Goal: Task Accomplishment & Management: Complete application form

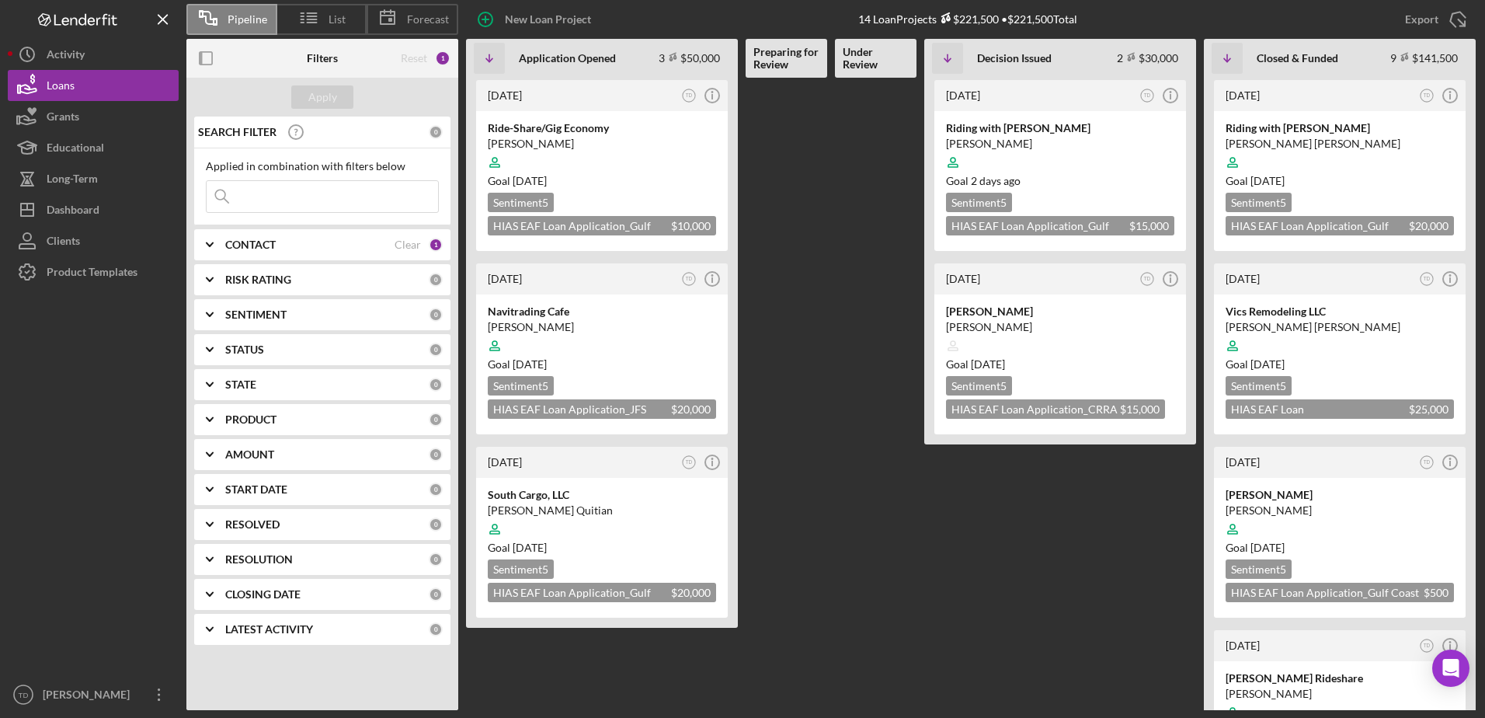
scroll to position [886, 0]
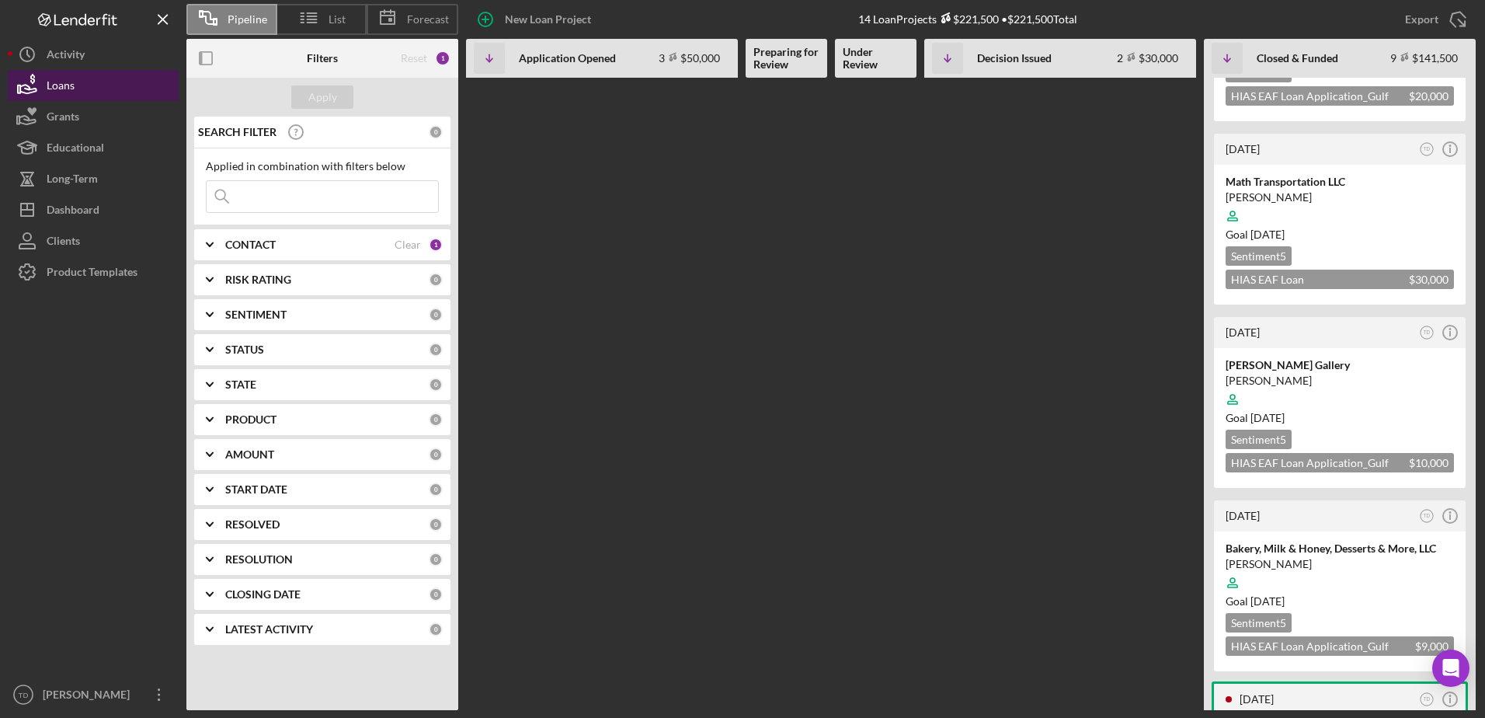
click at [80, 84] on button "Loans" at bounding box center [93, 85] width 171 height 31
click at [69, 54] on div "Activity" at bounding box center [66, 56] width 38 height 35
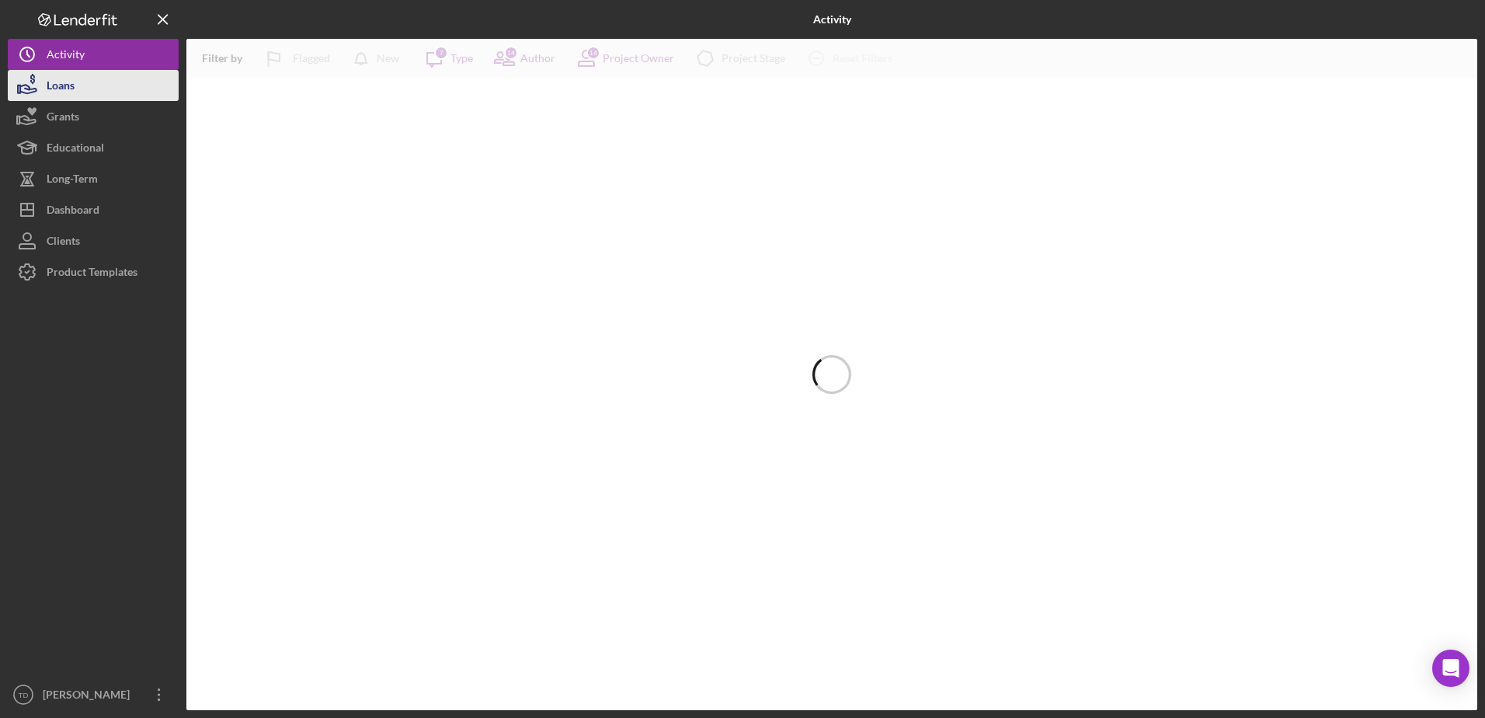
click at [68, 79] on div "Loans" at bounding box center [61, 87] width 28 height 35
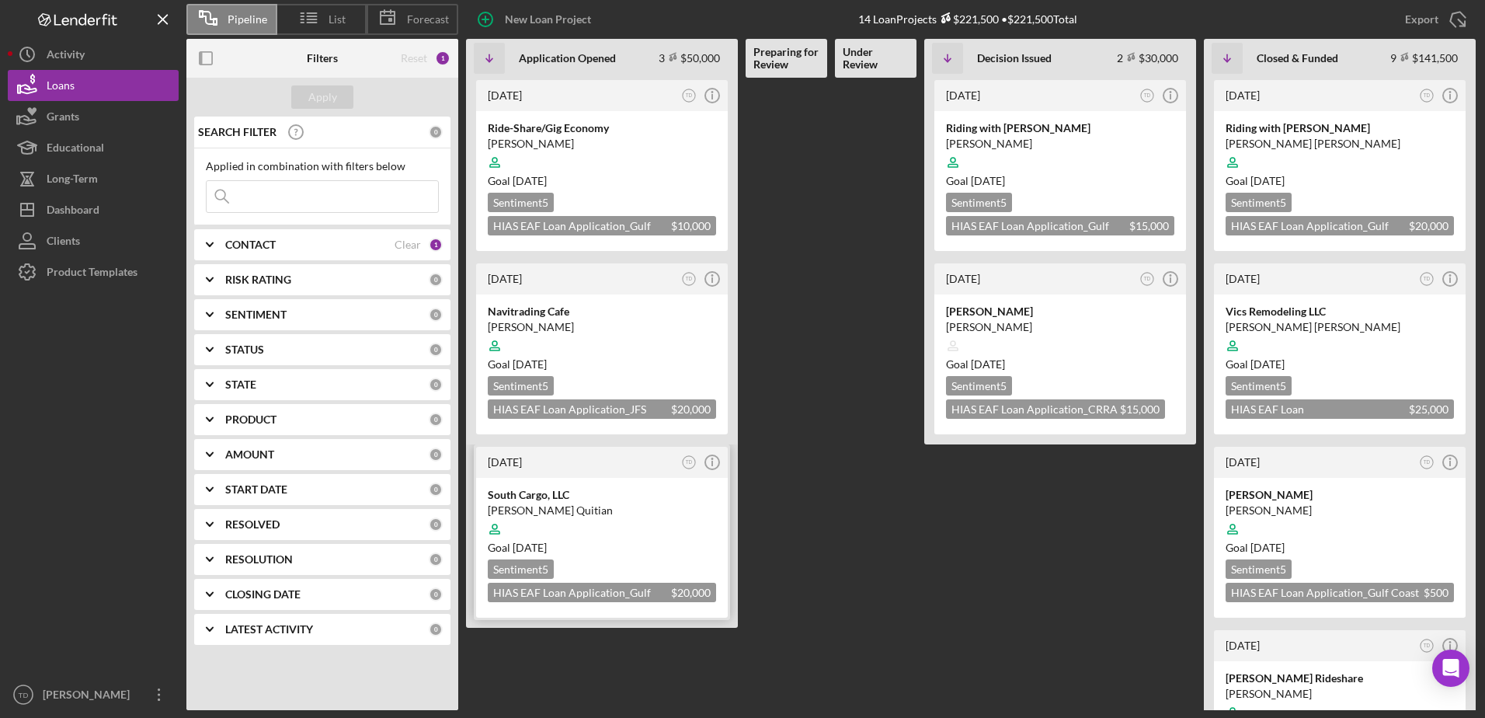
click at [572, 503] on div "[PERSON_NAME] Quitian" at bounding box center [602, 510] width 228 height 16
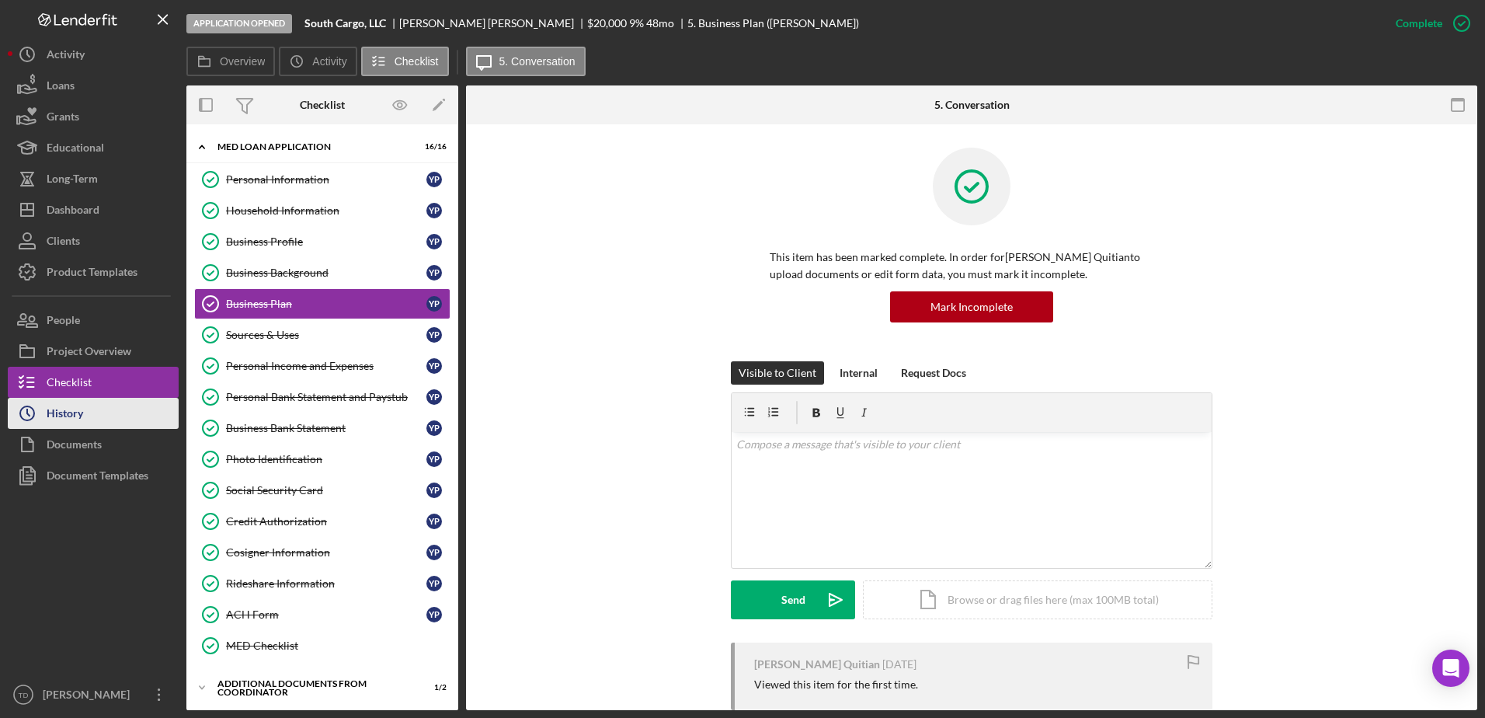
click at [109, 418] on button "Icon/History History" at bounding box center [93, 413] width 171 height 31
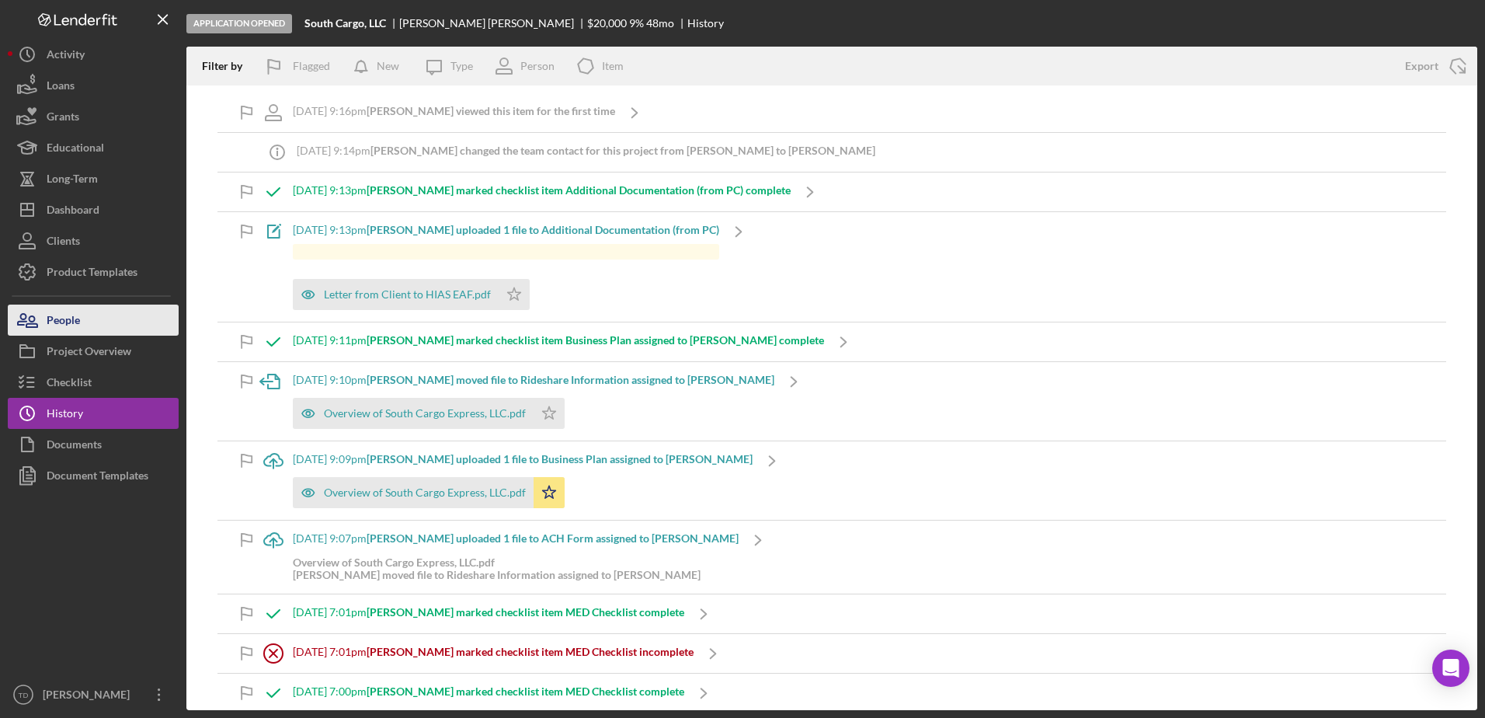
click at [103, 330] on button "People" at bounding box center [93, 319] width 171 height 31
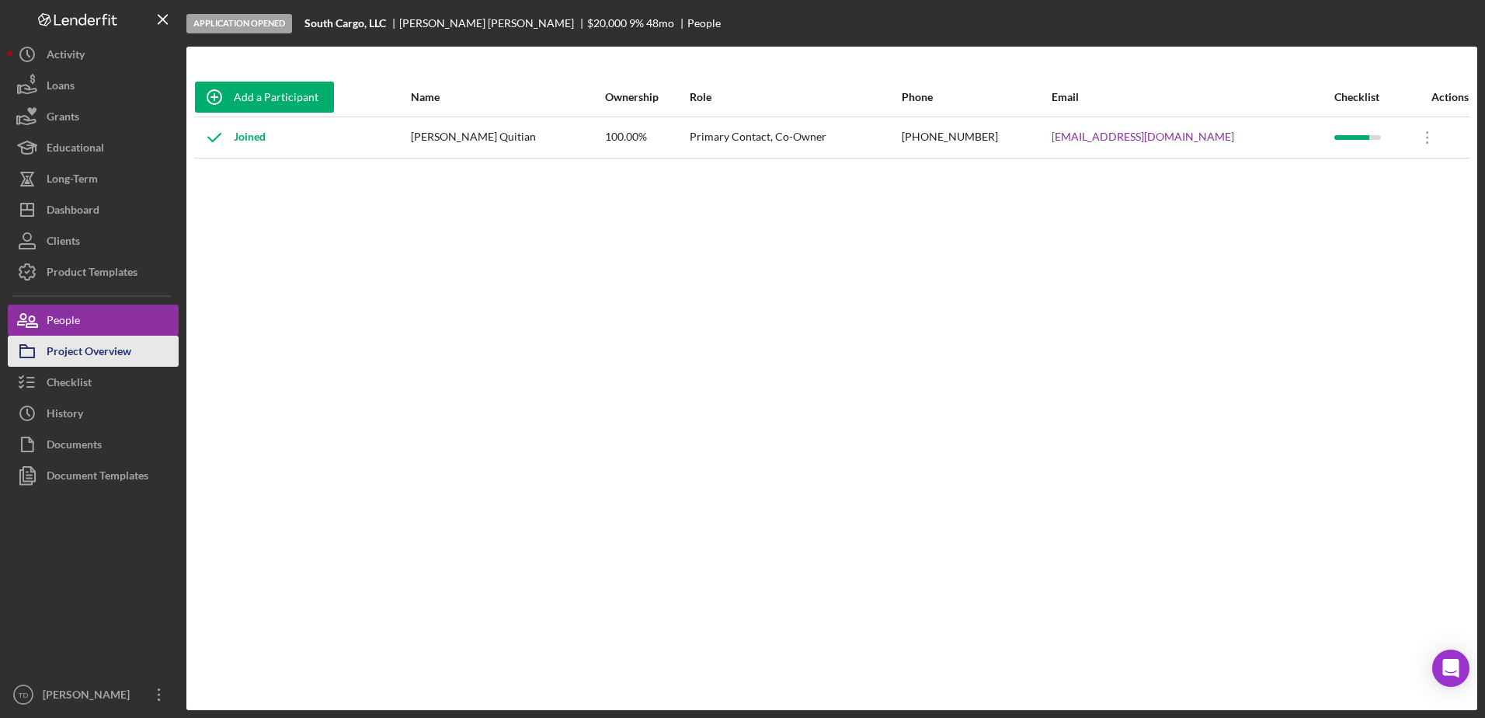
click at [92, 356] on div "Project Overview" at bounding box center [89, 352] width 85 height 35
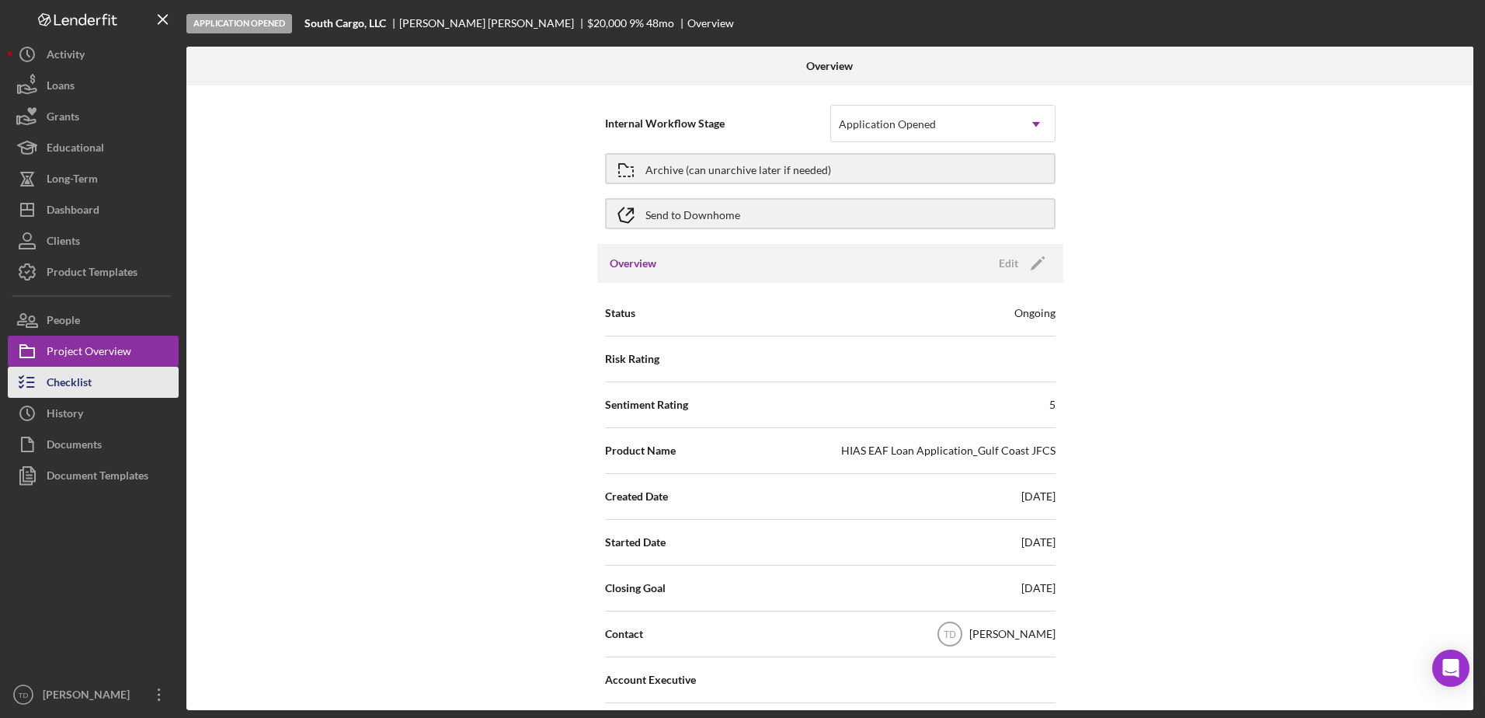
click at [82, 376] on div "Checklist" at bounding box center [69, 384] width 45 height 35
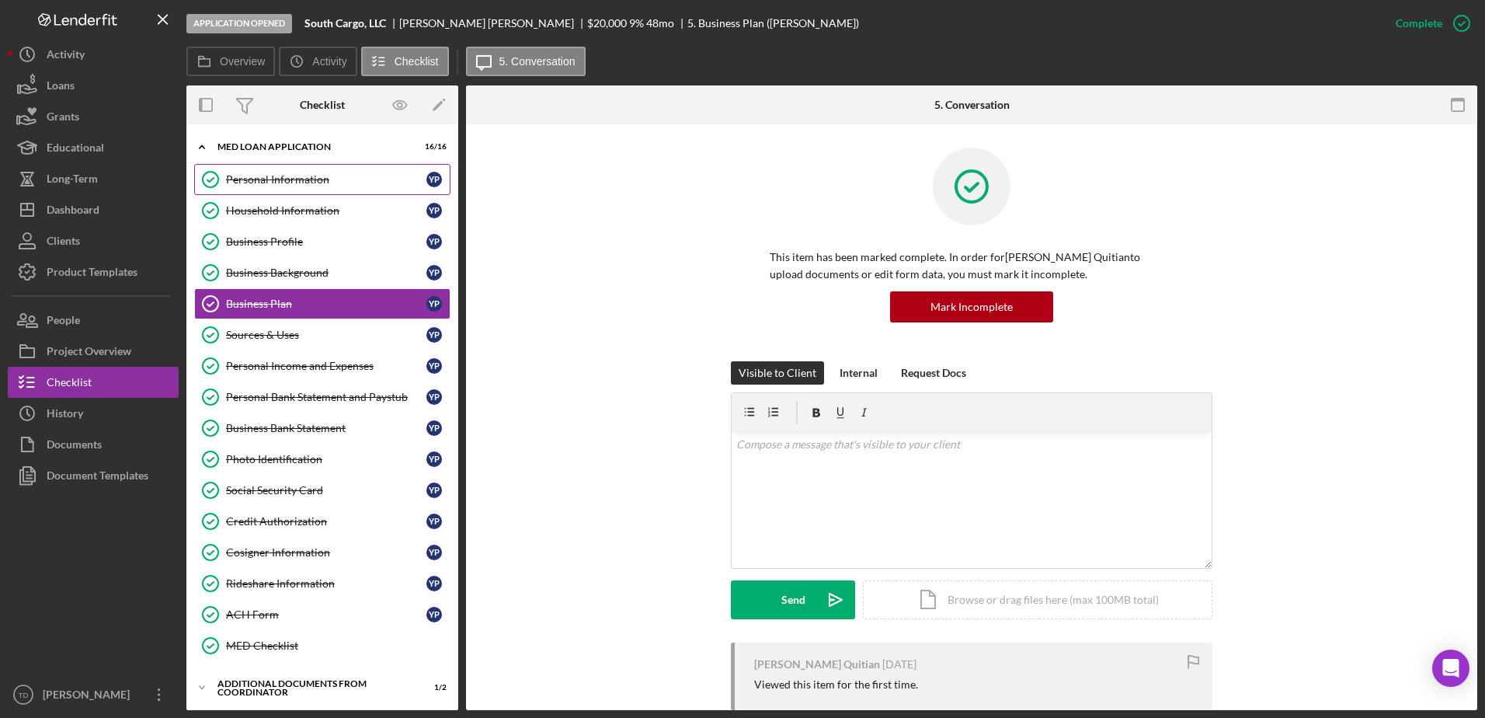
click at [318, 177] on div "Personal Information" at bounding box center [326, 179] width 200 height 12
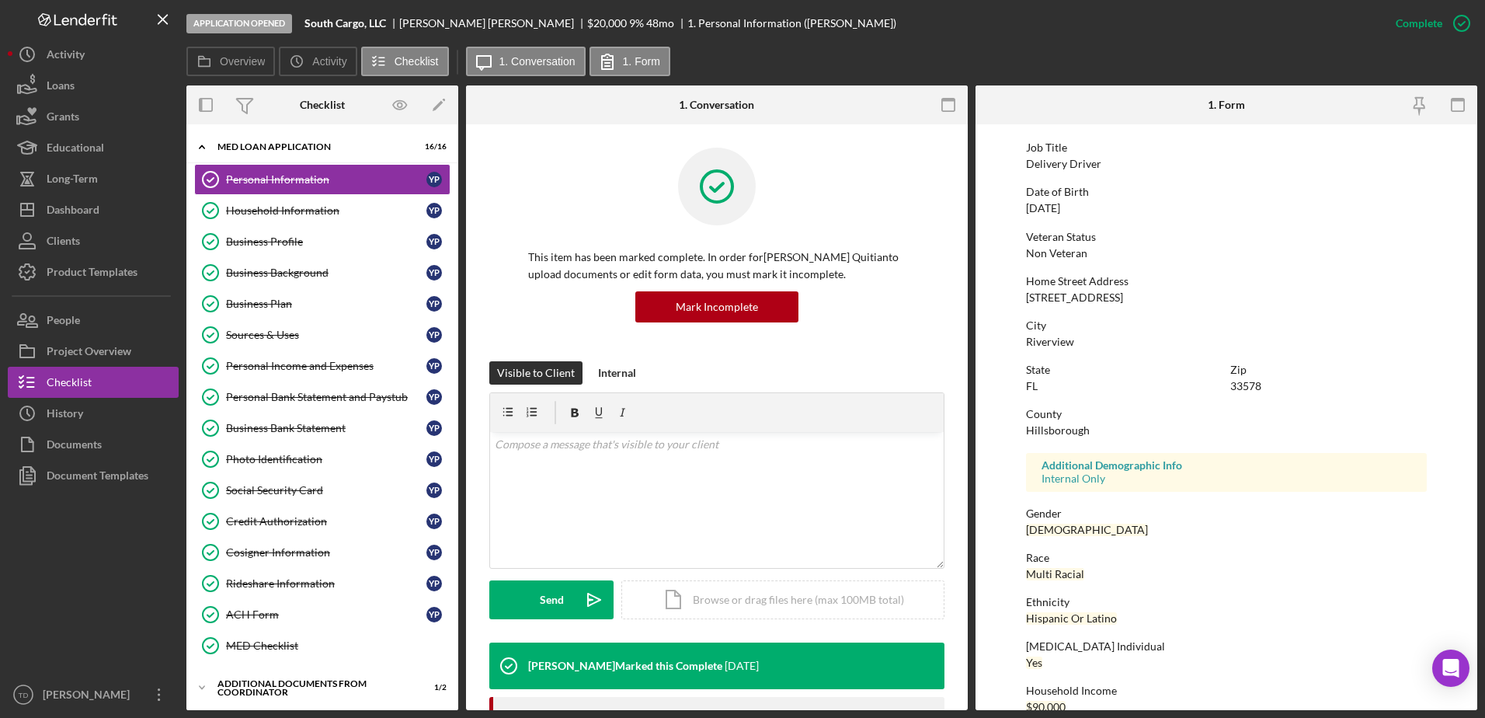
scroll to position [139, 0]
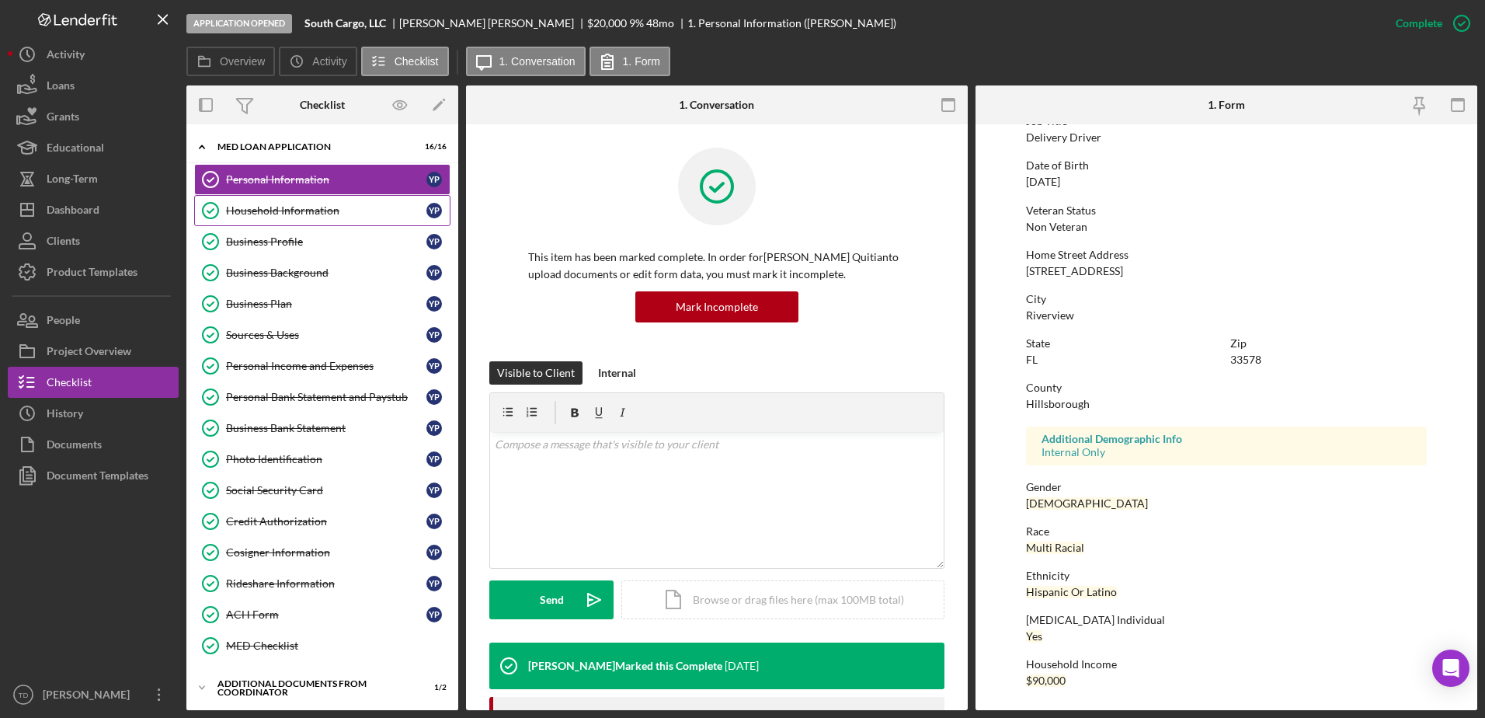
click at [315, 208] on div "Household Information" at bounding box center [326, 210] width 200 height 12
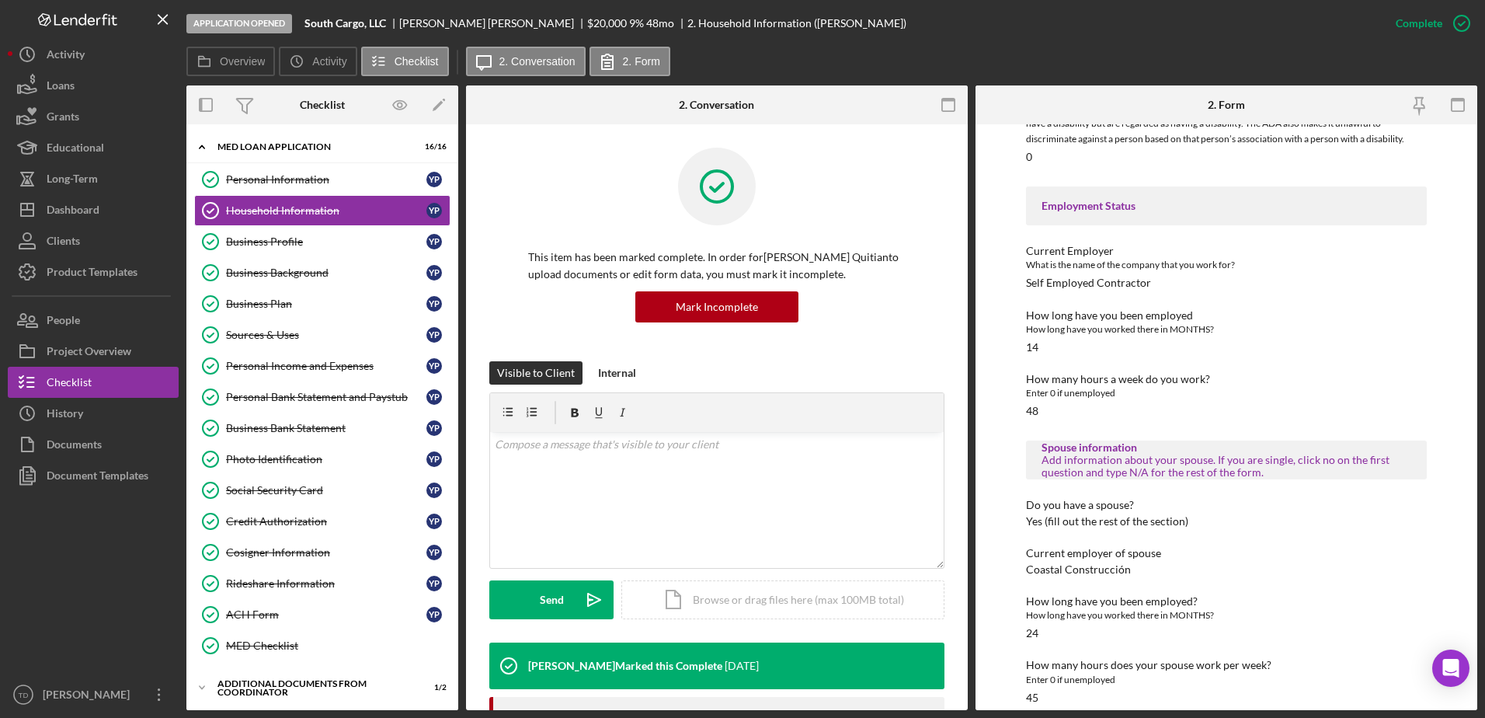
scroll to position [554, 0]
click at [315, 249] on link "Business Profile Business Profile Y P" at bounding box center [322, 241] width 256 height 31
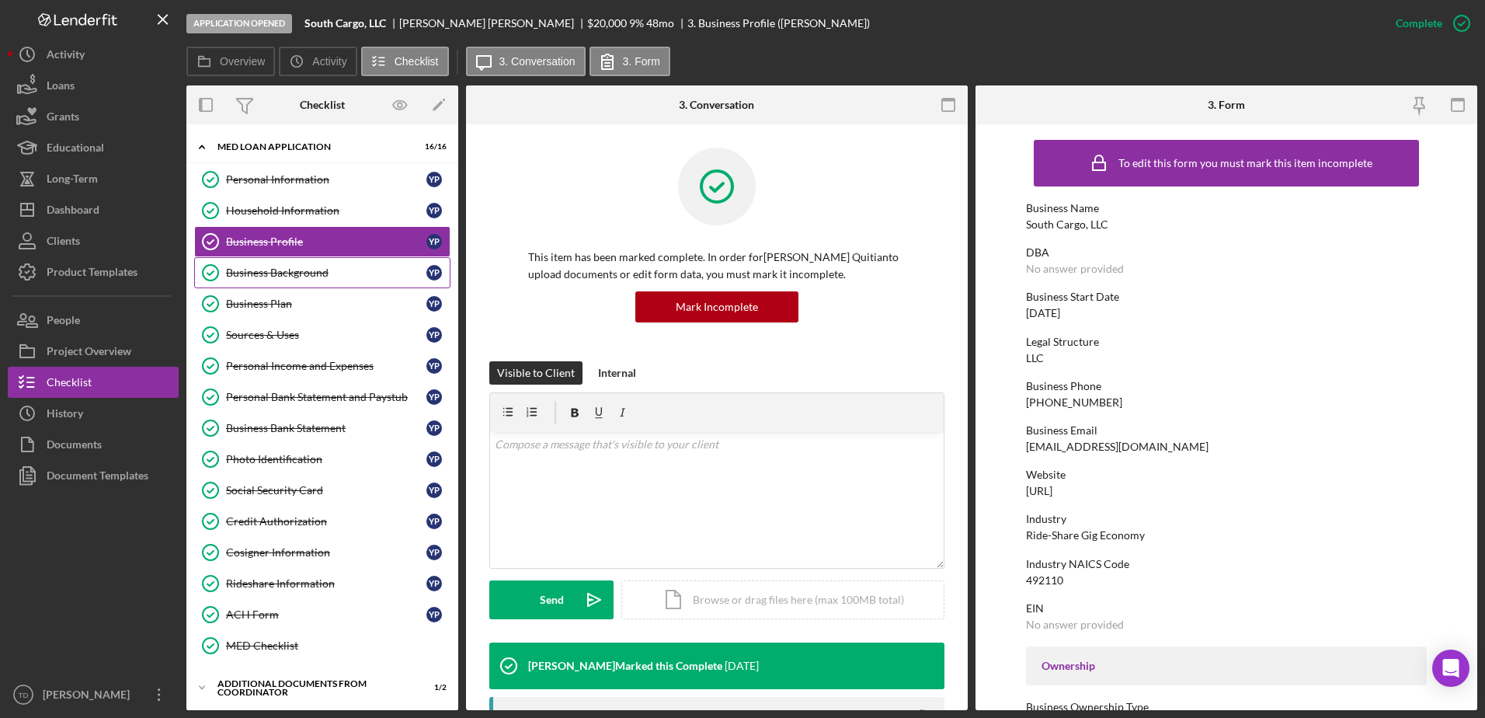
click at [310, 273] on div "Business Background" at bounding box center [326, 272] width 200 height 12
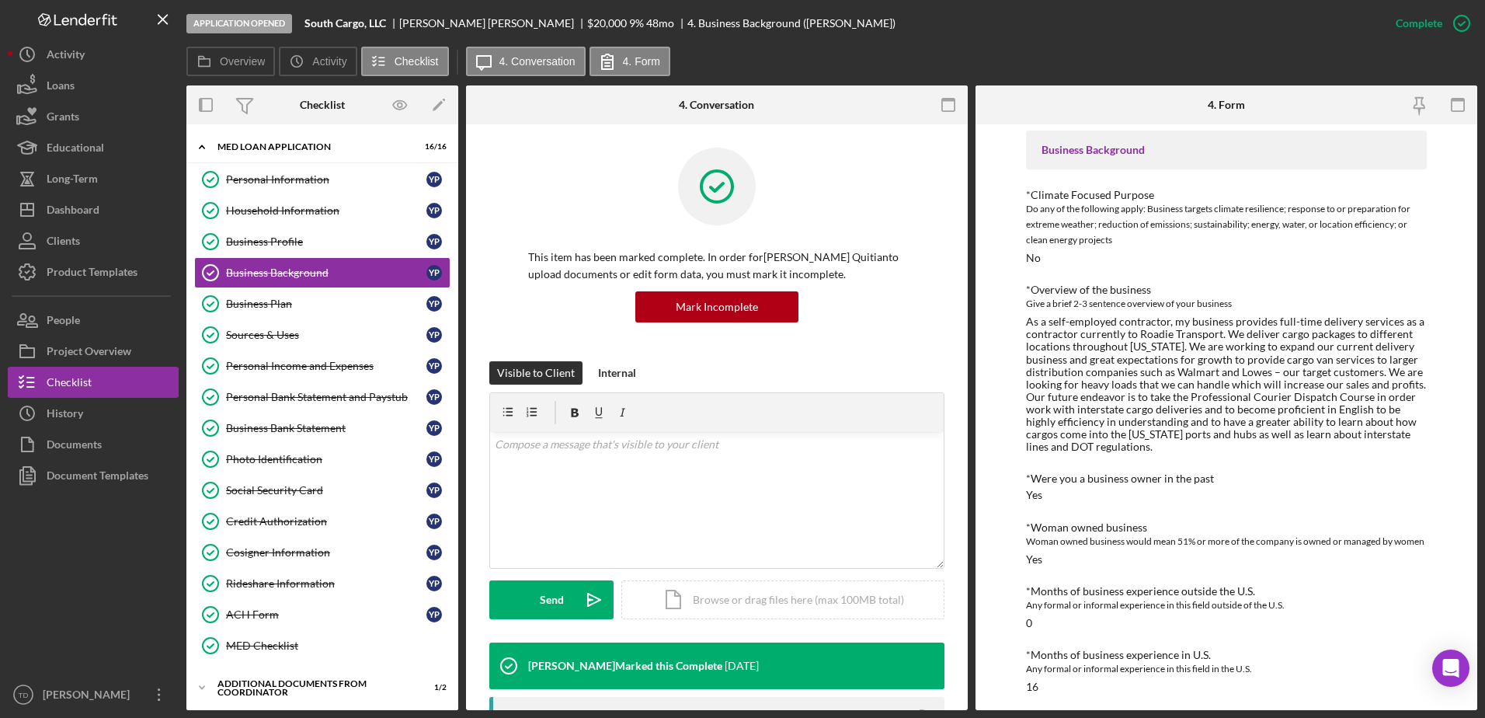
scroll to position [71, 0]
click at [1294, 547] on div "Woman owned business would mean 51% or more of the company is owned or managed …" at bounding box center [1226, 542] width 401 height 16
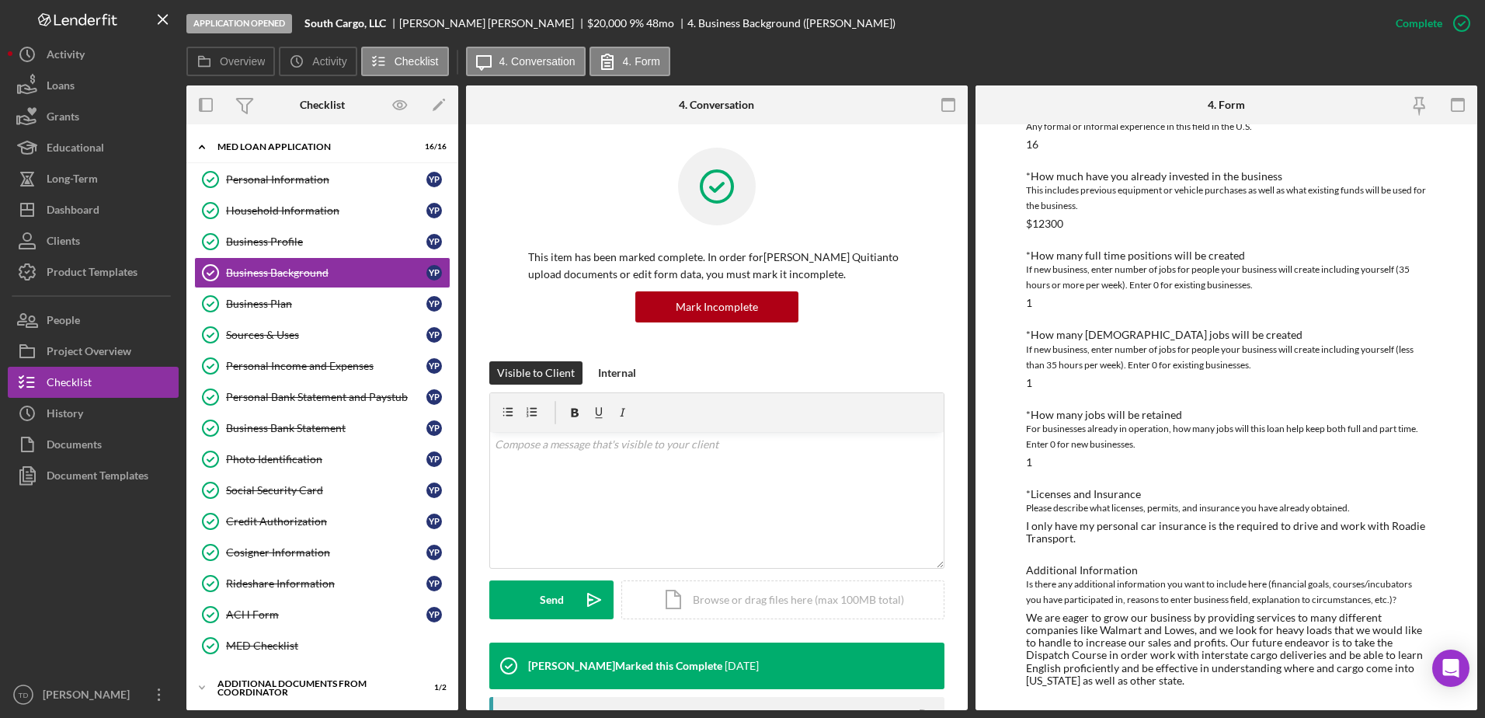
scroll to position [629, 0]
click at [279, 304] on div "Business Plan" at bounding box center [326, 303] width 200 height 12
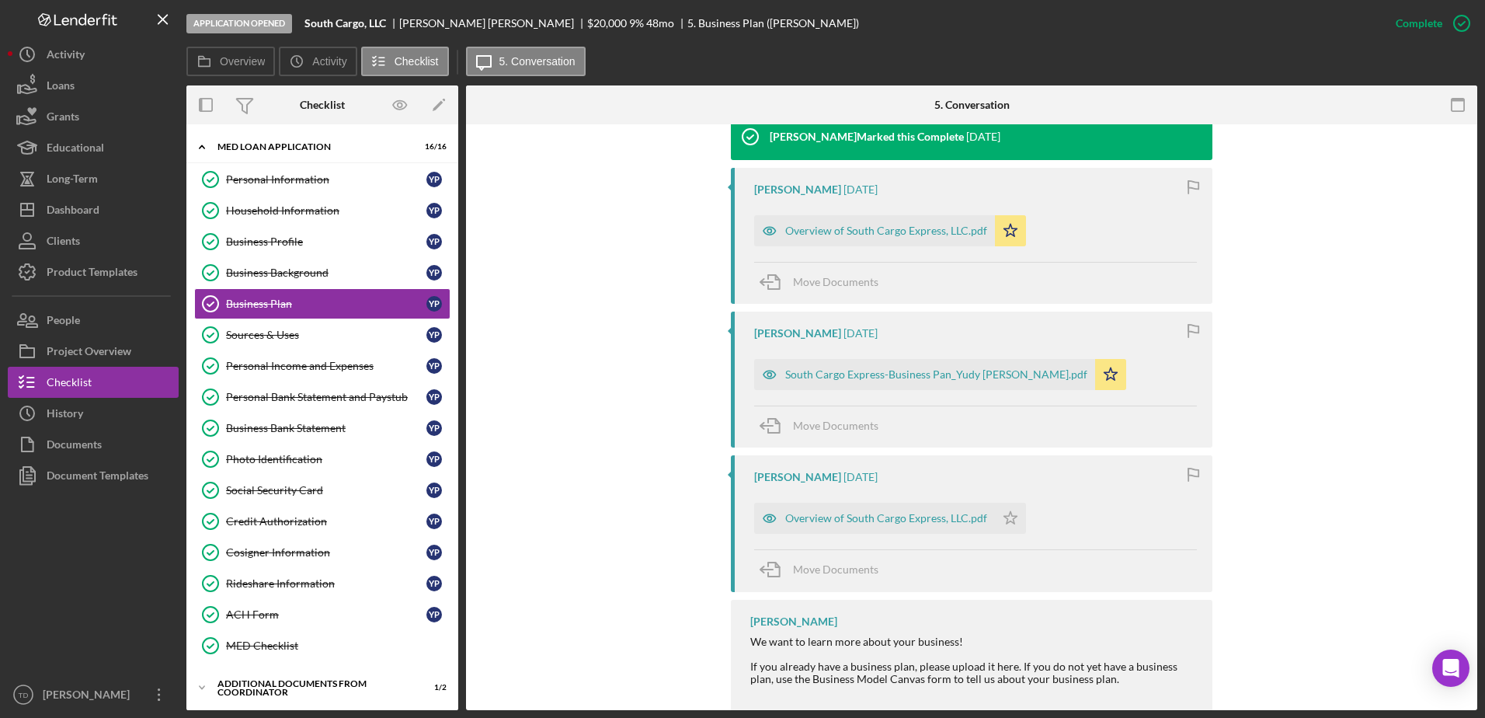
scroll to position [605, 0]
click at [815, 511] on div "Overview of South Cargo Express, LLC.pdf" at bounding box center [886, 517] width 202 height 12
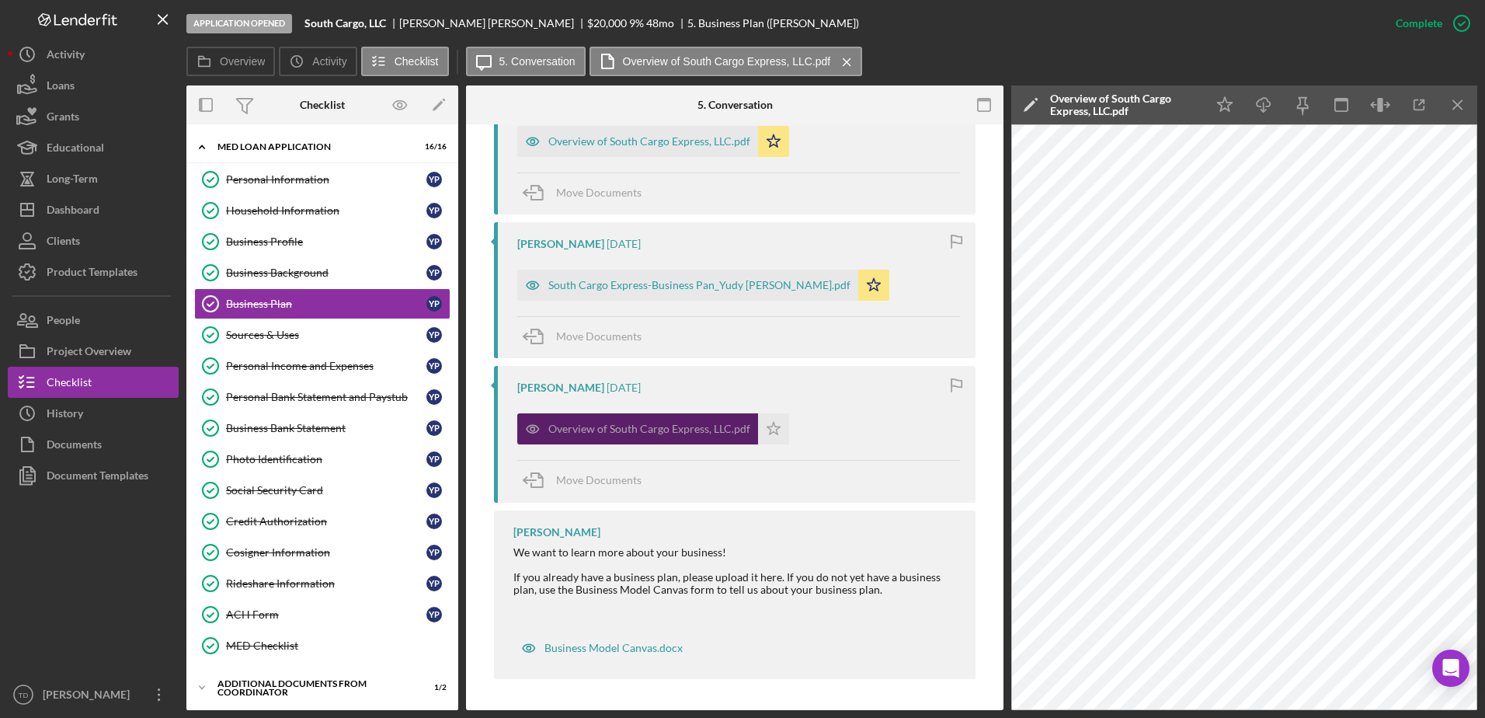
scroll to position [693, 0]
click at [684, 288] on div "South Cargo Express-Business Pan_Yudy Pena Quitian.pdf" at bounding box center [699, 285] width 302 height 12
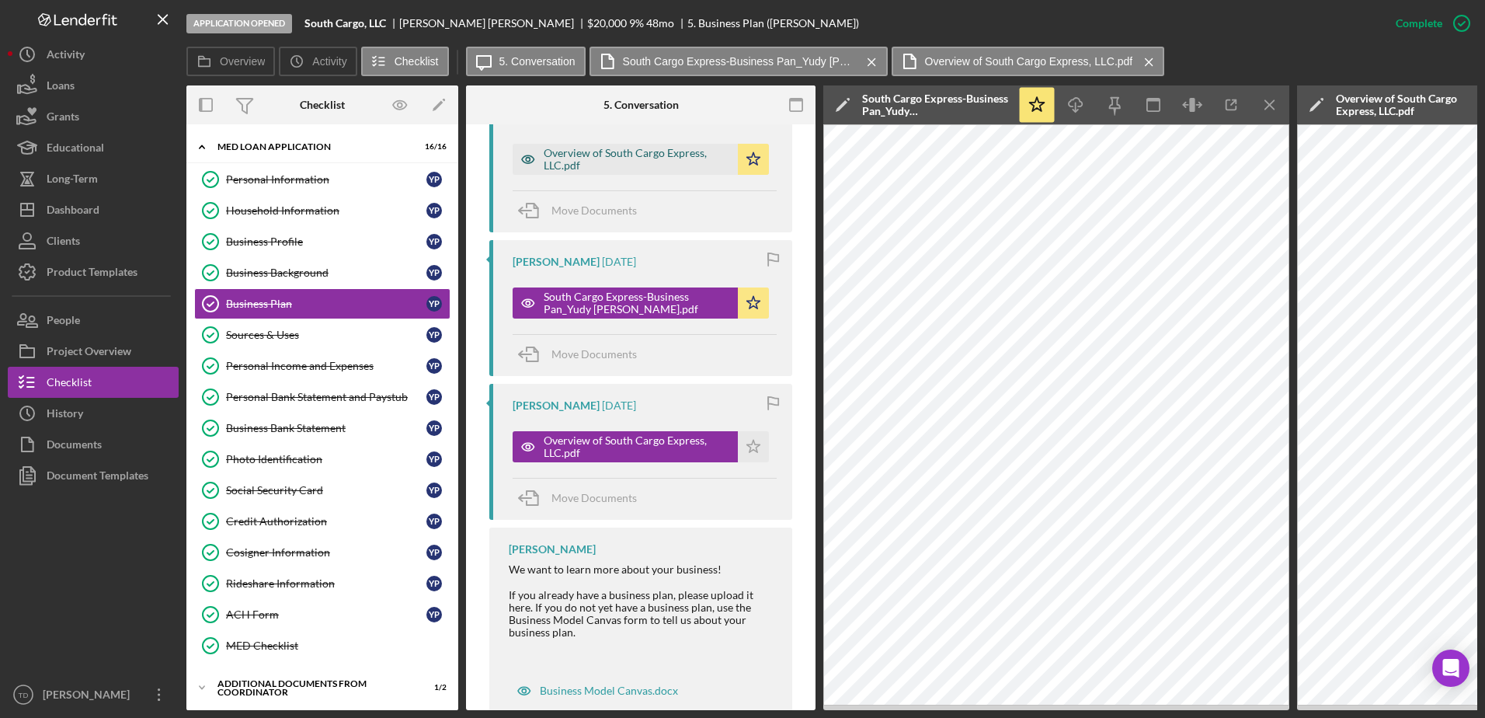
click at [607, 147] on div "Overview of South Cargo Express, LLC.pdf" at bounding box center [637, 159] width 186 height 25
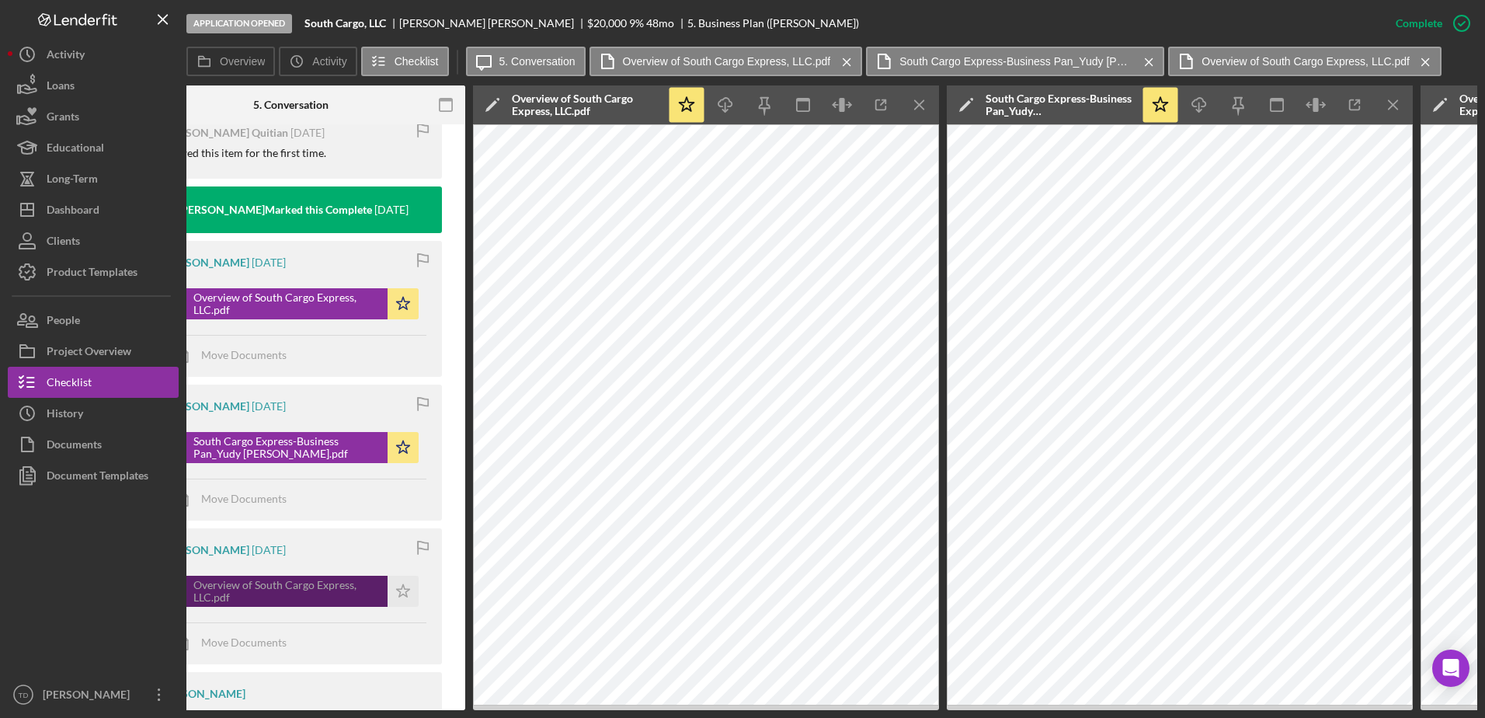
scroll to position [0, 0]
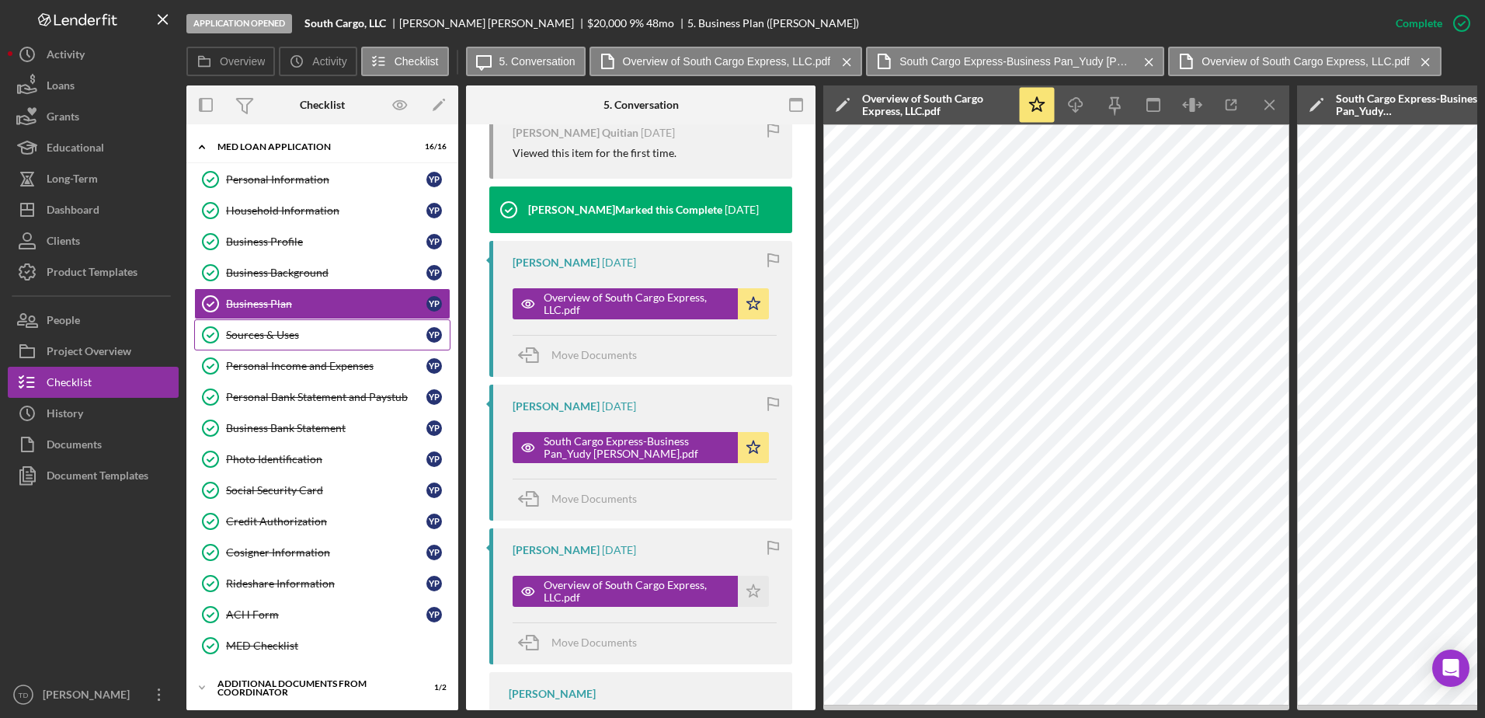
click at [284, 332] on div "Sources & Uses" at bounding box center [326, 334] width 200 height 12
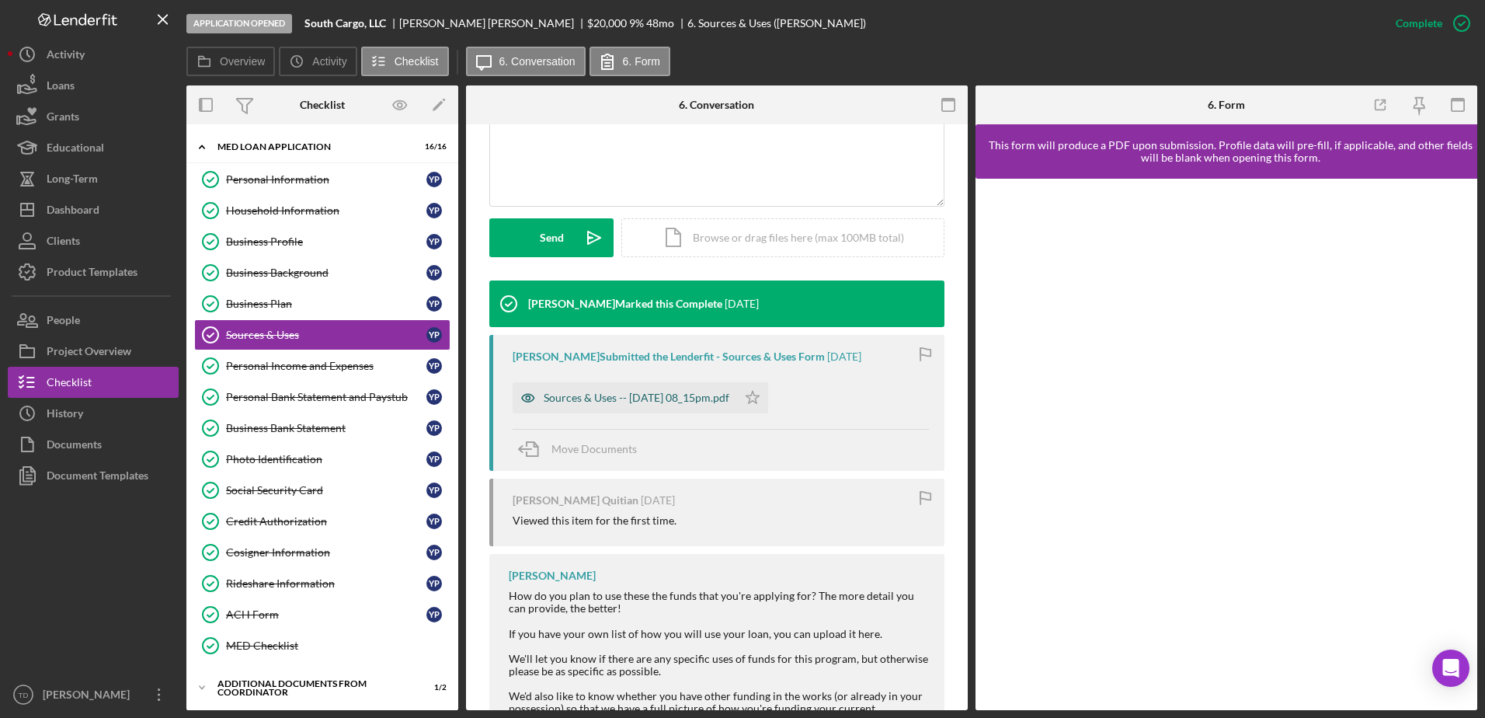
click at [666, 399] on div "Sources & Uses -- 2025-09-18 08_15pm.pdf" at bounding box center [637, 397] width 186 height 12
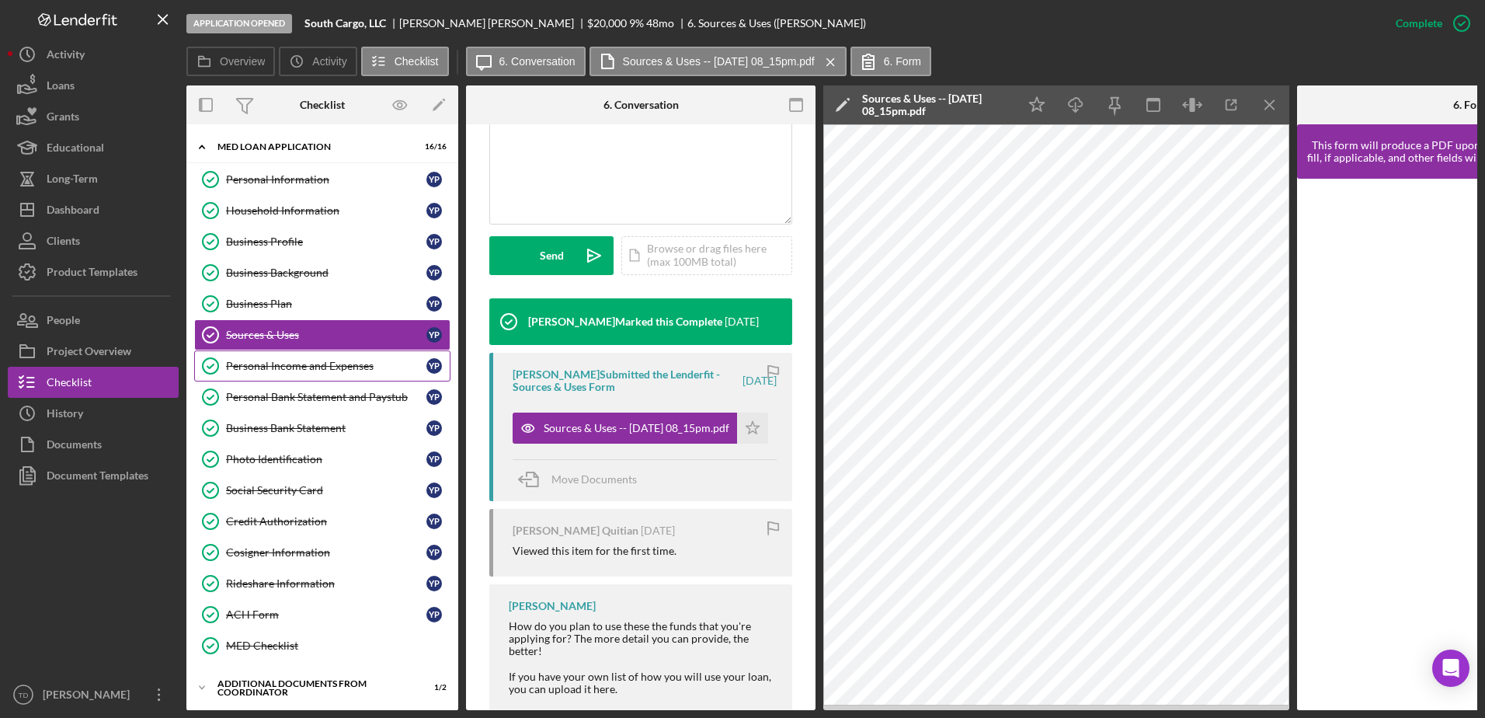
click at [356, 377] on link "Personal Income and Expenses Personal Income and Expenses Y P" at bounding box center [322, 365] width 256 height 31
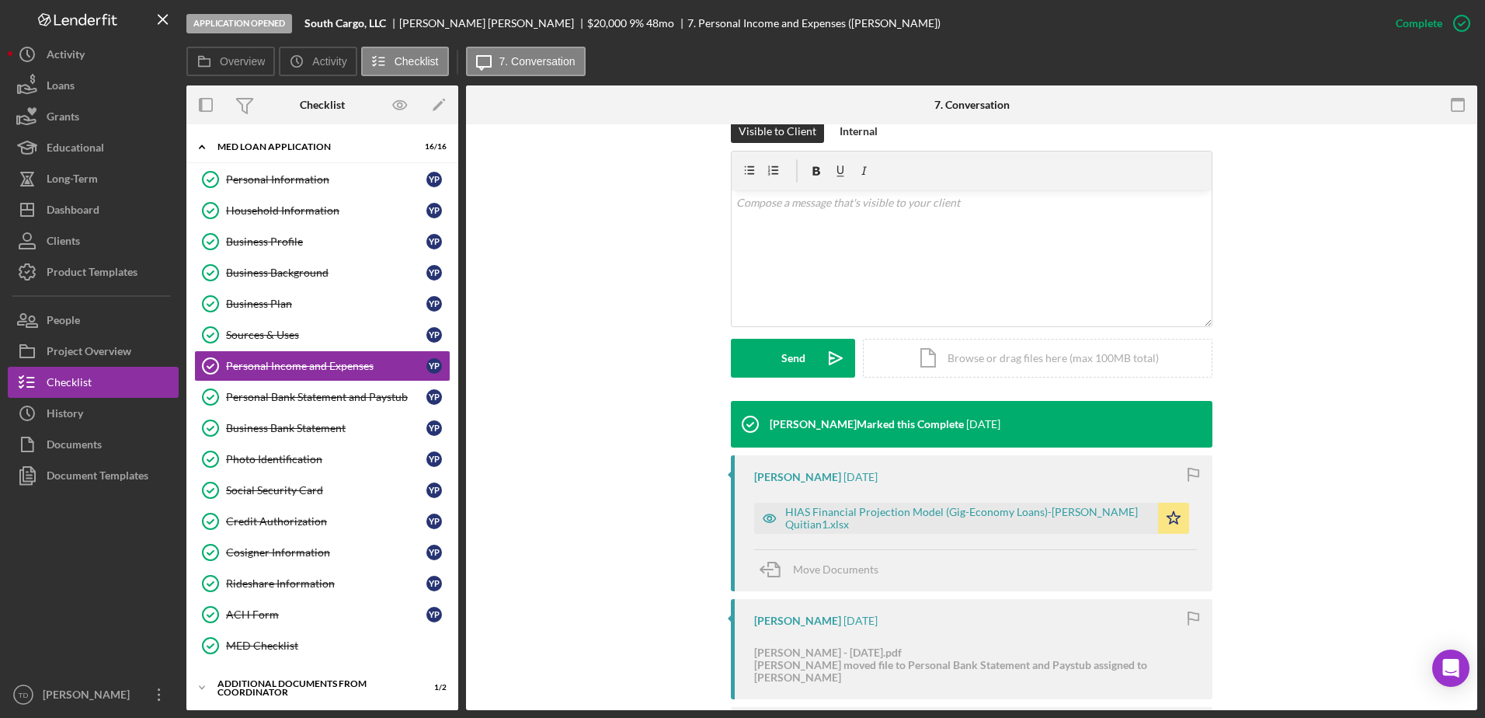
scroll to position [426, 0]
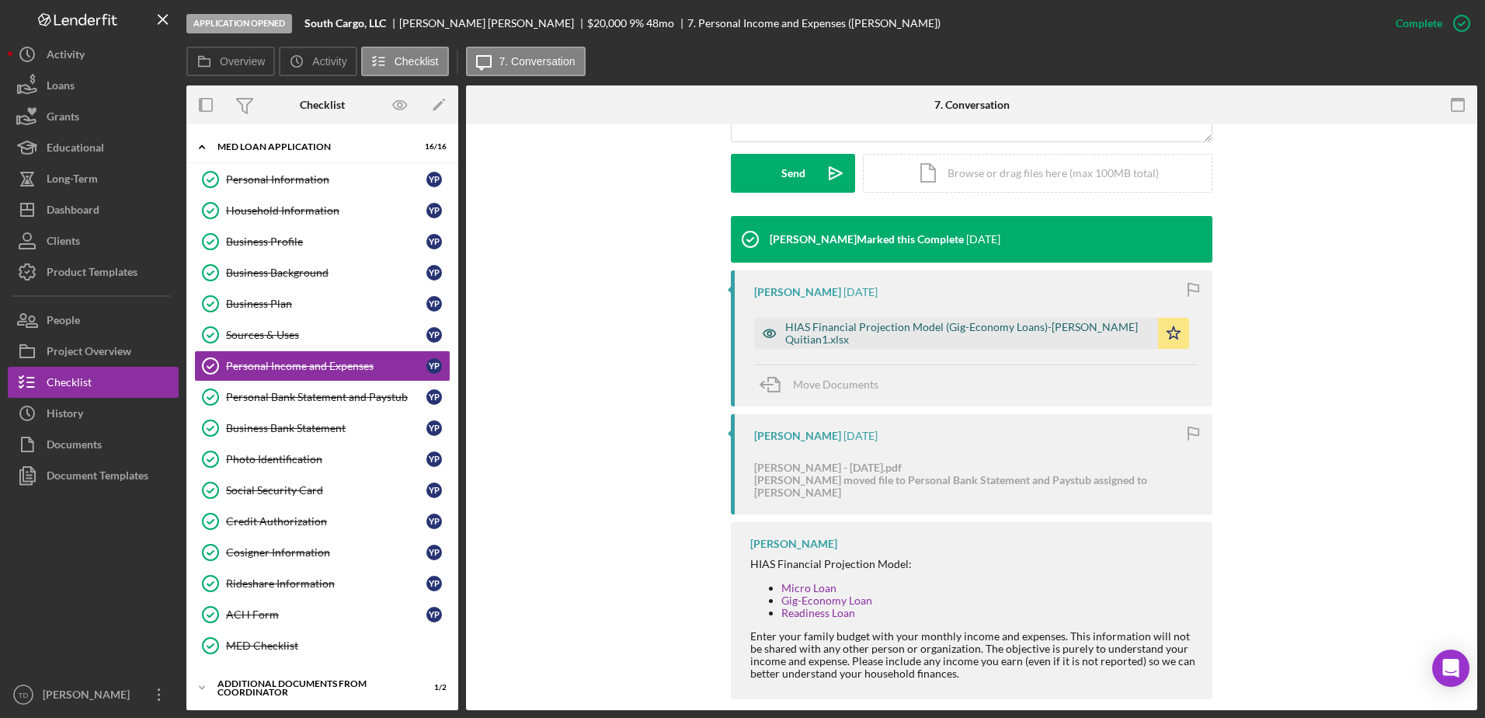
click at [912, 338] on div "HIAS Financial Projection Model (Gig-Economy Loans)-Yudy Pena Quitian1.xlsx" at bounding box center [967, 333] width 365 height 25
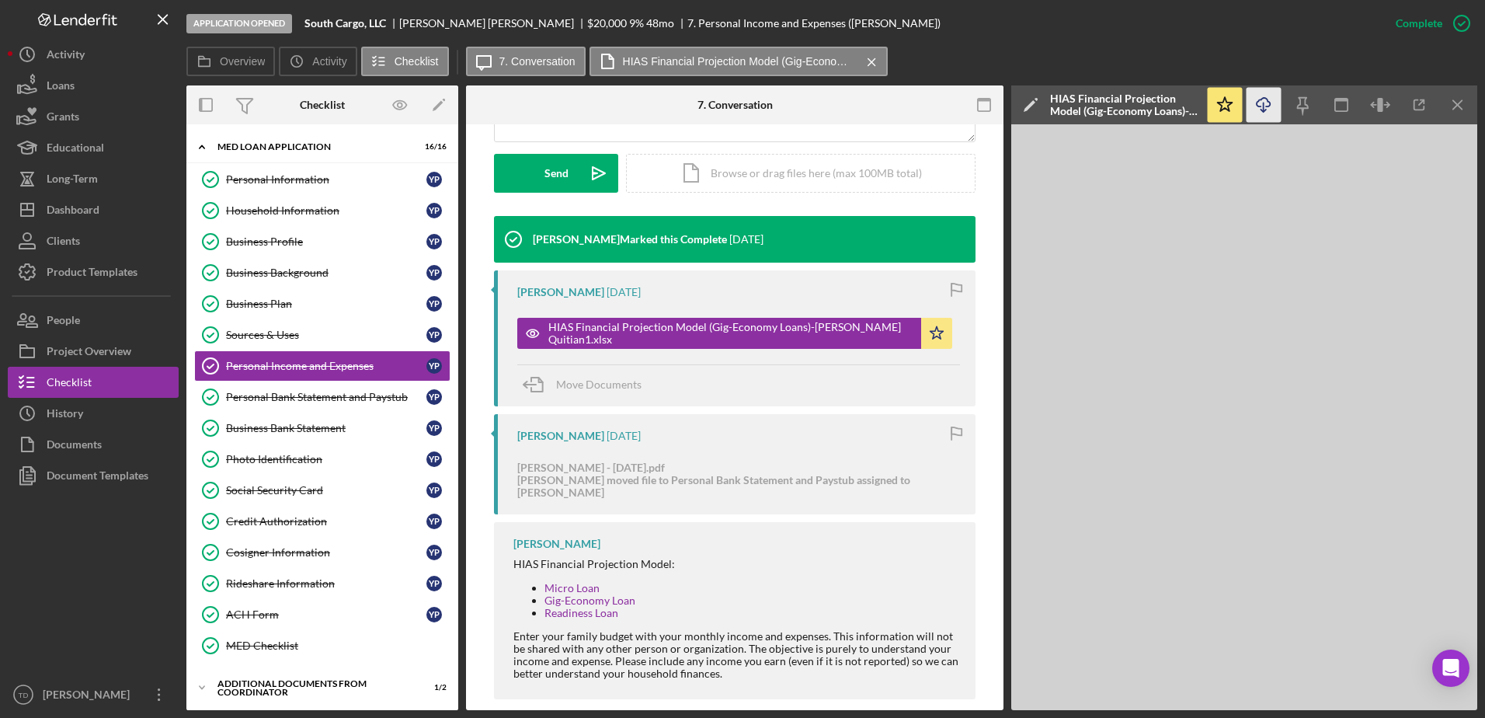
click at [1258, 103] on icon "Icon/Download" at bounding box center [1263, 105] width 35 height 35
click at [371, 401] on div "Personal Bank Statement and Paystub" at bounding box center [326, 397] width 200 height 12
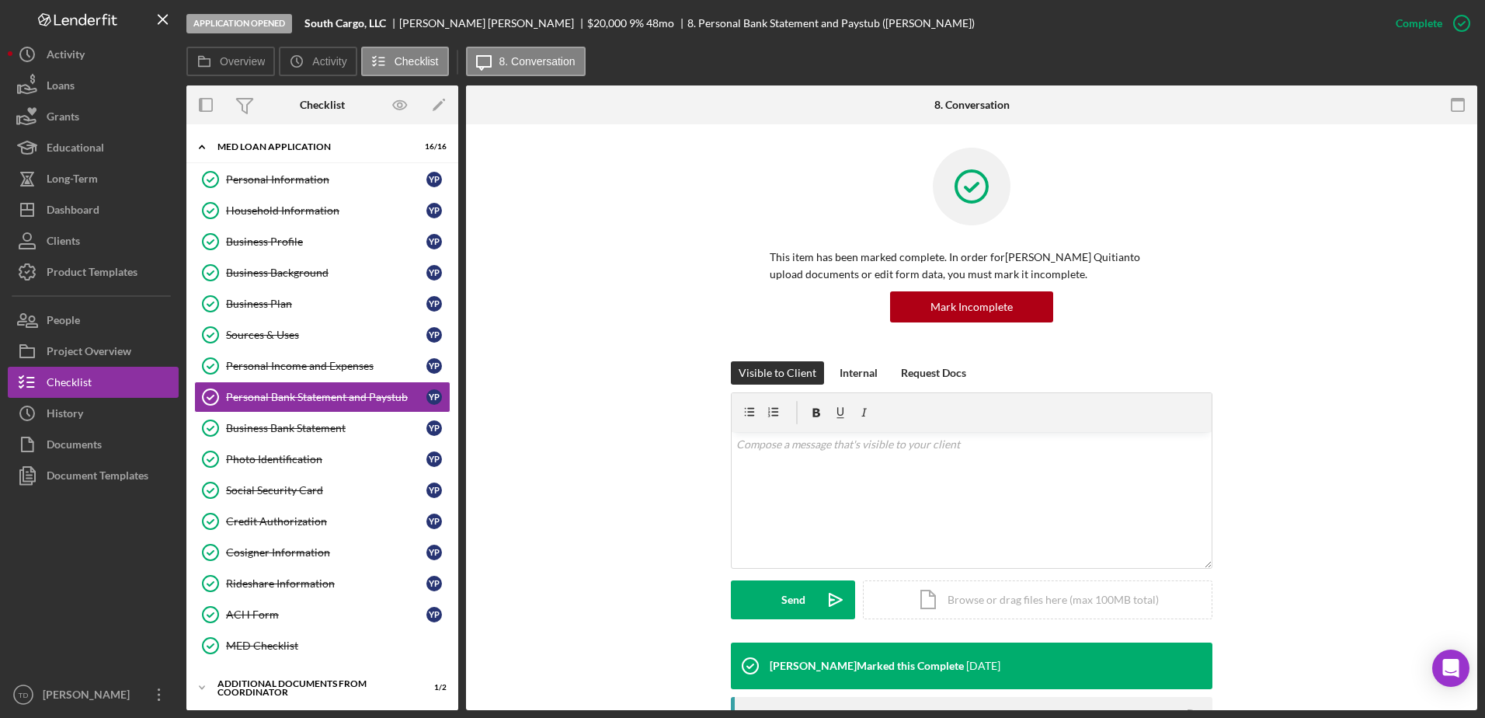
scroll to position [176, 0]
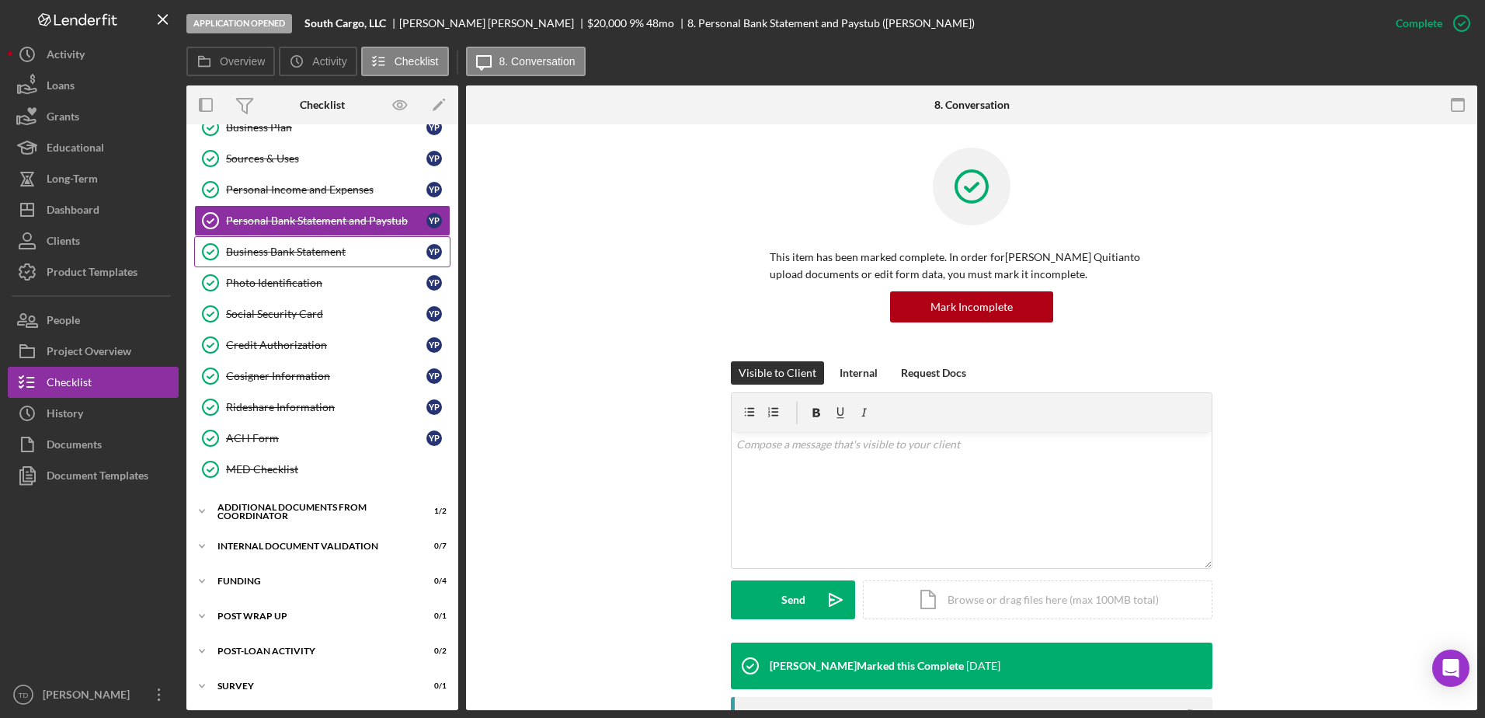
click at [302, 265] on link "Business Bank Statement Business Bank Statement Y P" at bounding box center [322, 251] width 256 height 31
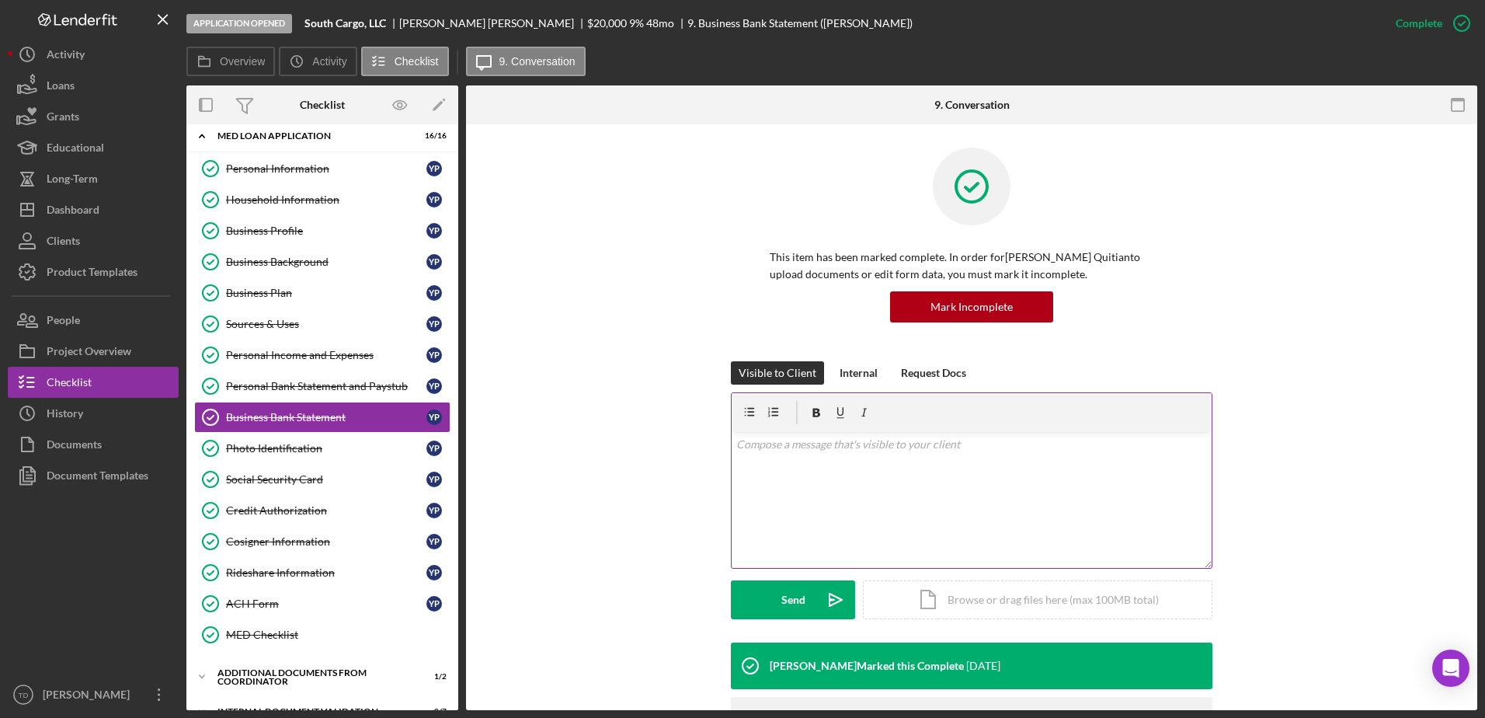
scroll to position [157, 0]
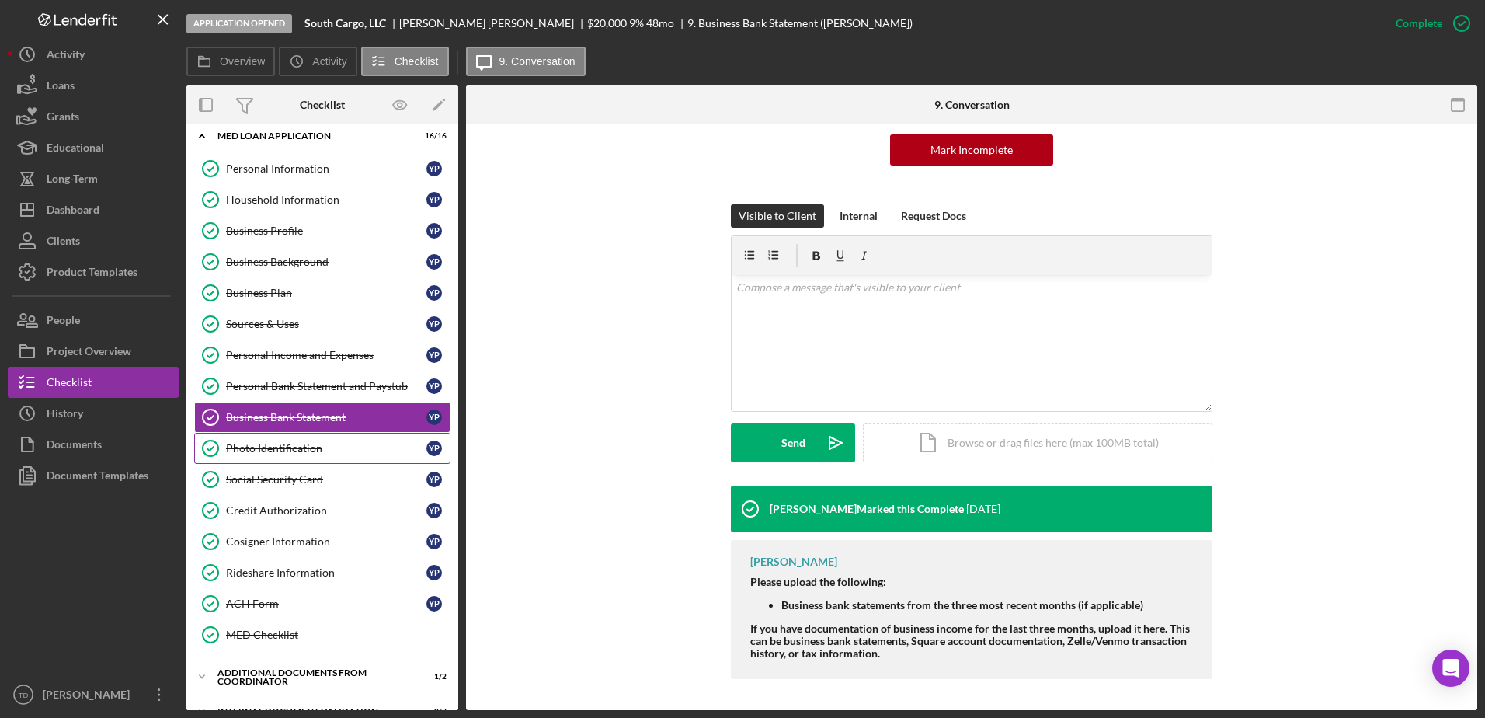
click at [301, 448] on div "Photo Identification" at bounding box center [326, 448] width 200 height 12
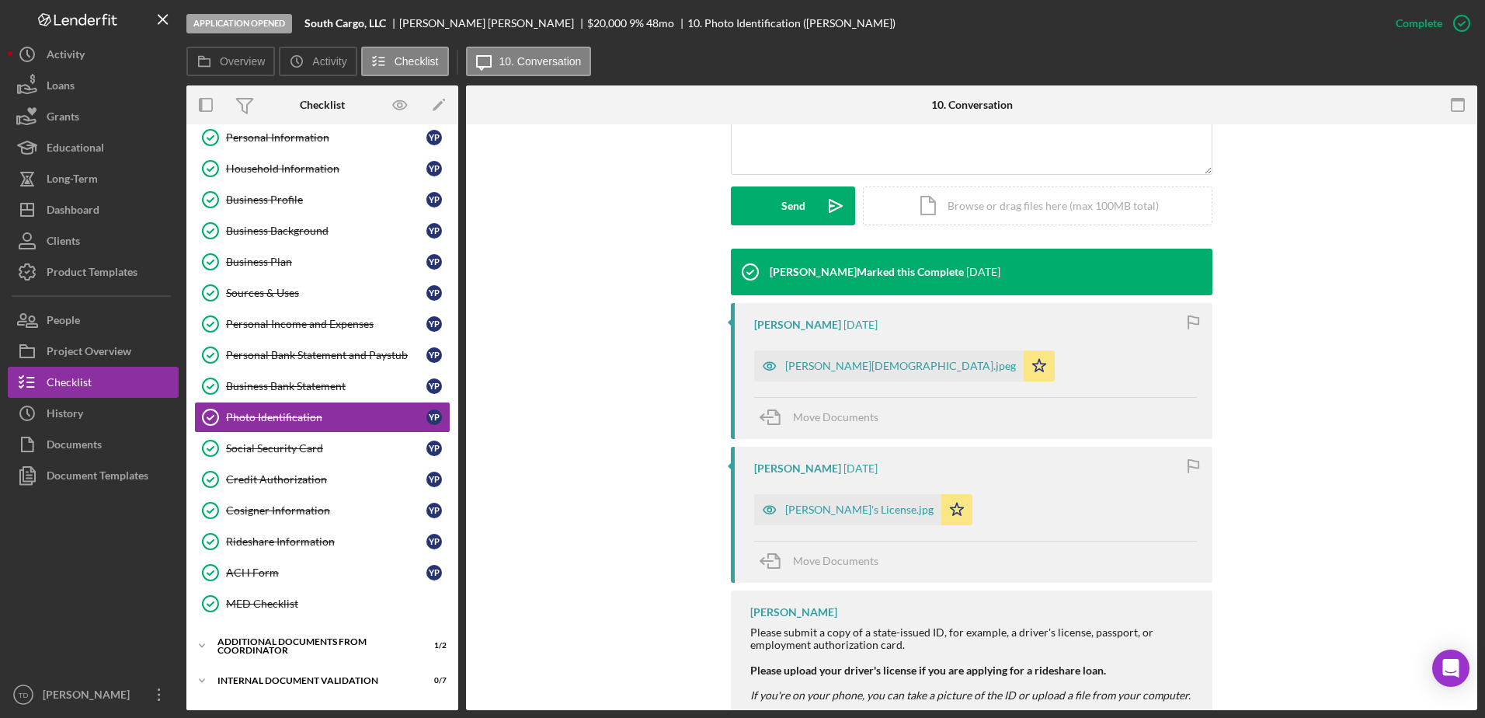
scroll to position [395, 0]
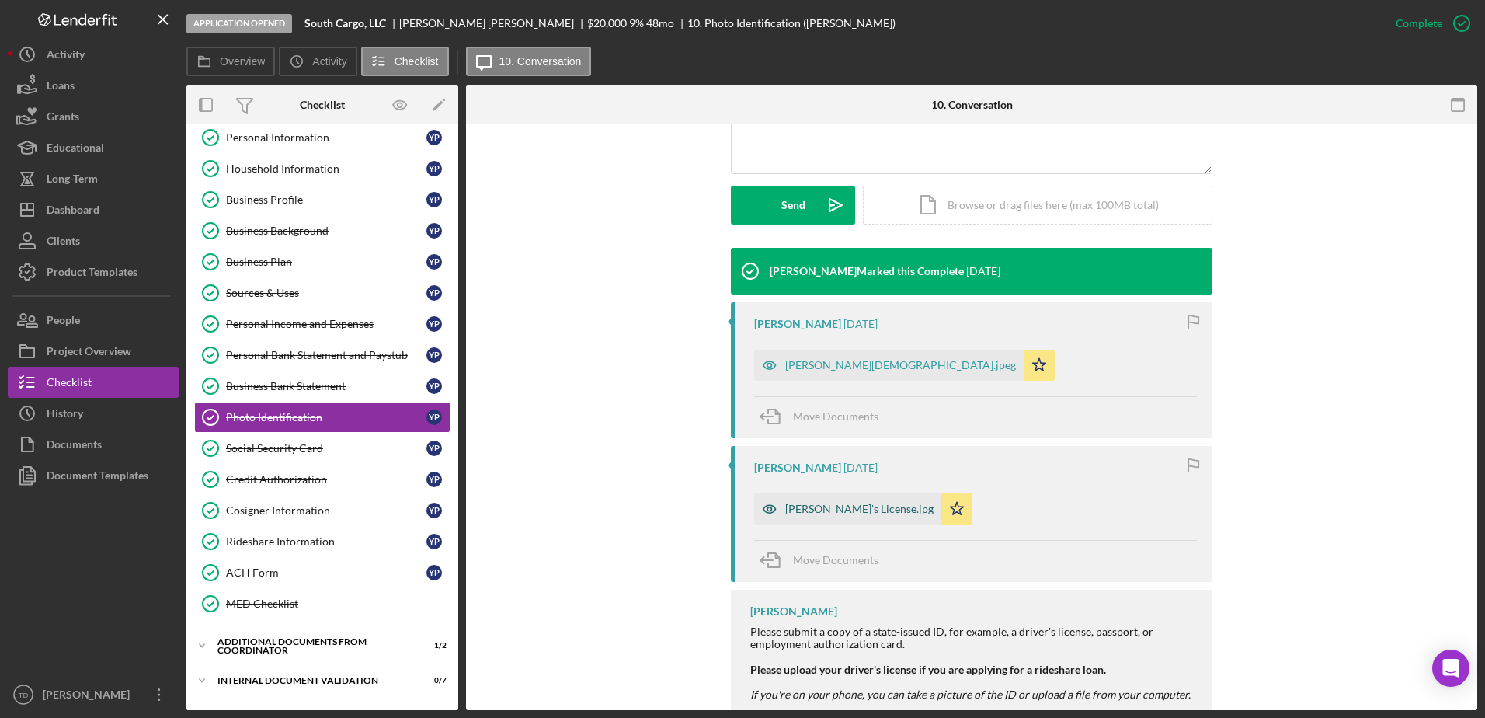
click at [869, 507] on div "Quitian Yudy Driver's License.jpg" at bounding box center [859, 508] width 148 height 12
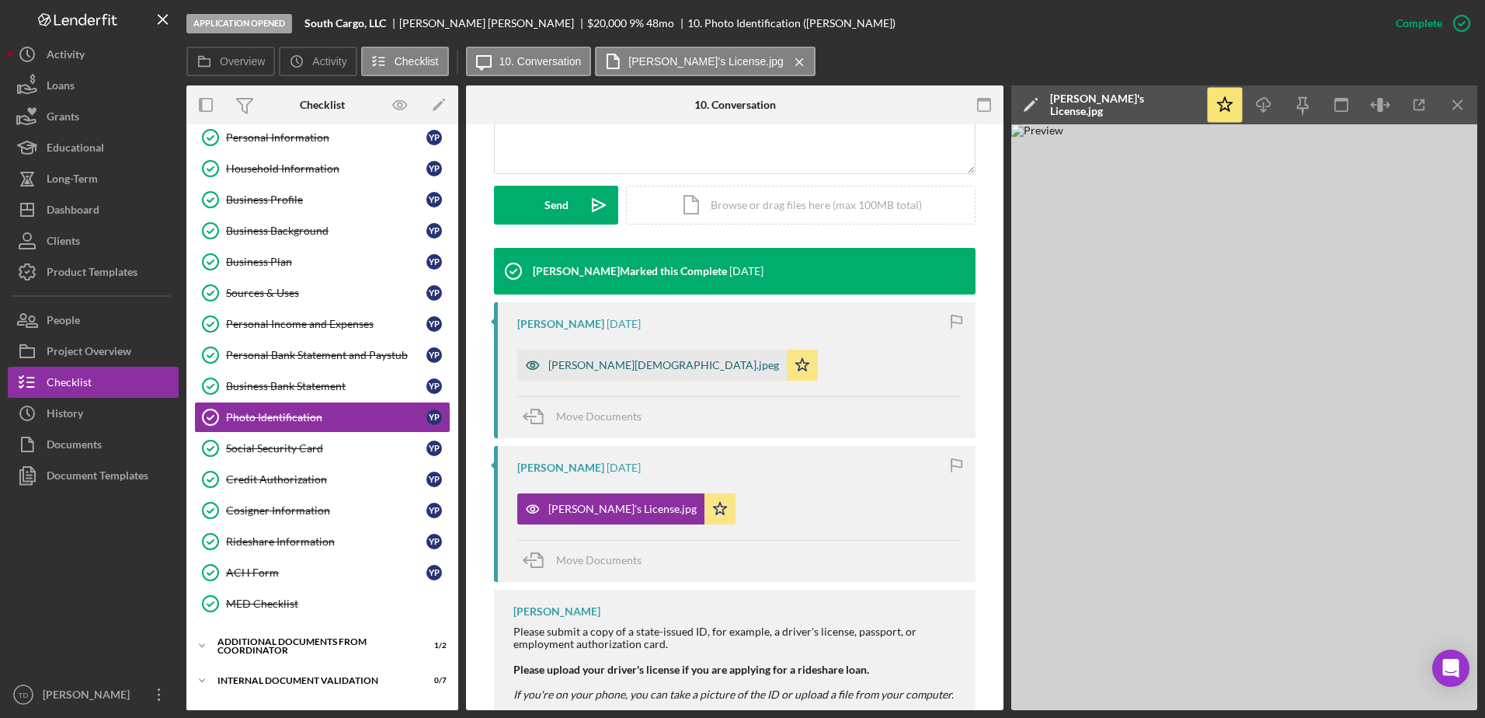
click at [662, 380] on div "Yudy Quitian - Green Card.jpeg" at bounding box center [651, 364] width 269 height 31
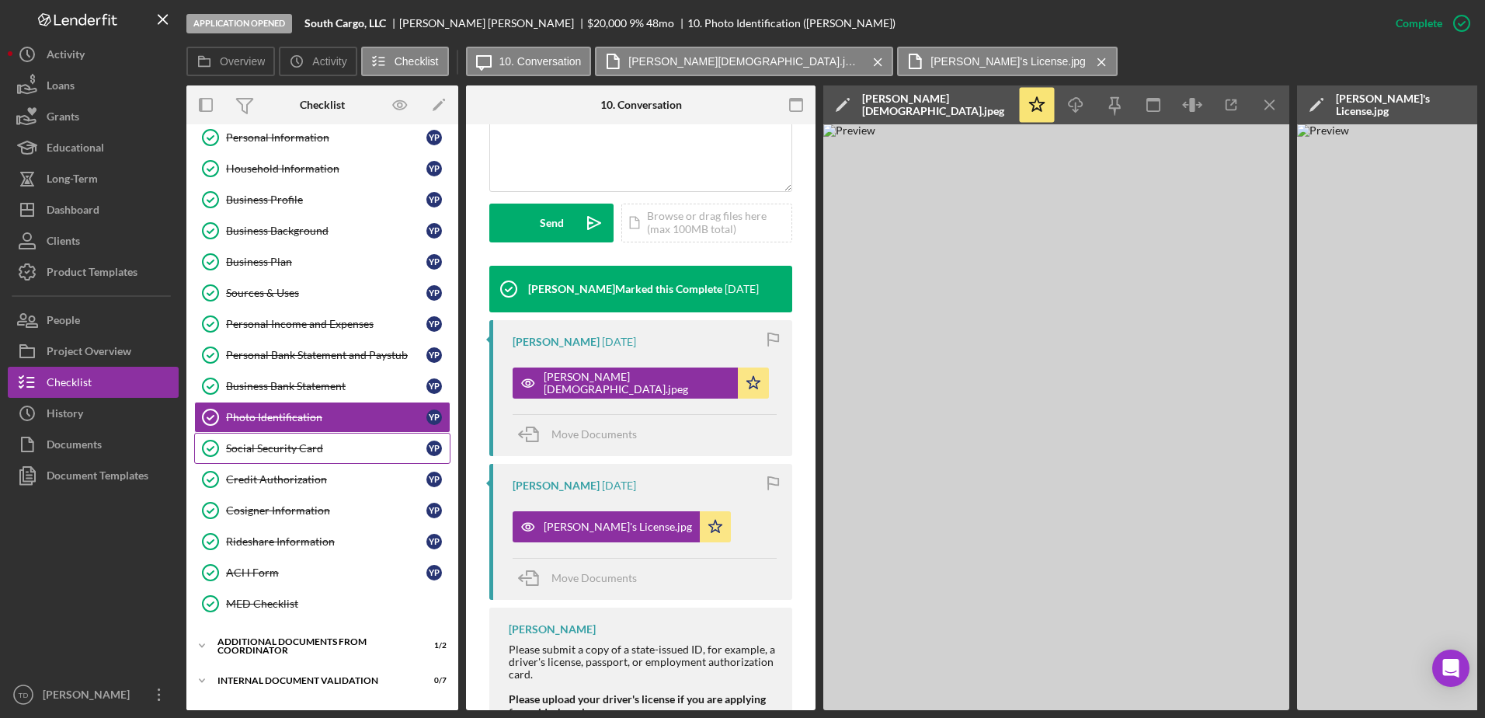
click at [319, 443] on div "Social Security Card" at bounding box center [326, 448] width 200 height 12
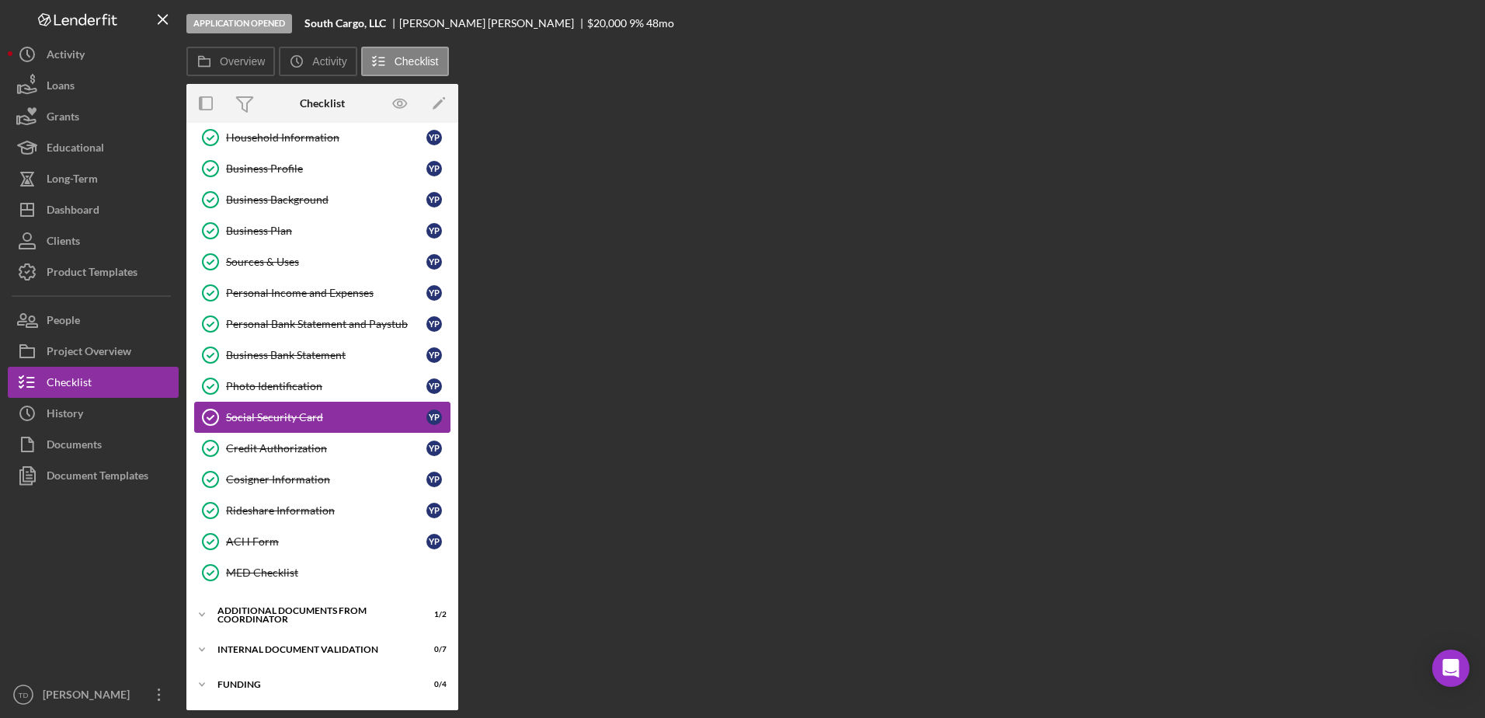
scroll to position [75, 0]
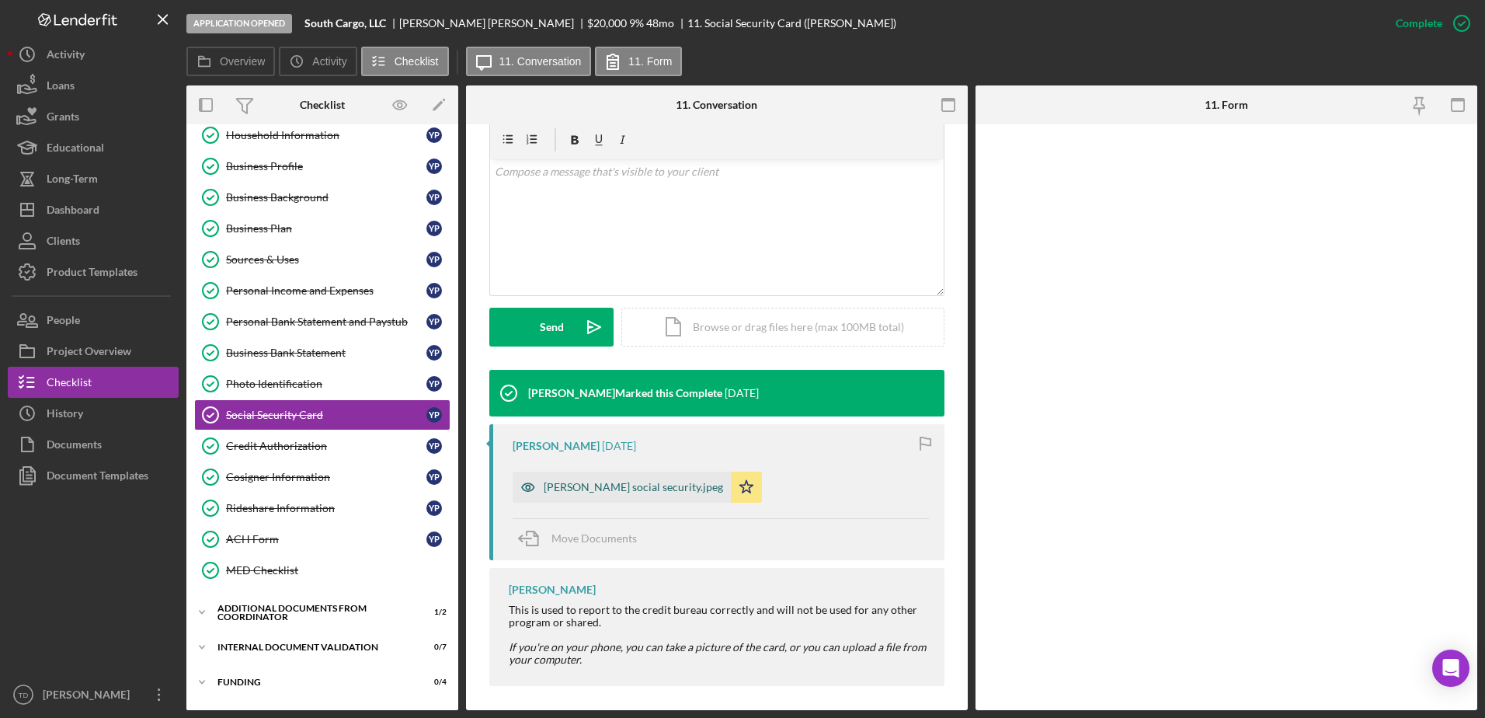
click at [636, 492] on div "yudy social security.jpeg" at bounding box center [633, 487] width 179 height 12
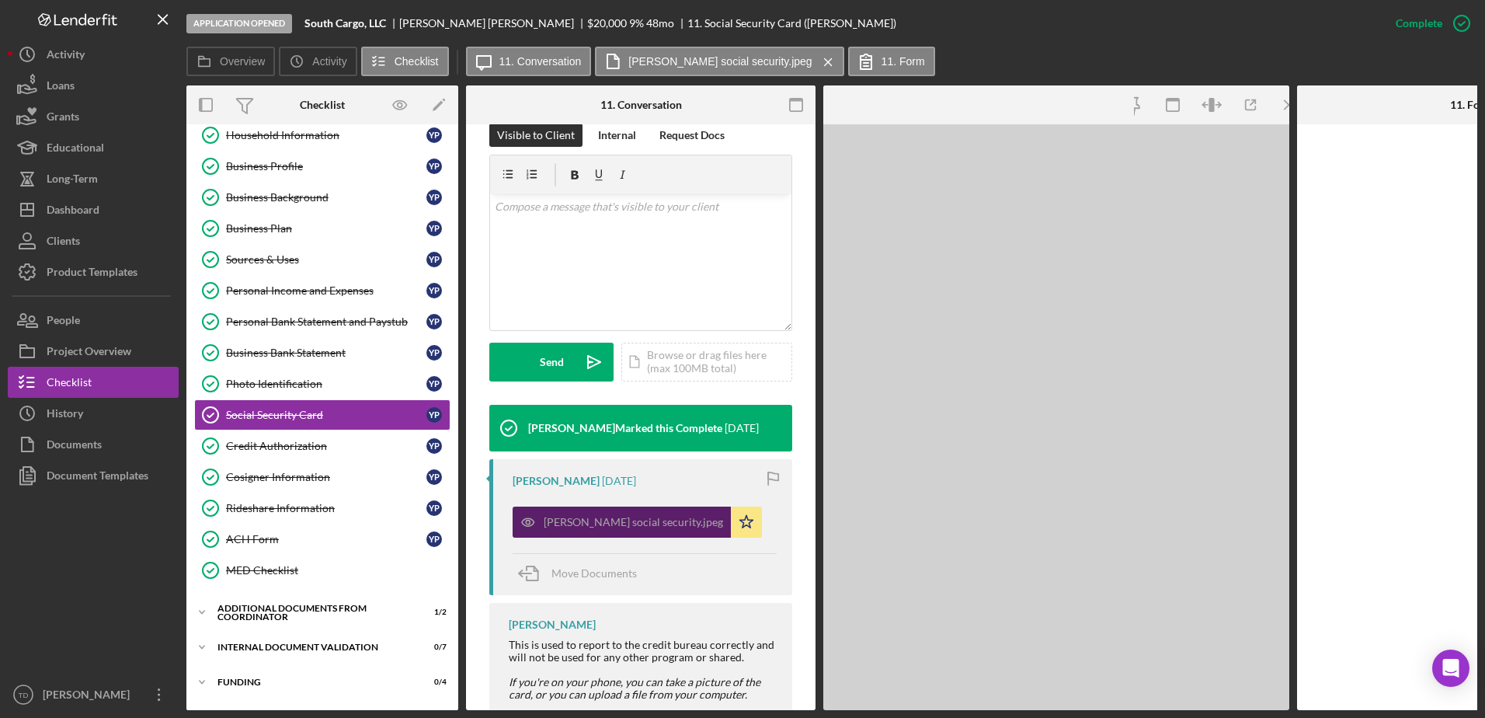
scroll to position [290, 0]
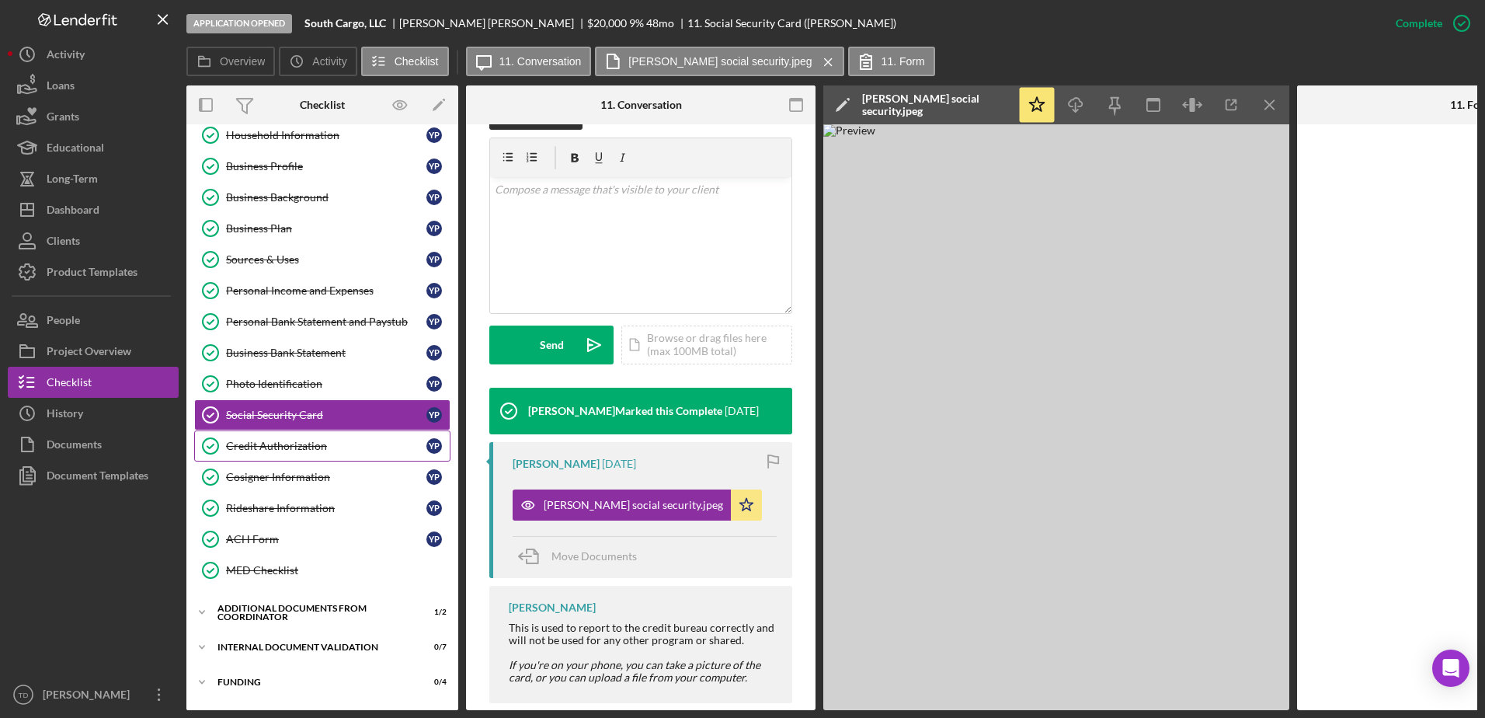
click at [344, 440] on div "Credit Authorization" at bounding box center [326, 446] width 200 height 12
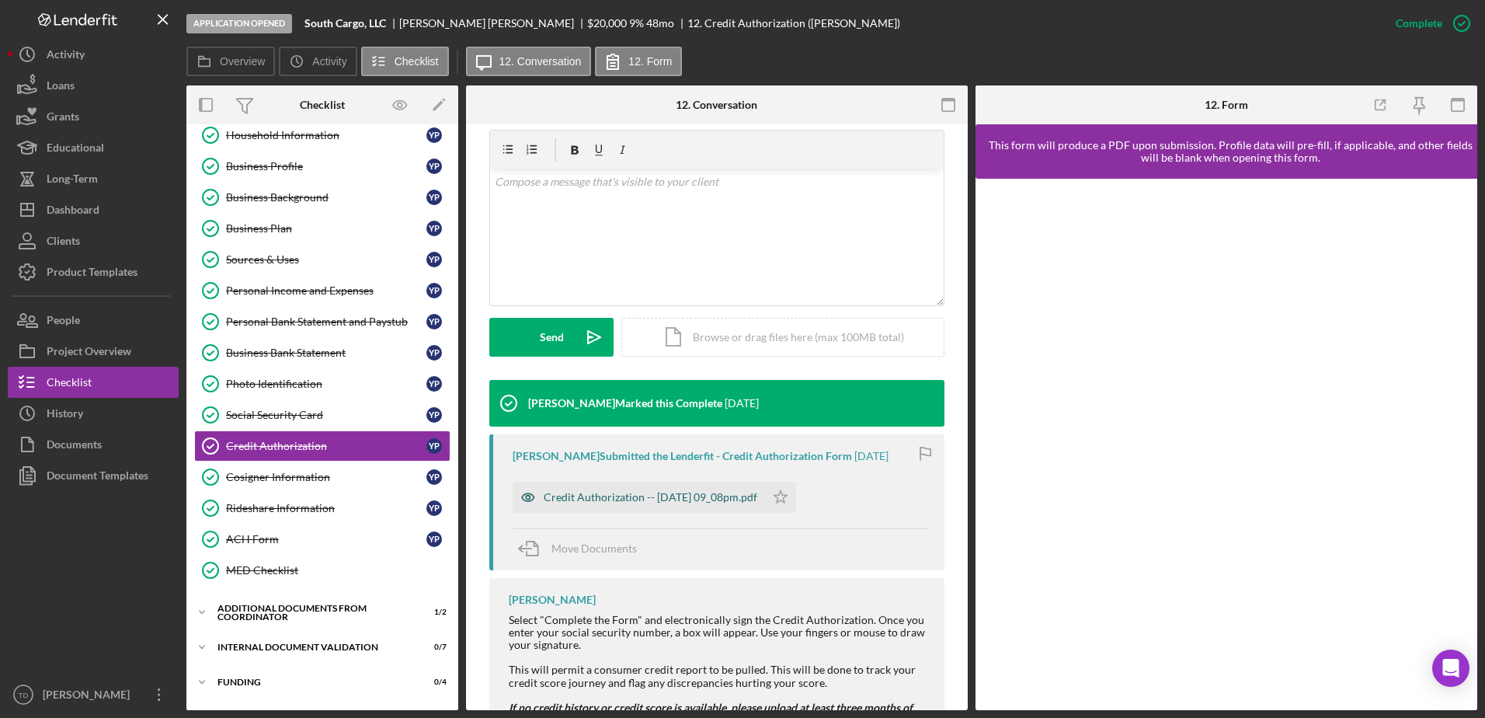
click at [625, 492] on div "Credit Authorization -- 2025-09-18 09_08pm.pdf" at bounding box center [651, 497] width 214 height 12
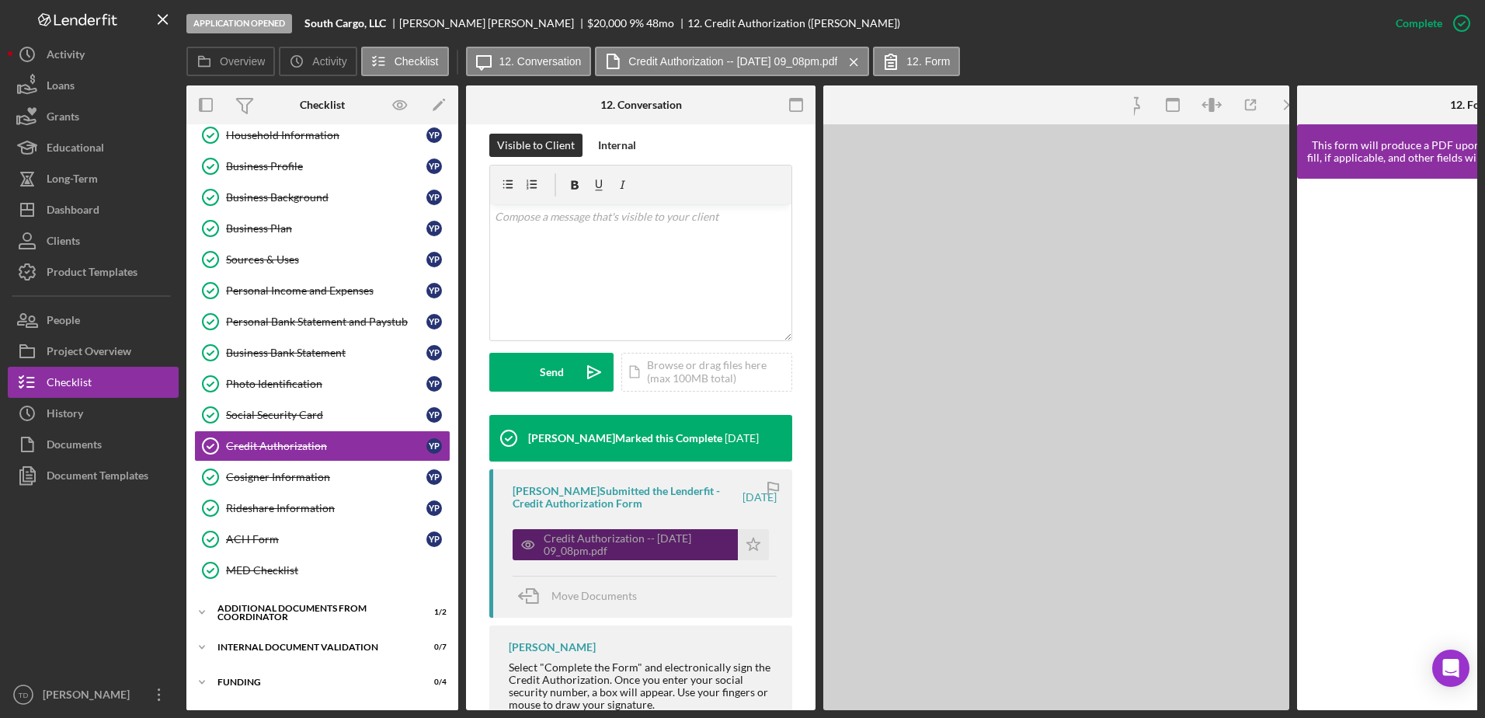
scroll to position [280, 0]
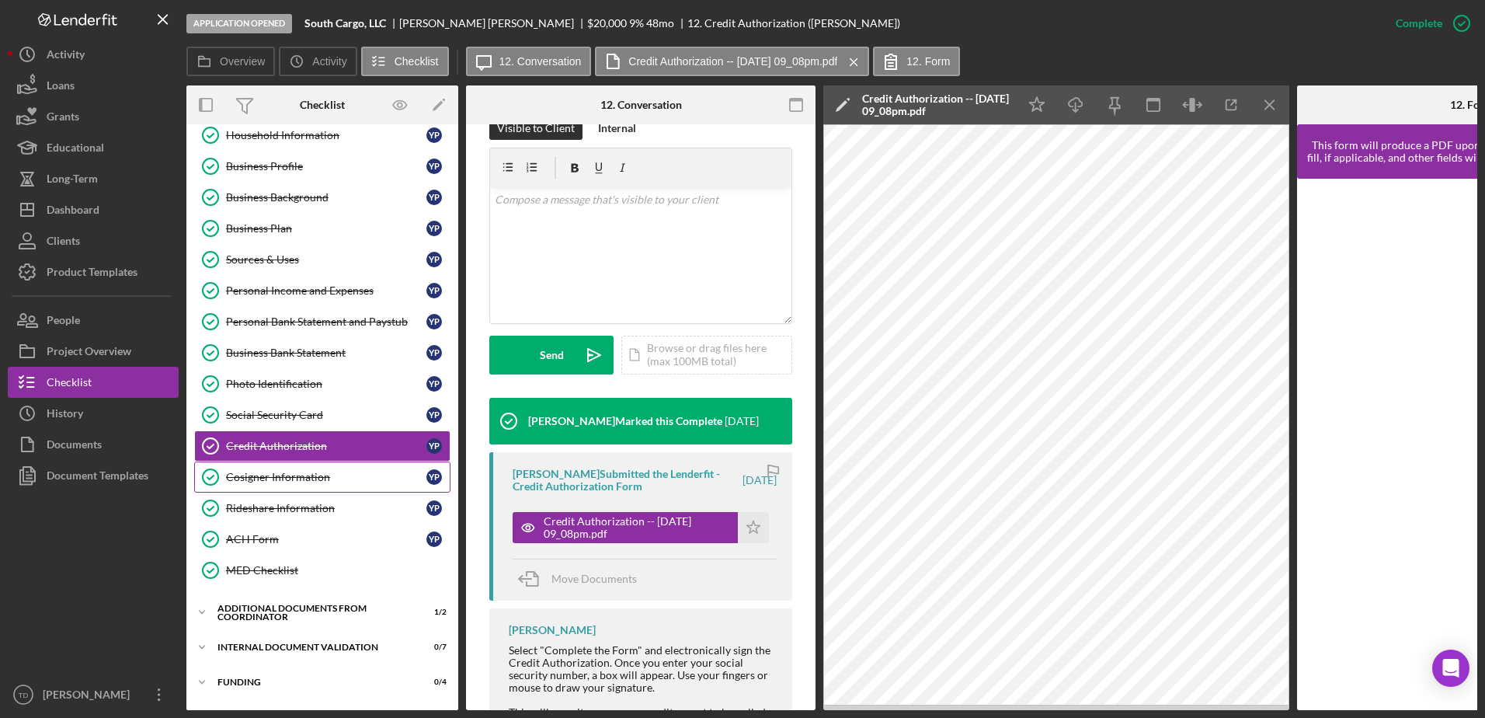
click at [291, 466] on link "Cosigner Information Cosigner Information Y P" at bounding box center [322, 476] width 256 height 31
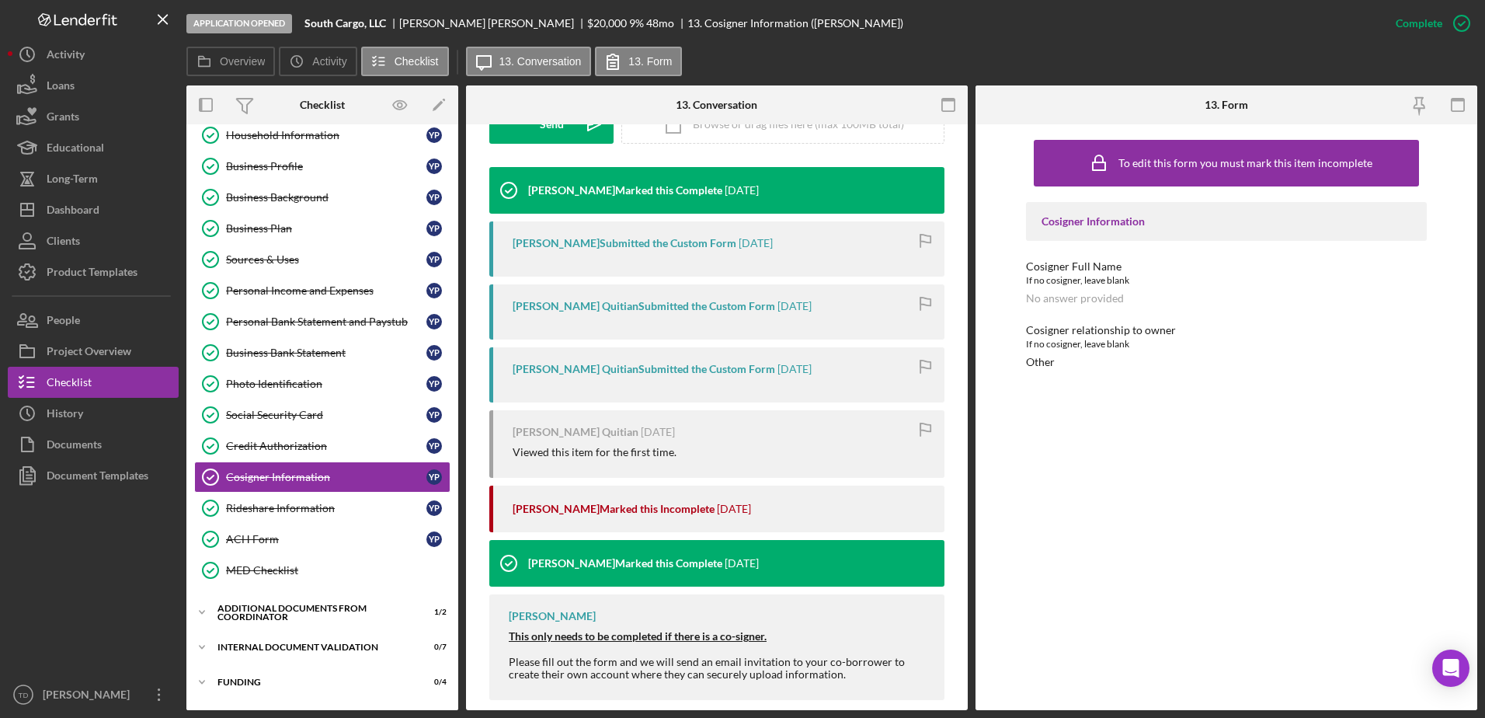
scroll to position [496, 0]
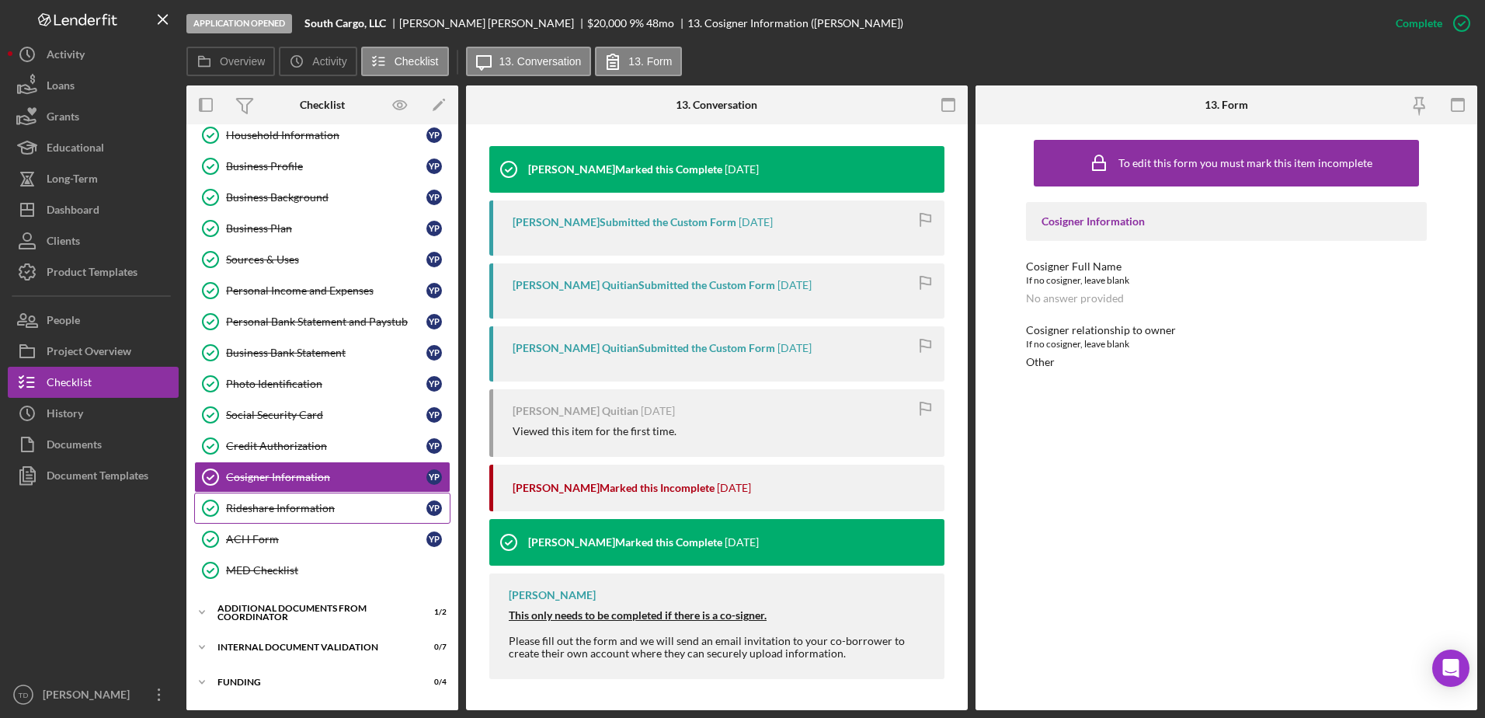
click at [318, 497] on link "Rideshare Information Rideshare Information Y P" at bounding box center [322, 507] width 256 height 31
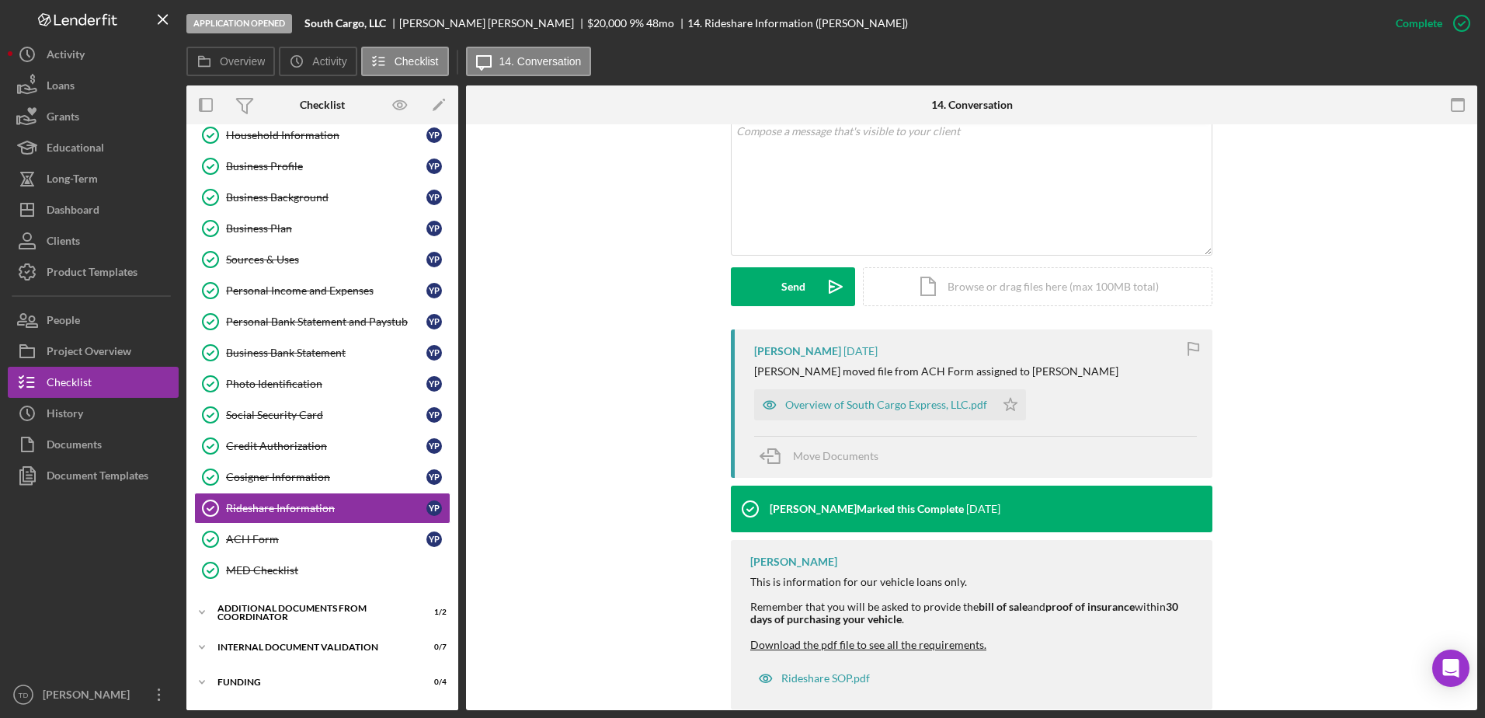
scroll to position [343, 0]
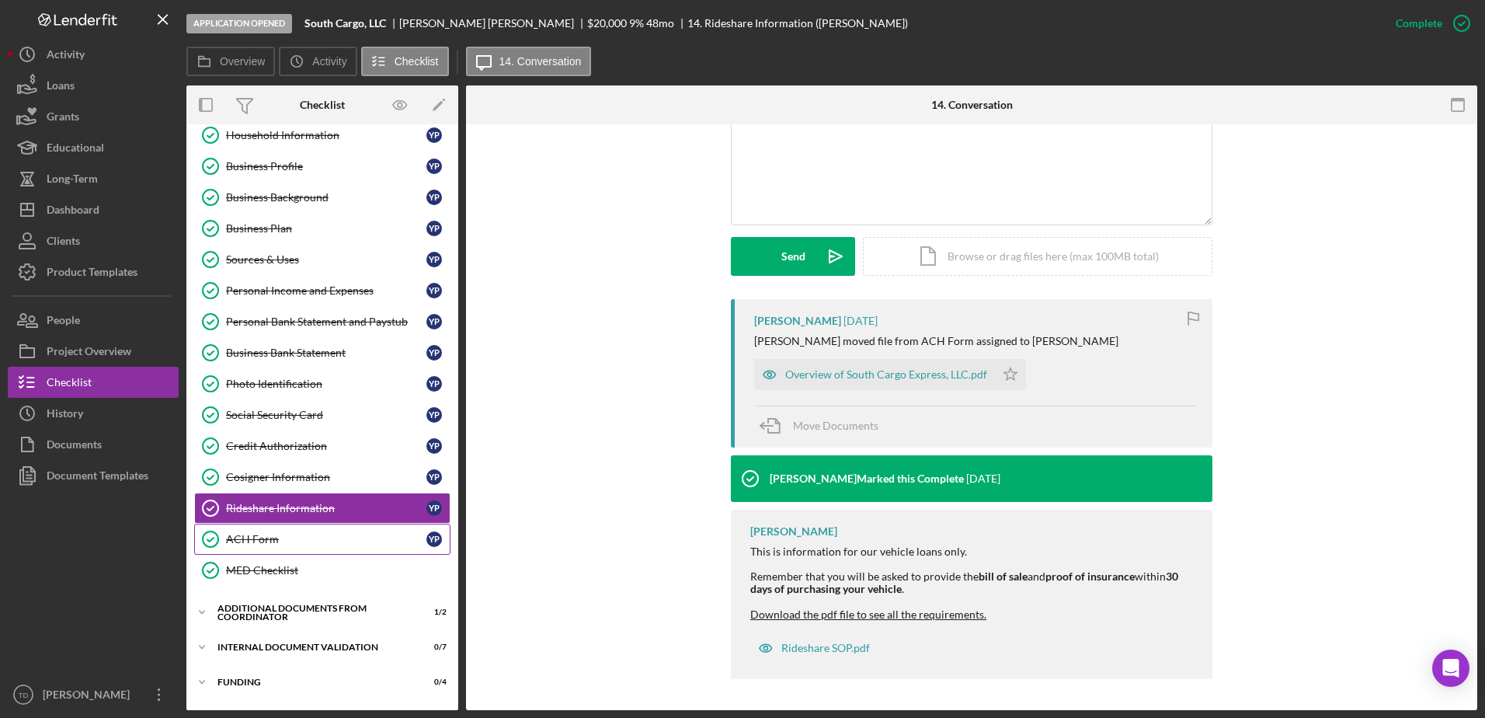
click at [339, 544] on div "ACH Form" at bounding box center [326, 539] width 200 height 12
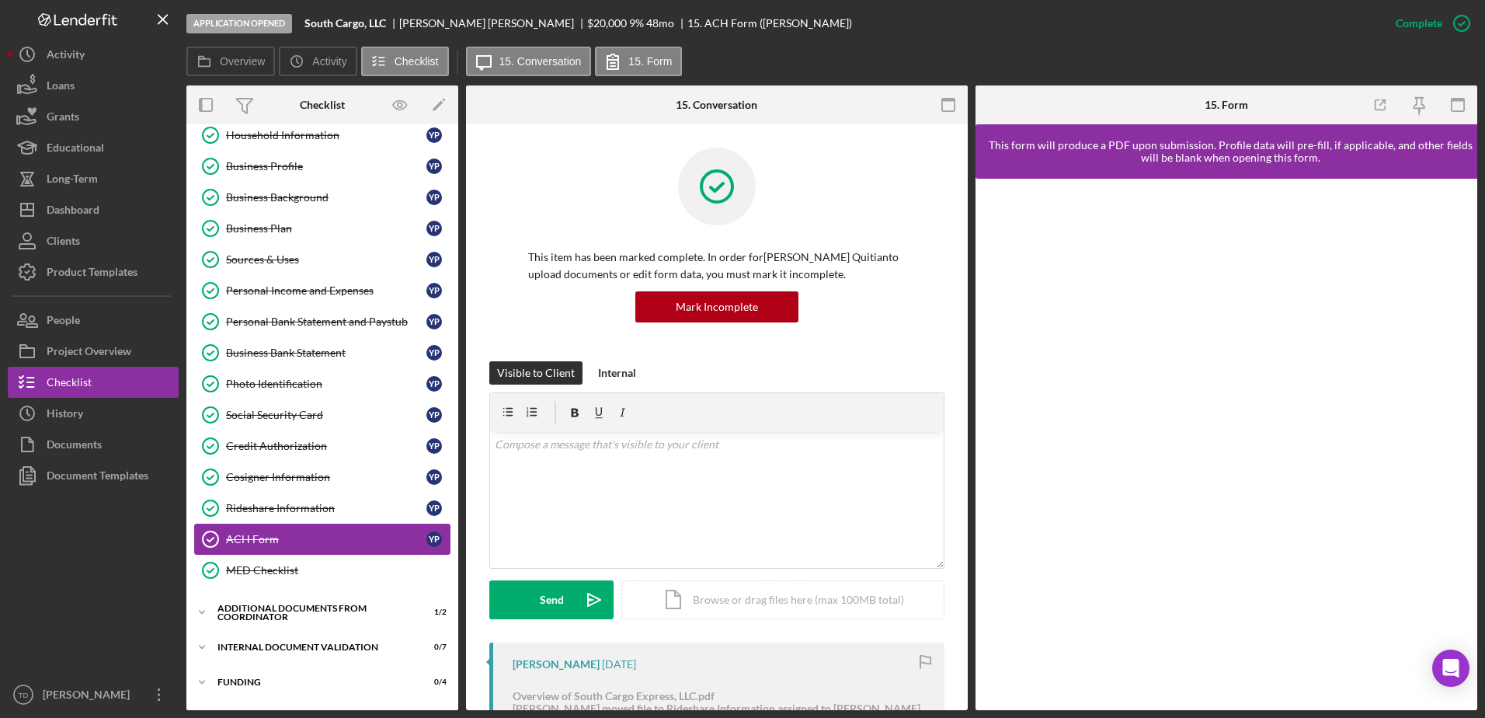
scroll to position [283, 0]
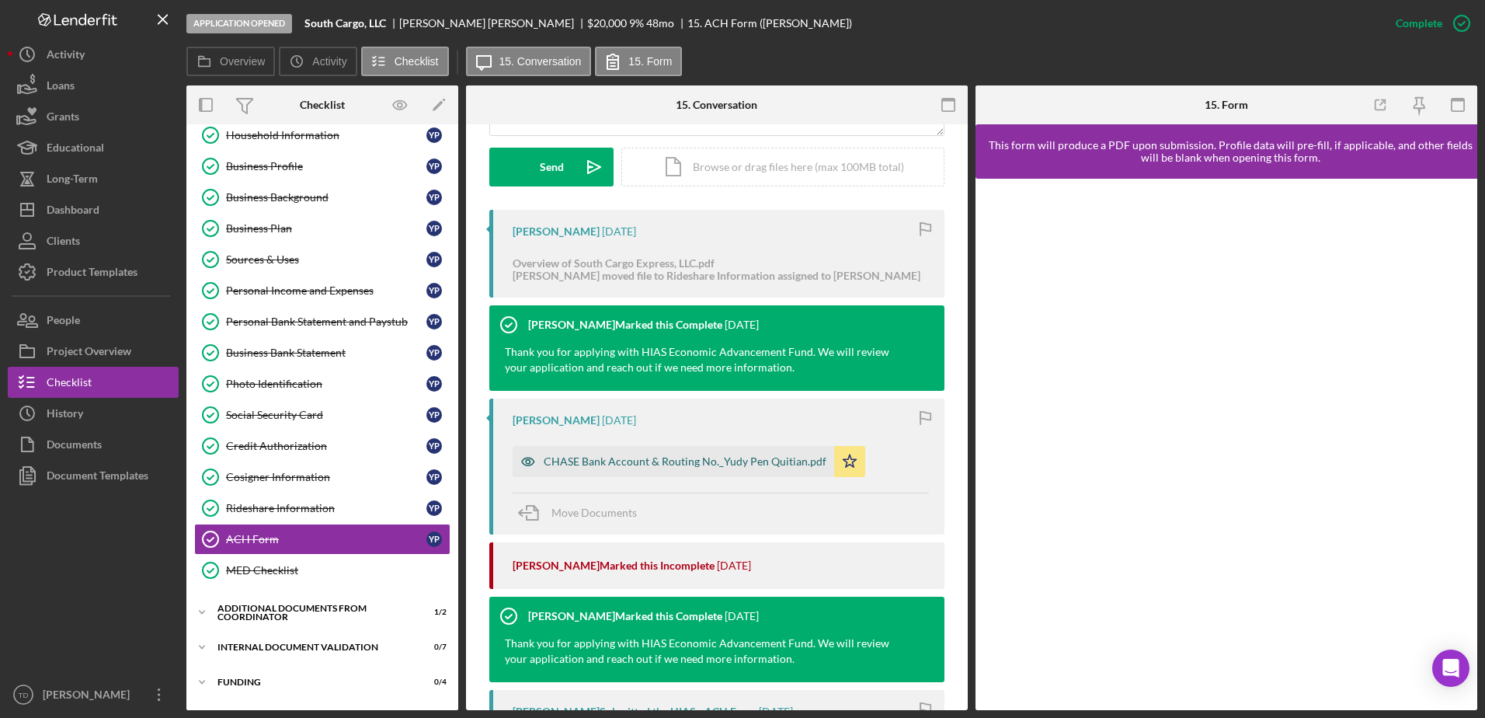
click at [645, 466] on div "CHASE Bank Account & Routing No._Yudy Pen Quitian.pdf" at bounding box center [685, 461] width 283 height 12
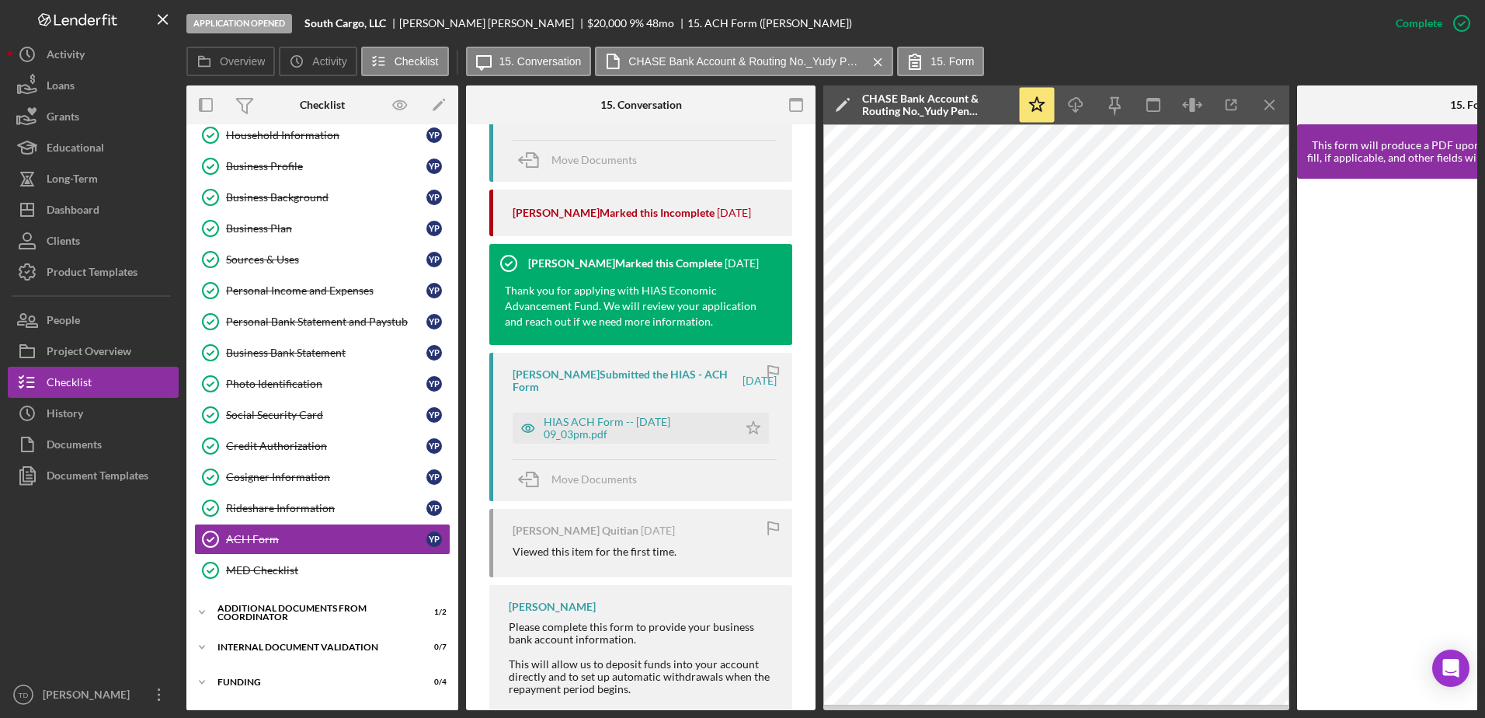
scroll to position [849, 0]
click at [674, 415] on div "HIAS ACH Form -- 2025-09-18 09_03pm.pdf" at bounding box center [637, 427] width 186 height 25
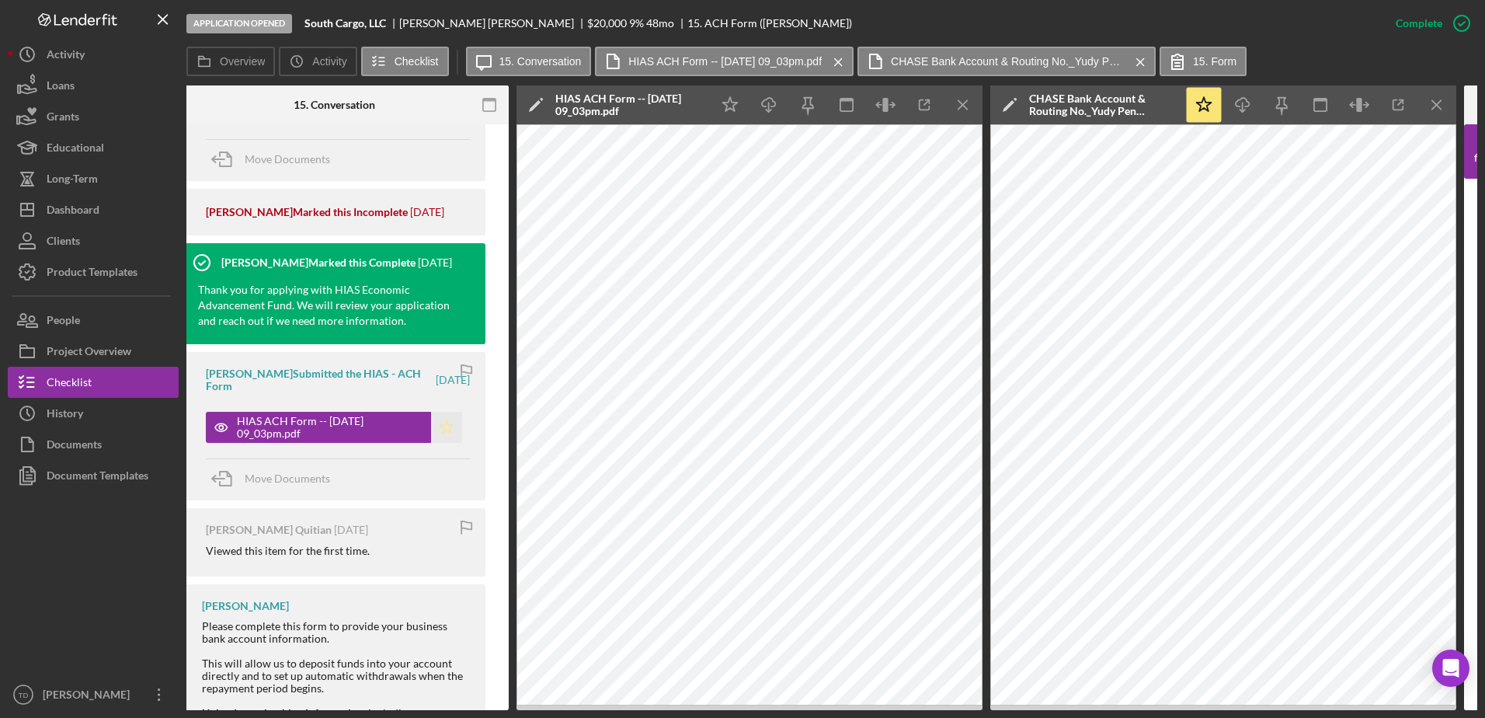
scroll to position [0, 308]
click at [74, 412] on div "History" at bounding box center [65, 415] width 36 height 35
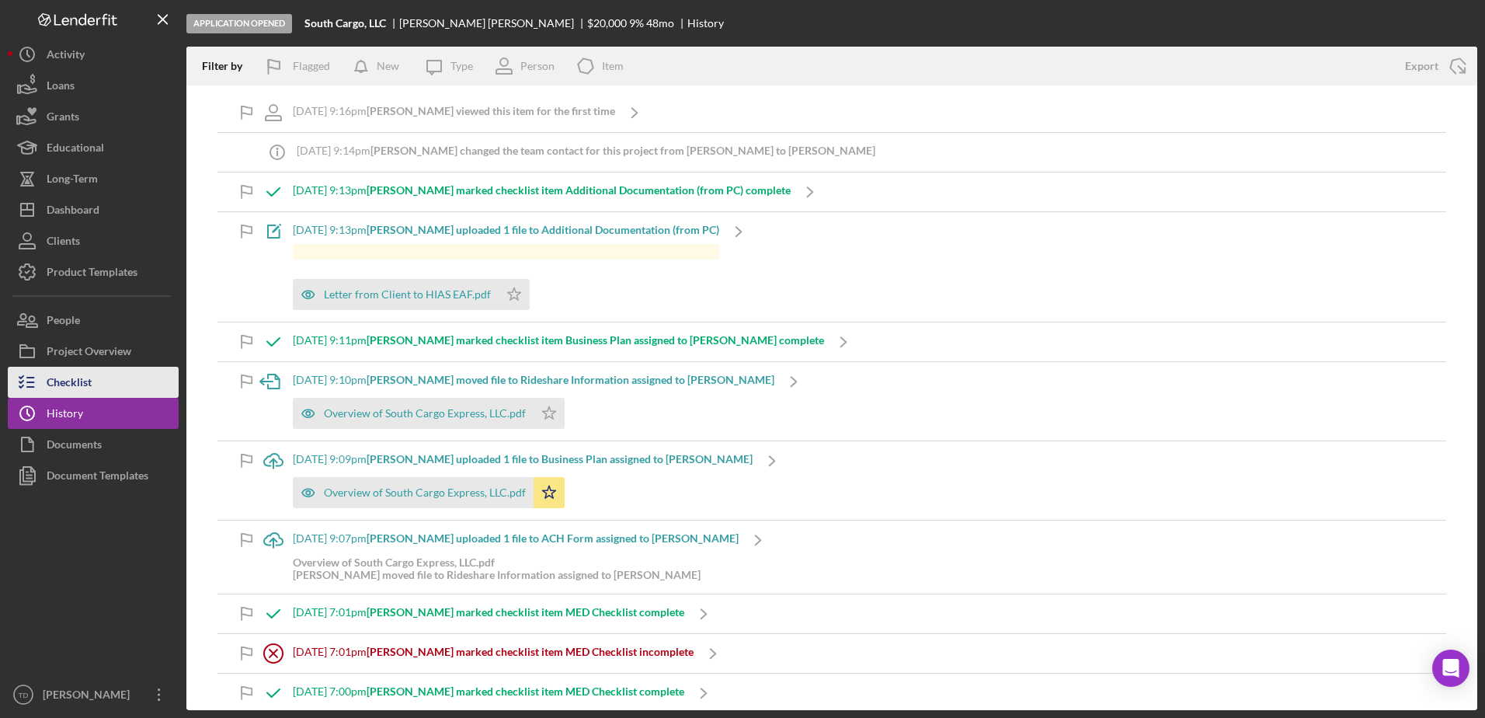
click at [68, 389] on div "Checklist" at bounding box center [69, 384] width 45 height 35
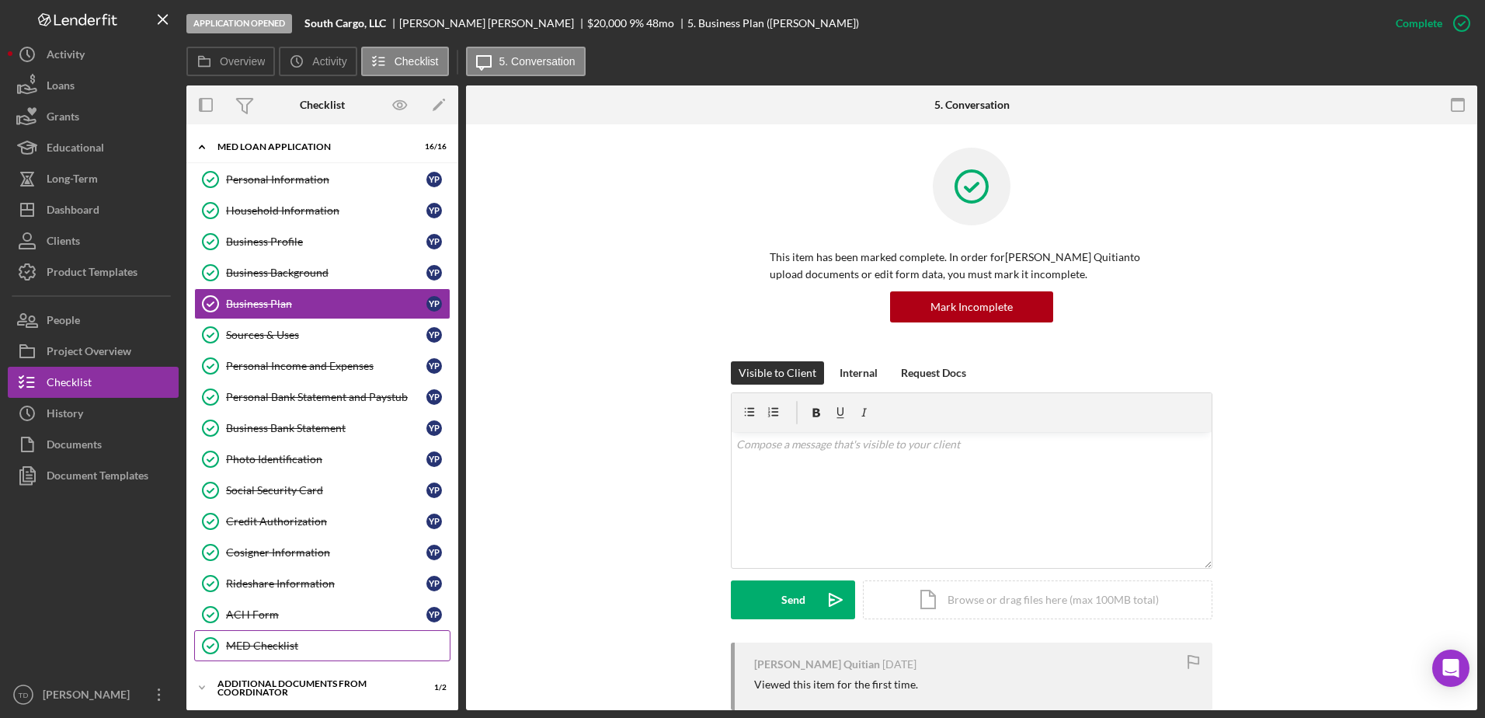
click at [283, 642] on div "MED Checklist" at bounding box center [338, 645] width 224 height 12
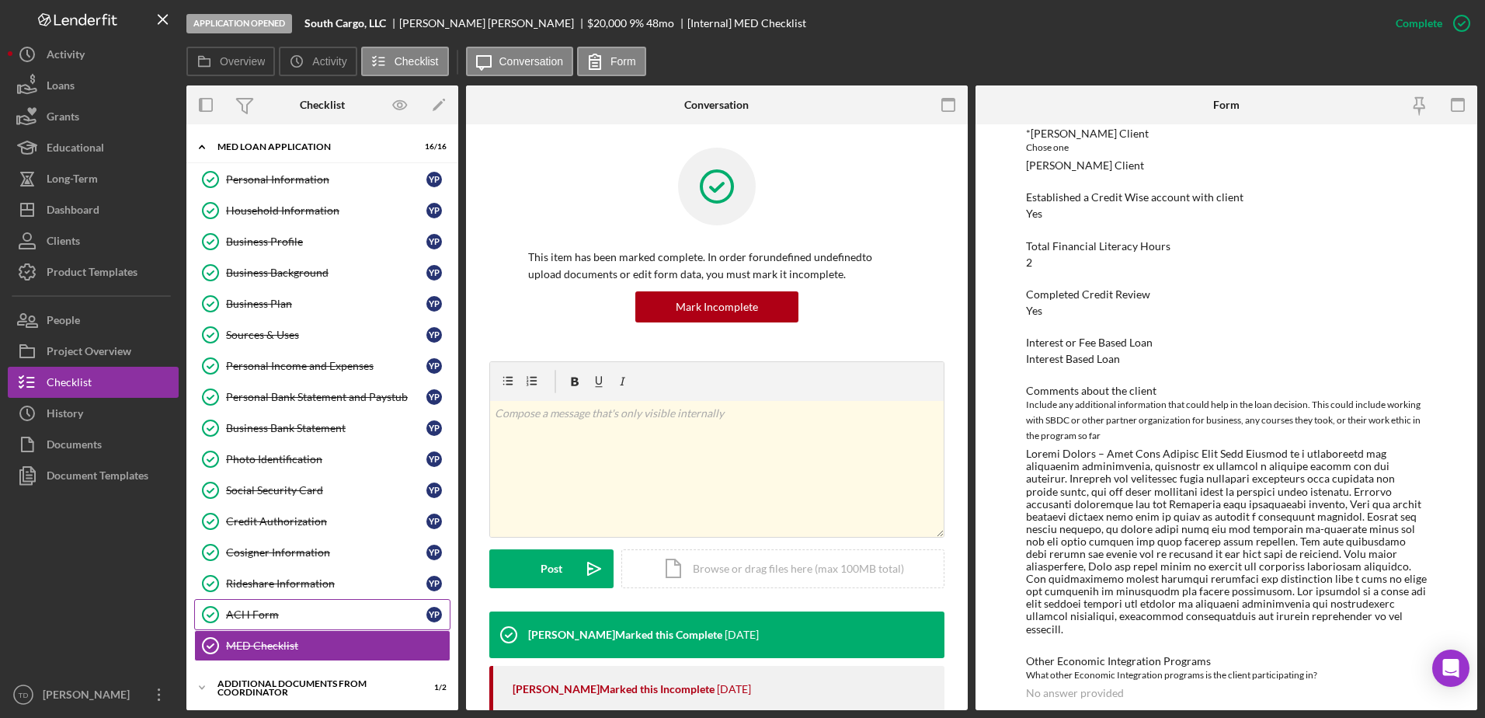
scroll to position [168, 0]
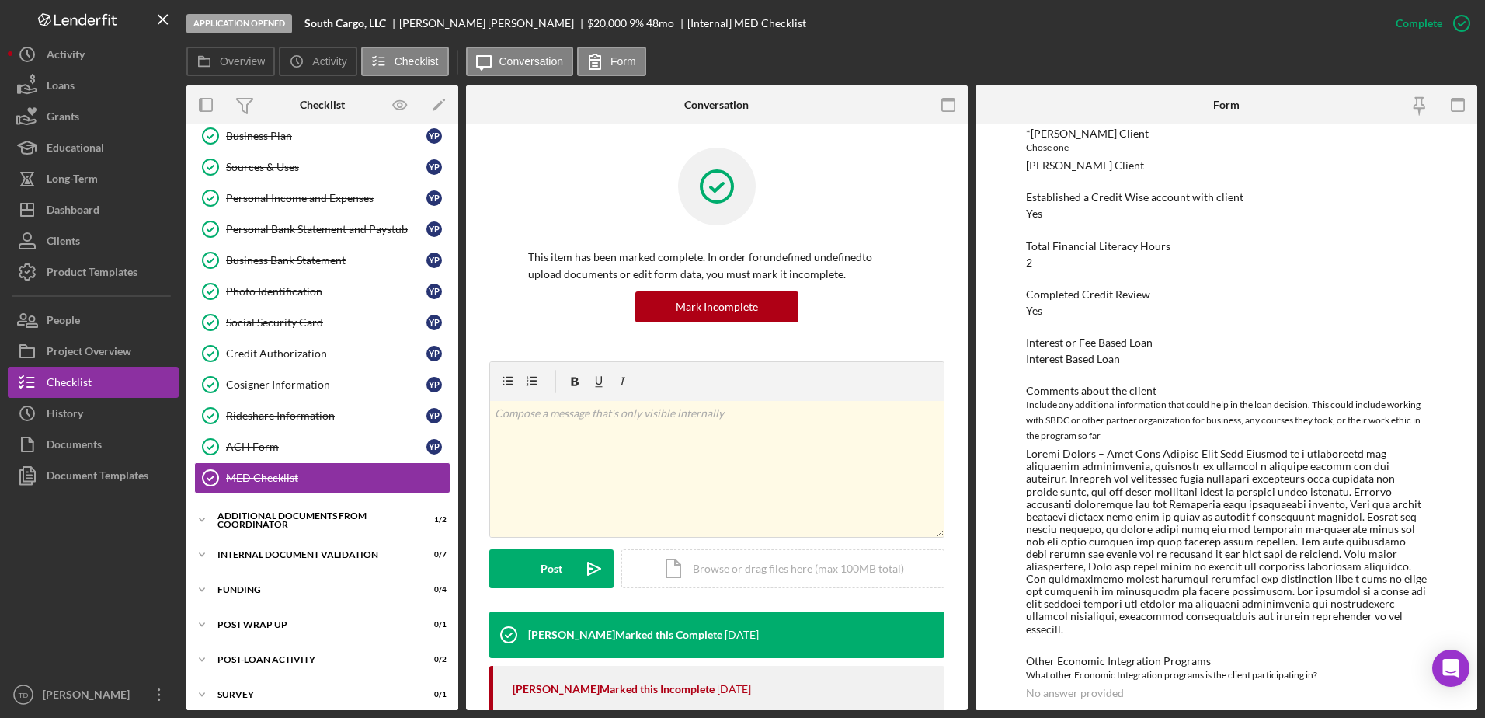
click at [273, 504] on div "Icon/Expander MED Loan Application 16 / 16 Personal Information Personal Inform…" at bounding box center [322, 337] width 272 height 746
click at [269, 515] on div "Additional Documents from Coordinator" at bounding box center [327, 519] width 221 height 9
click at [320, 541] on link "Additional Documentation (from PC) Additional Documentation (from PC)" at bounding box center [322, 552] width 256 height 31
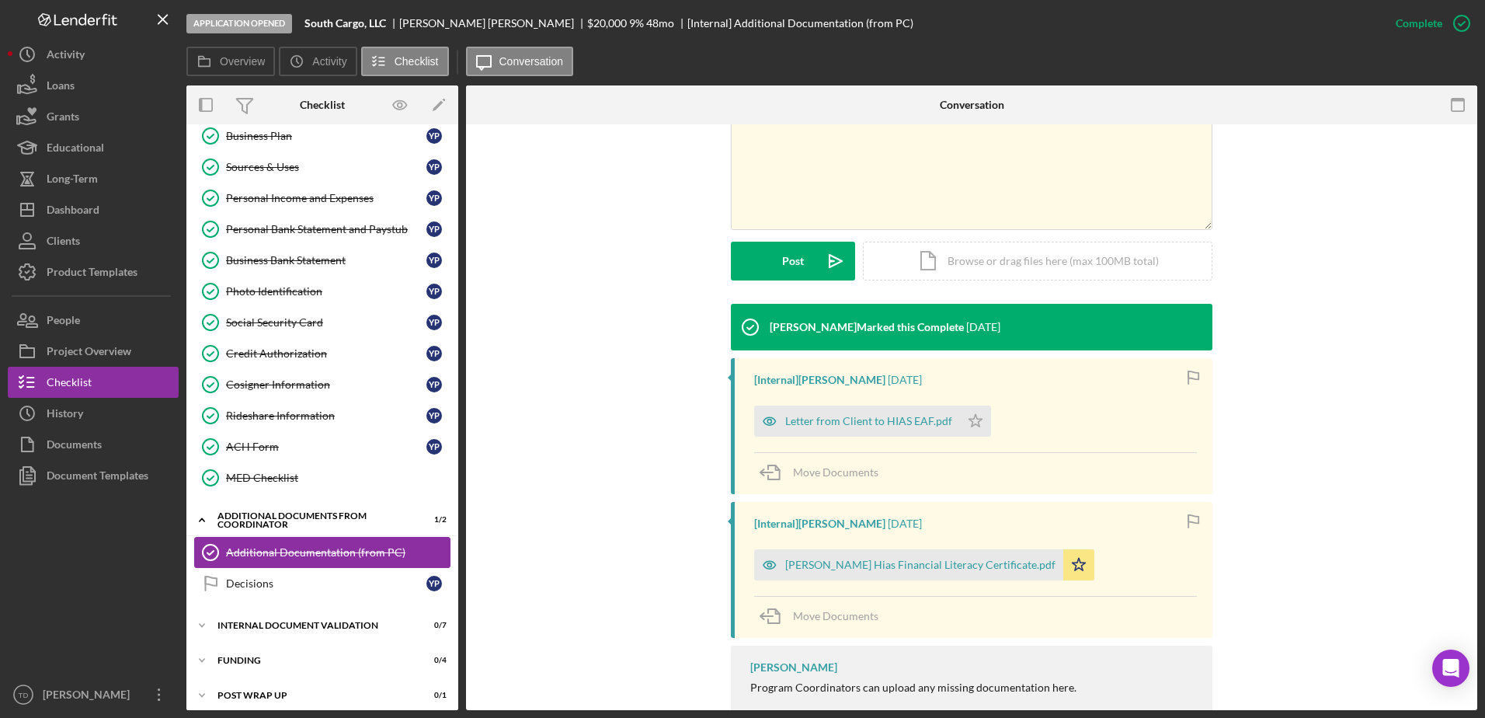
scroll to position [383, 0]
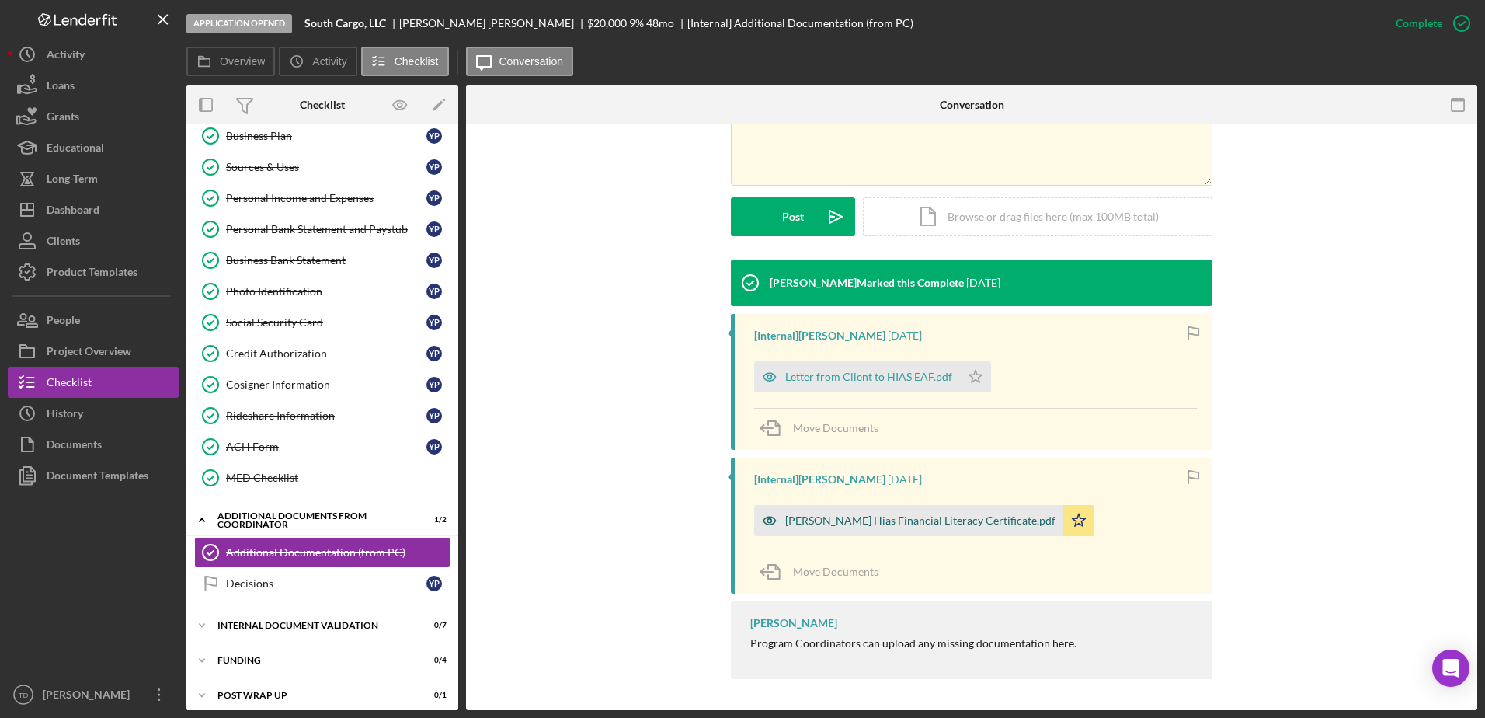
click at [826, 526] on div "Yudy Quitian Hias Financial Literacy Certificate.pdf" at bounding box center [920, 520] width 270 height 12
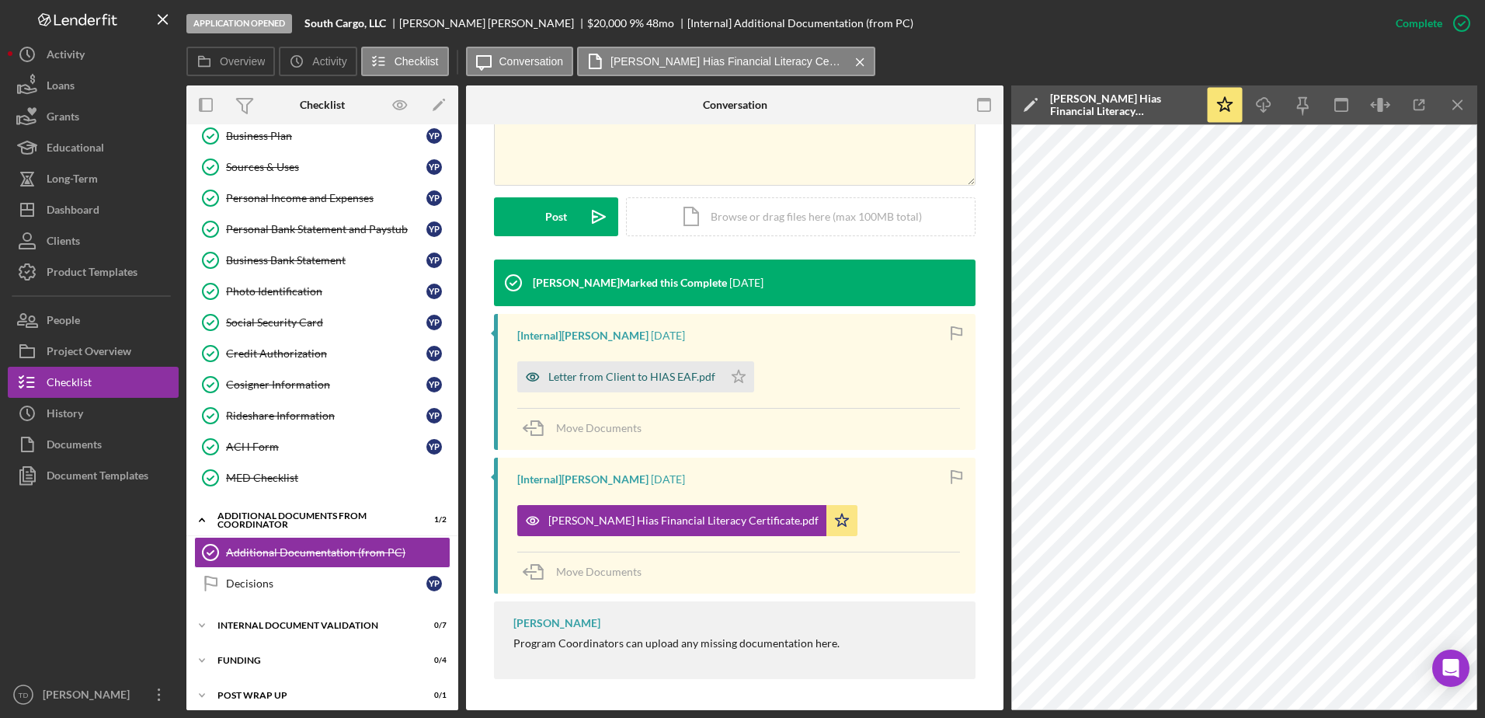
click at [691, 381] on div "Letter from Client to HIAS EAF.pdf" at bounding box center [631, 376] width 167 height 12
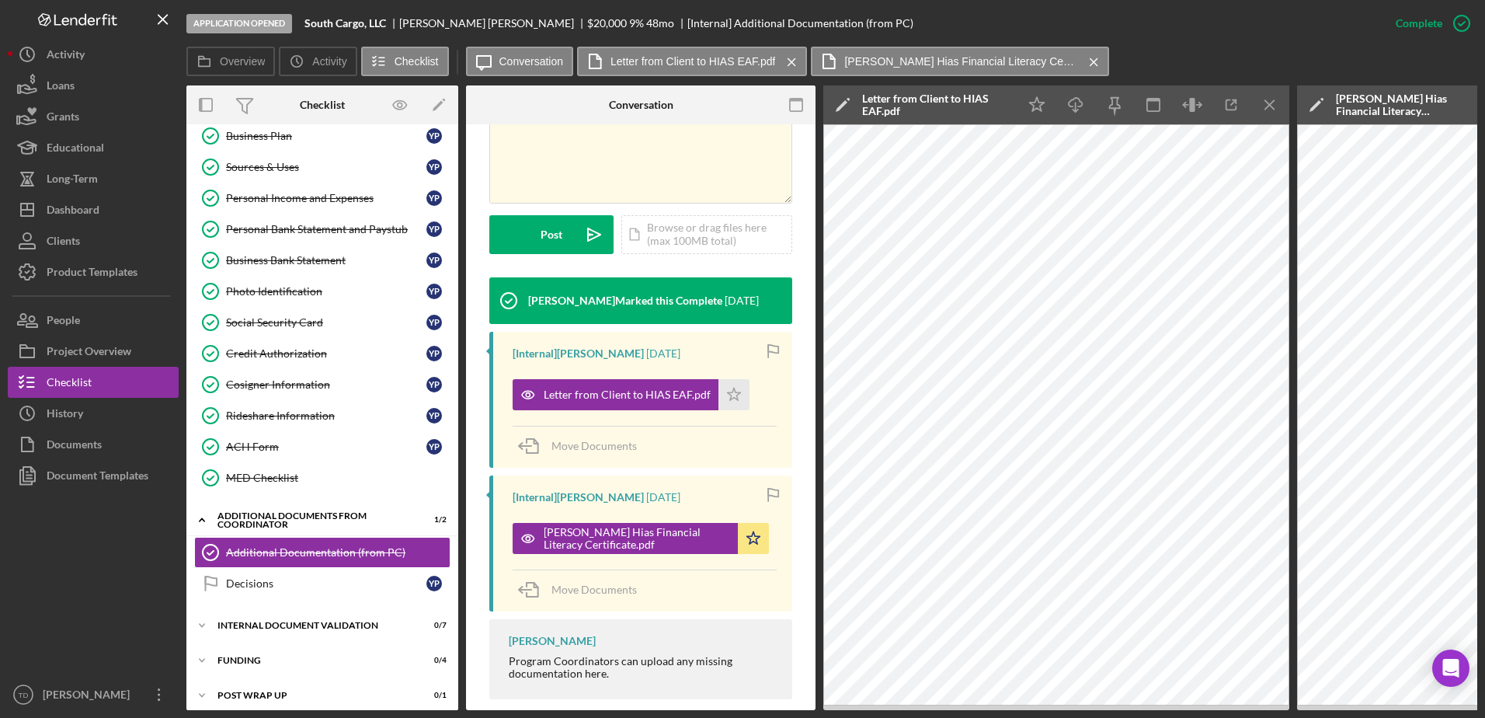
scroll to position [0, 3]
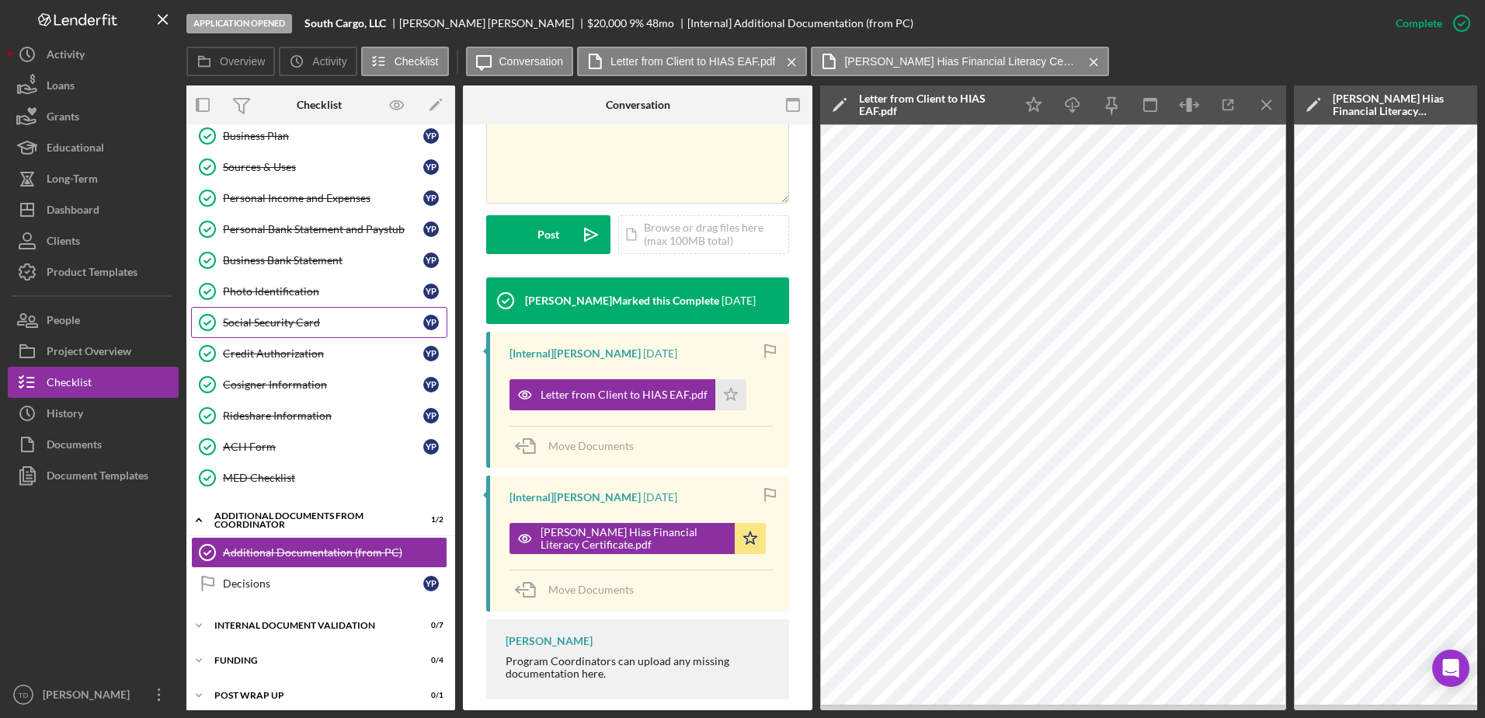
click at [290, 321] on div "Social Security Card" at bounding box center [323, 322] width 200 height 12
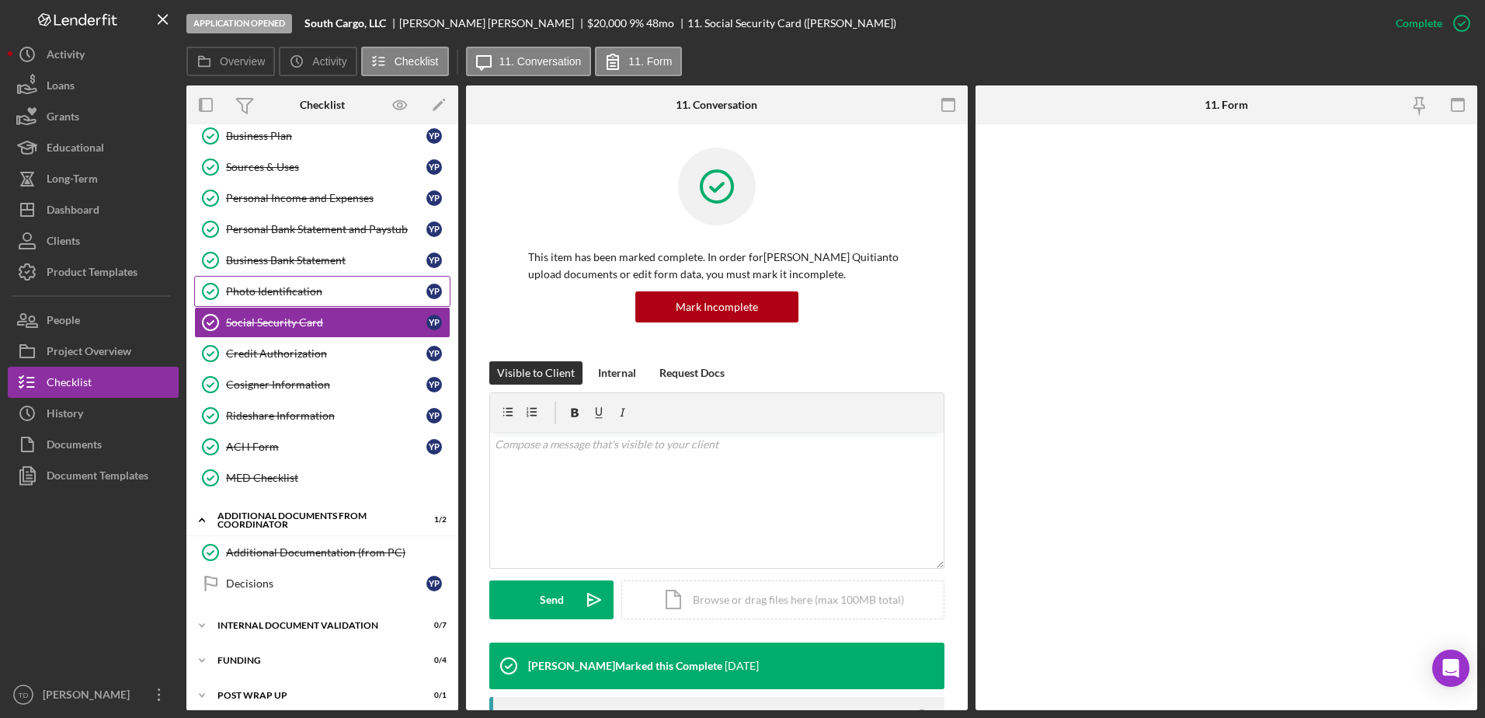
click at [276, 290] on div "Photo Identification" at bounding box center [326, 291] width 200 height 12
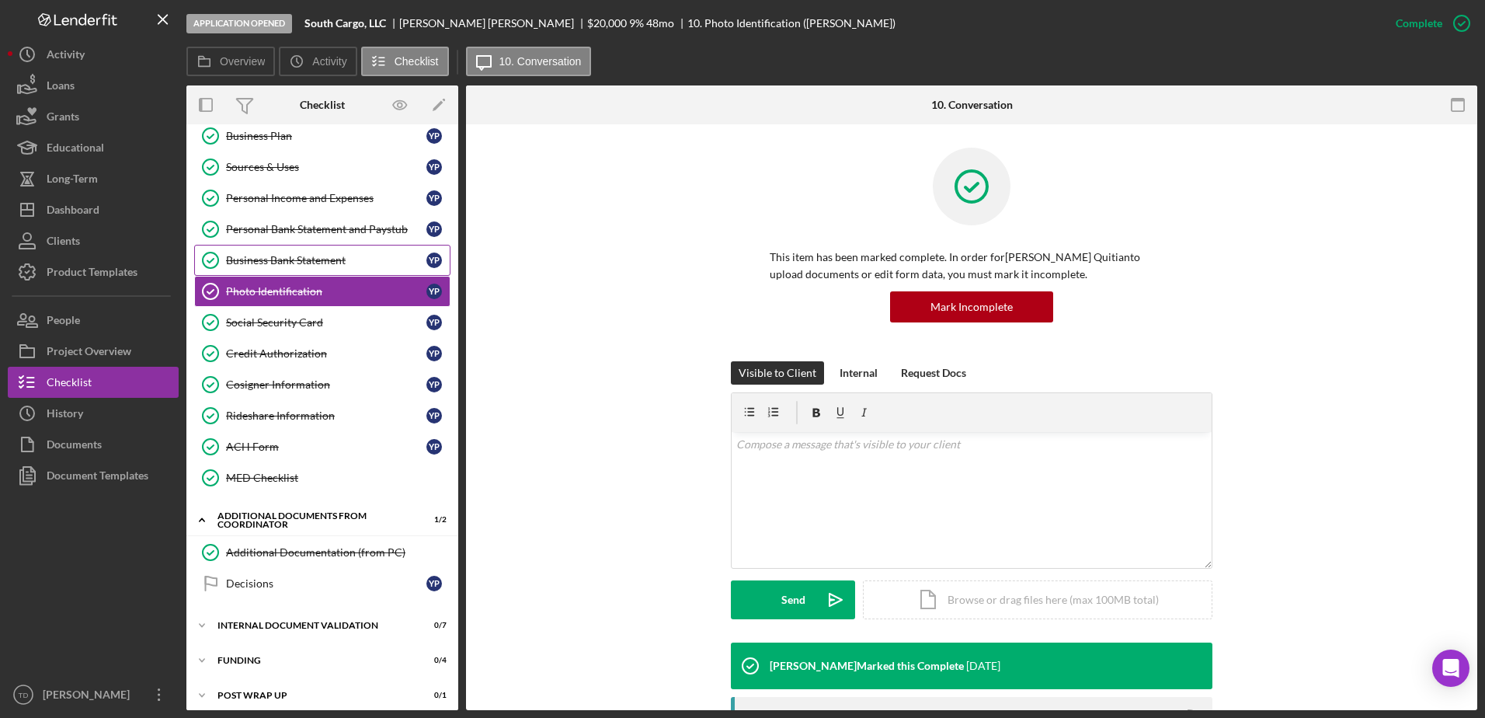
click at [273, 275] on link "Business Bank Statement Business Bank Statement Y P" at bounding box center [322, 260] width 256 height 31
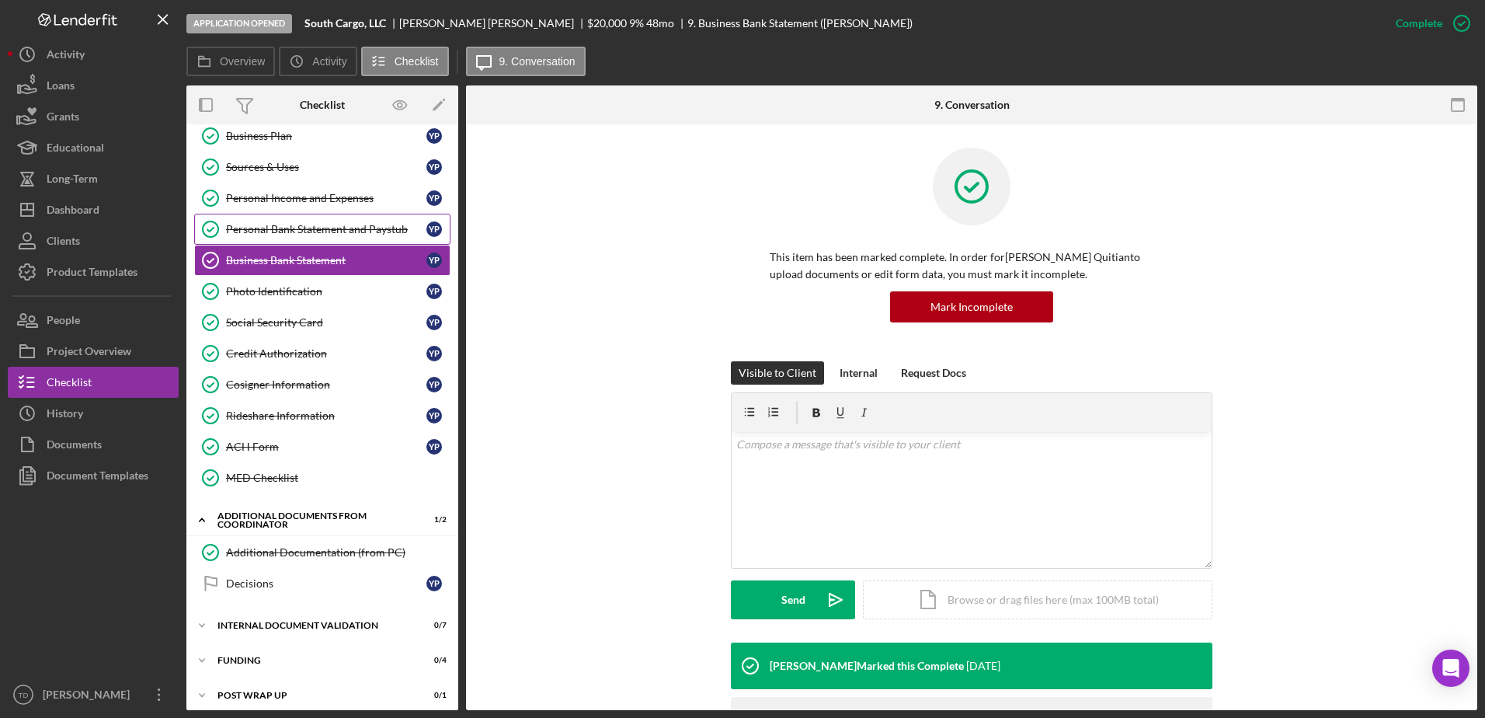
click at [273, 231] on div "Personal Bank Statement and Paystub" at bounding box center [326, 229] width 200 height 12
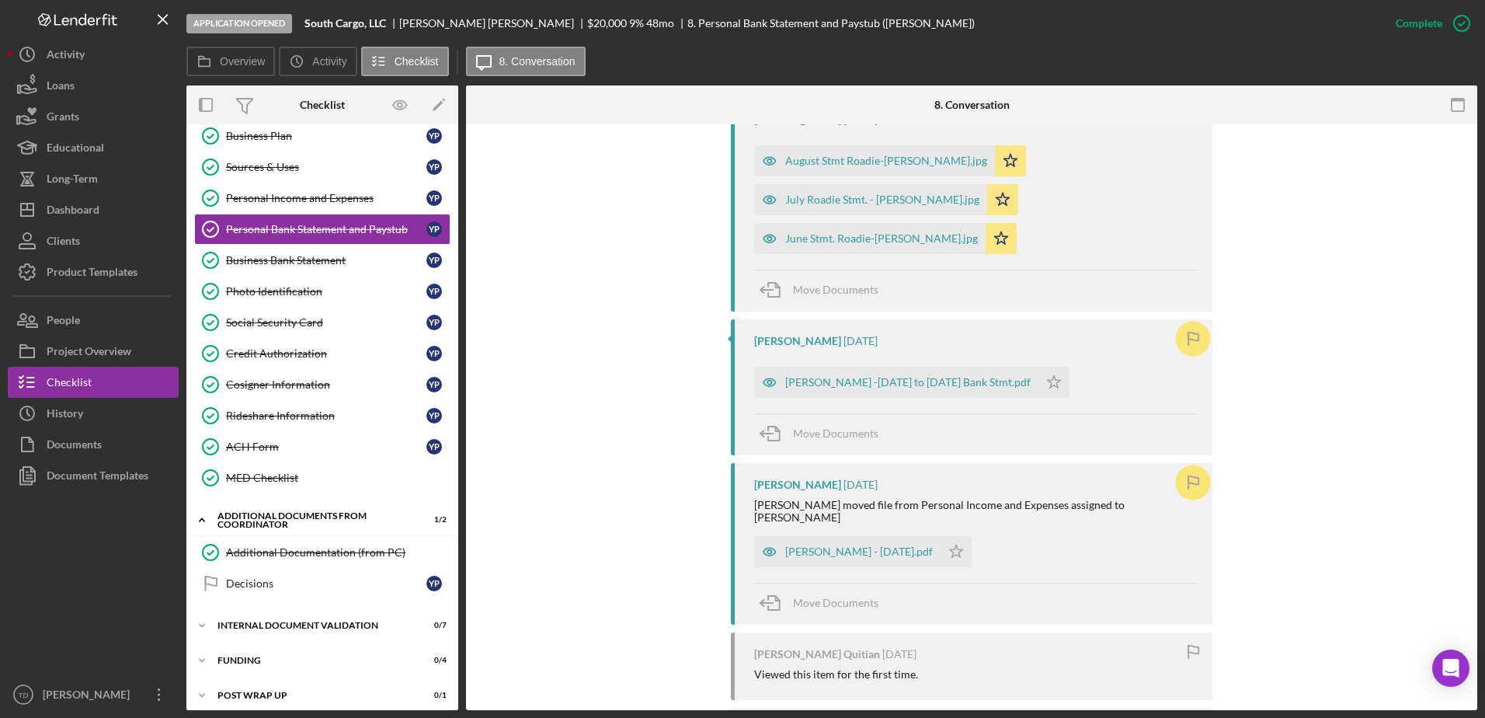
scroll to position [1569, 0]
click at [899, 537] on div "[PERSON_NAME] - [DATE].pdf" at bounding box center [847, 552] width 186 height 31
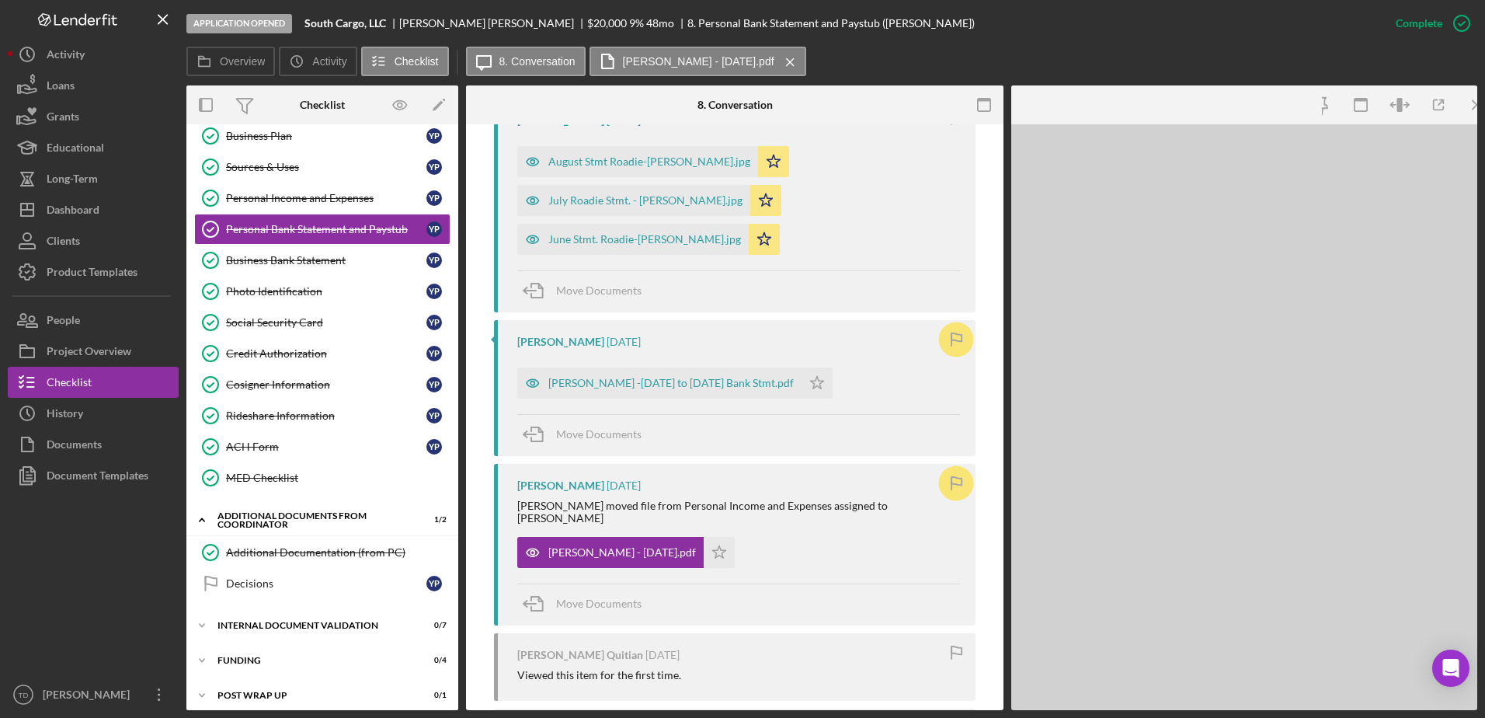
click at [888, 530] on div "Yudy - August 2025.pdf Icon/Star" at bounding box center [738, 548] width 443 height 39
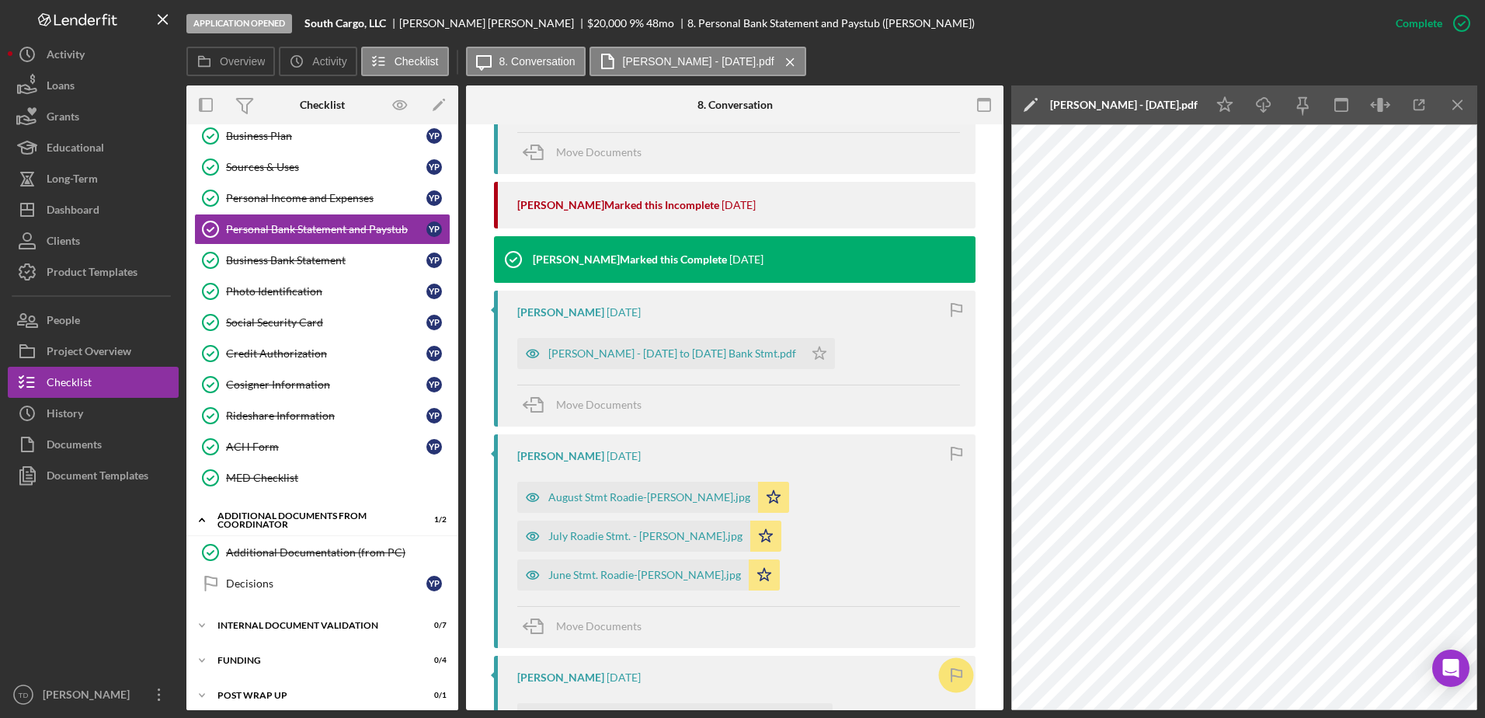
scroll to position [1235, 0]
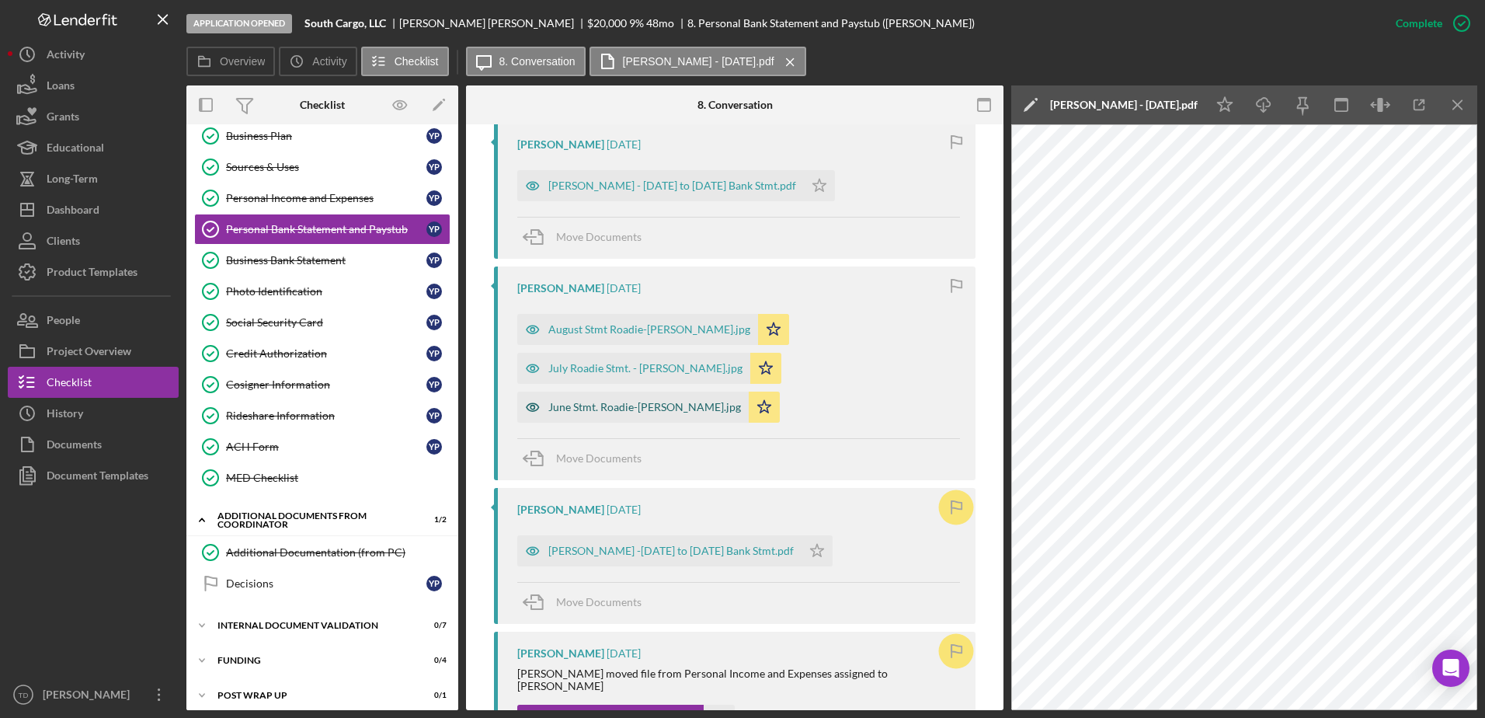
click at [669, 409] on div "June Stmt. Roadie-[PERSON_NAME].jpg" at bounding box center [644, 407] width 193 height 12
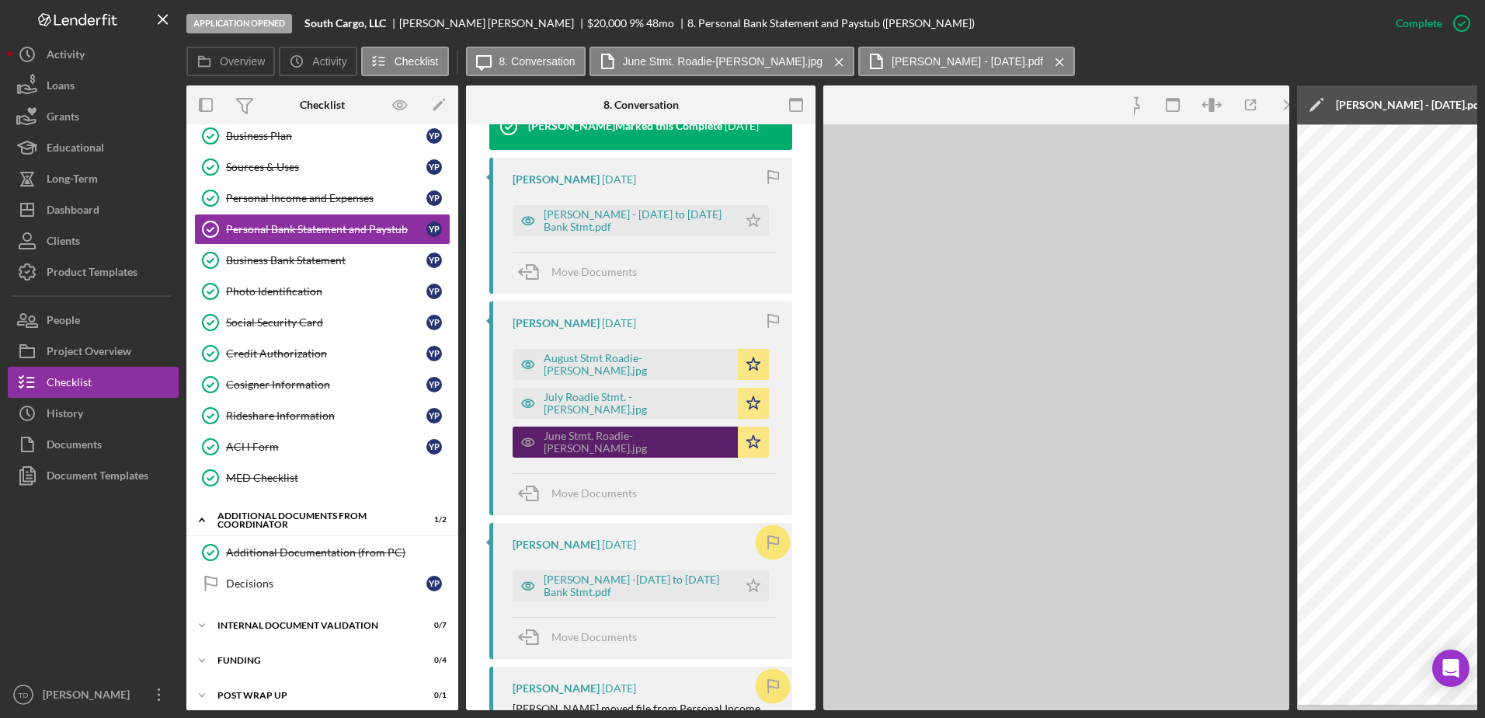
scroll to position [1420, 0]
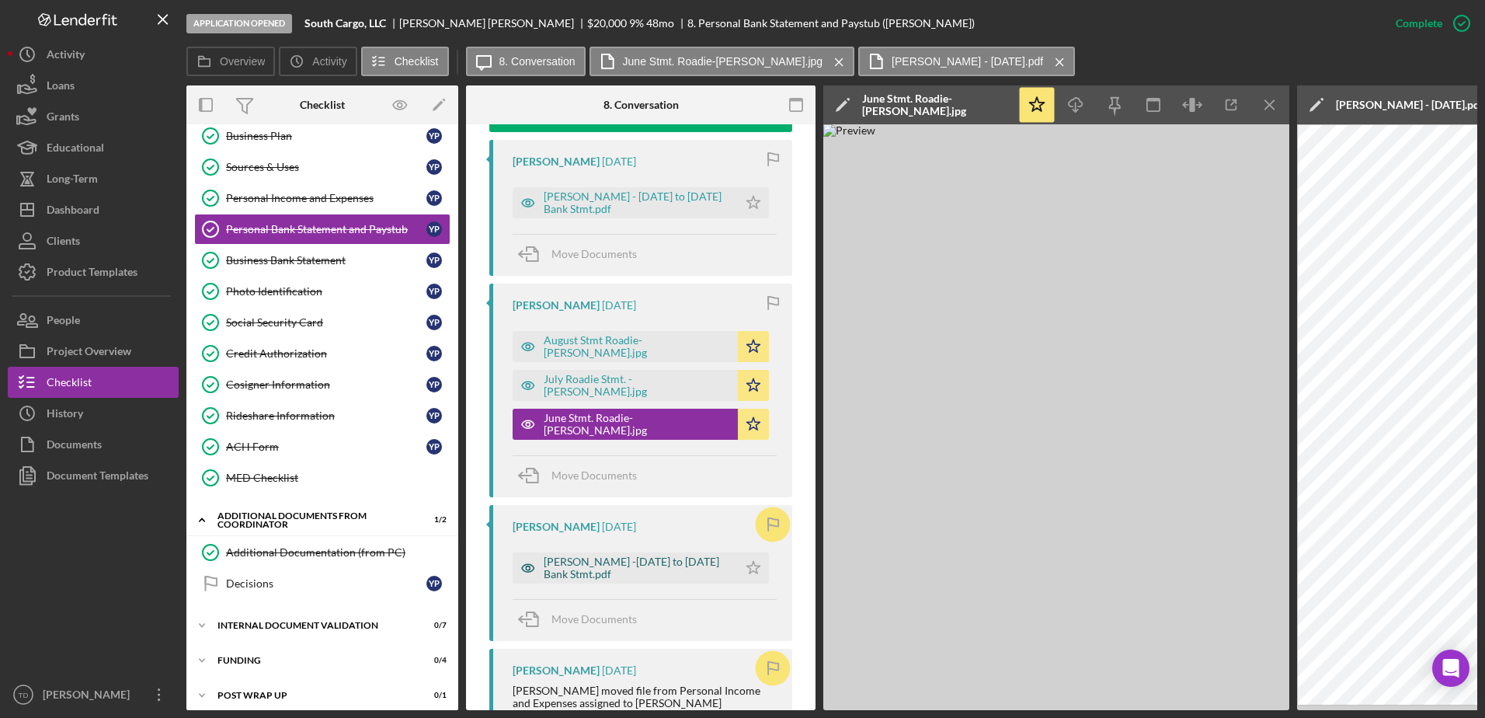
click at [667, 555] on div "[PERSON_NAME] -[DATE] to [DATE] Bank Stmt.pdf" at bounding box center [637, 567] width 186 height 25
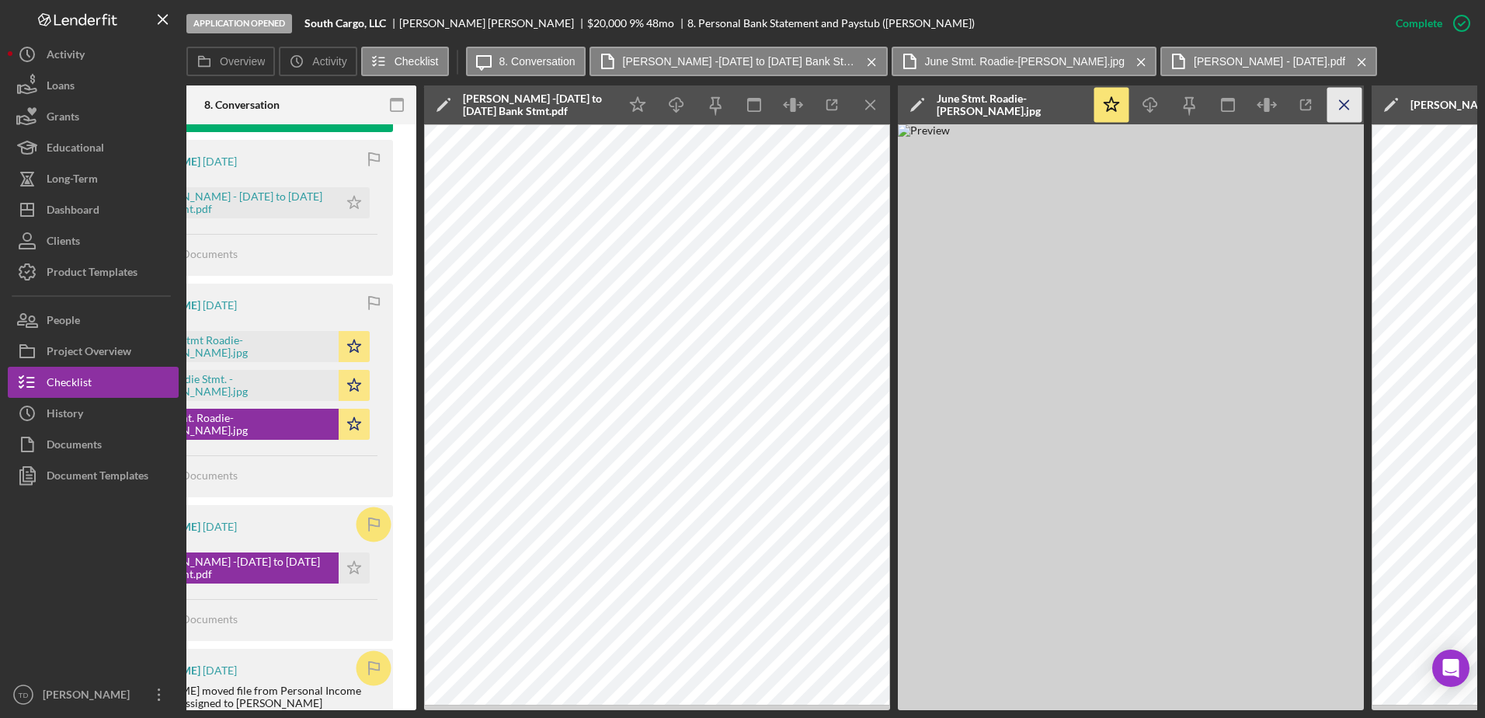
click at [1341, 100] on icon "Icon/Menu Close" at bounding box center [1344, 105] width 35 height 35
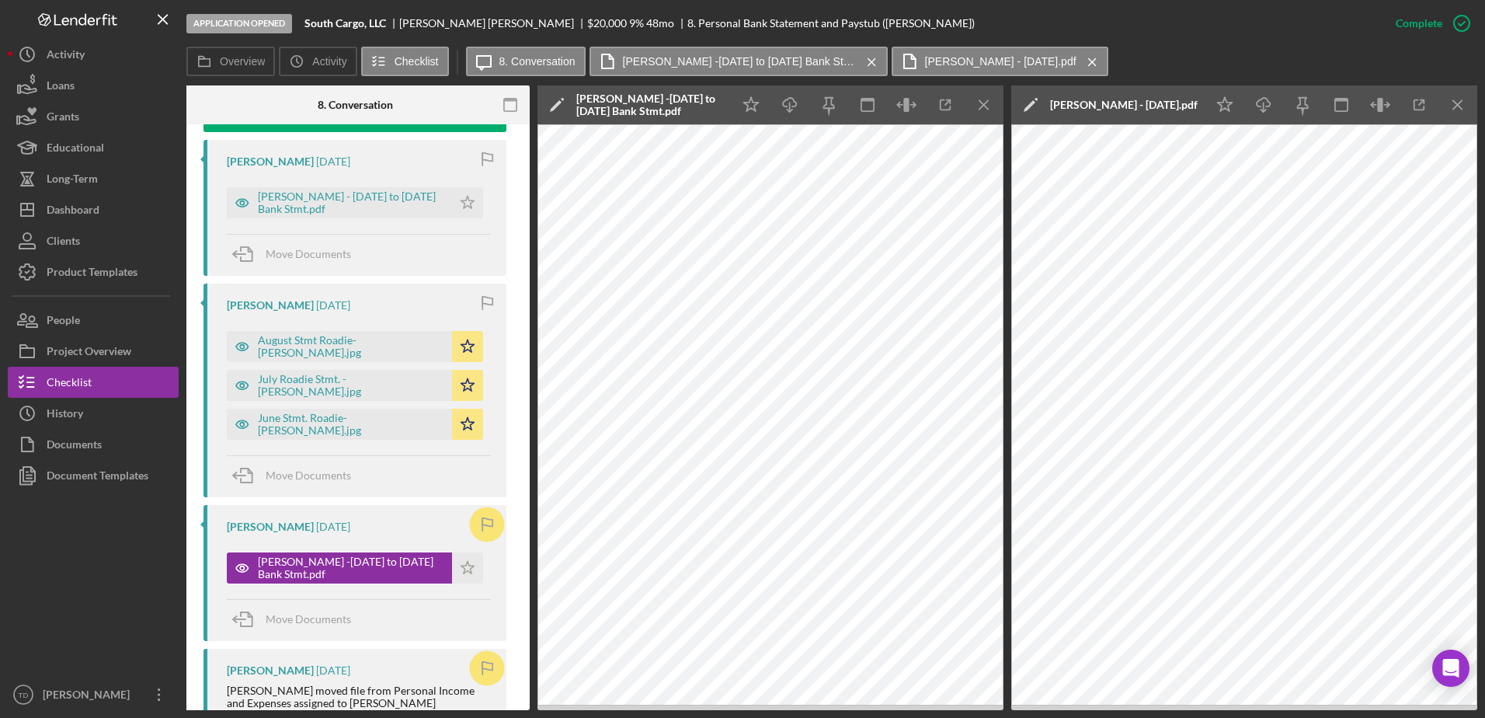
scroll to position [0, 286]
click at [321, 412] on div "June Stmt. Roadie-[PERSON_NAME].jpg" at bounding box center [351, 424] width 186 height 25
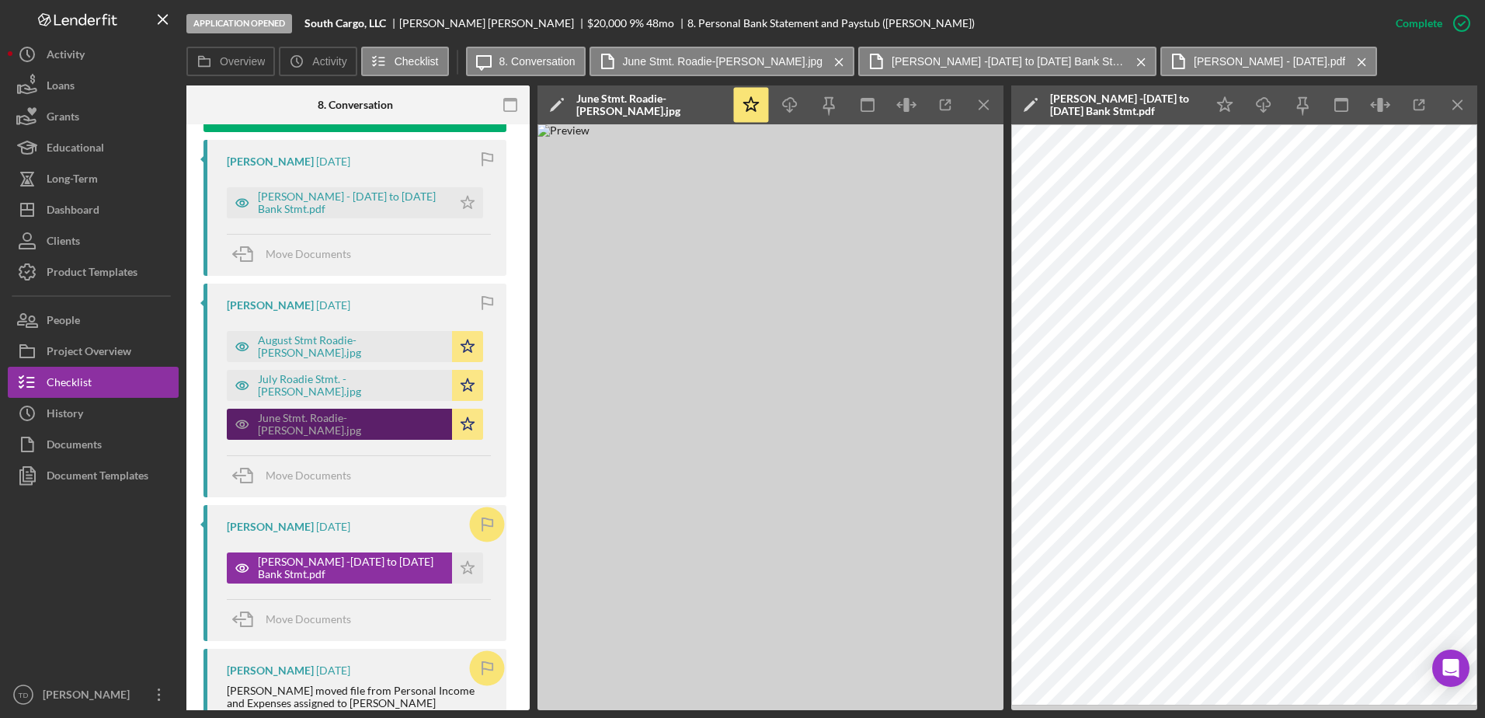
click at [321, 412] on div "June Stmt. Roadie-[PERSON_NAME].jpg" at bounding box center [351, 424] width 186 height 25
click at [345, 412] on div "June Stmt. Roadie-[PERSON_NAME].jpg" at bounding box center [351, 424] width 186 height 25
click at [978, 99] on icon "Icon/Menu Close" at bounding box center [984, 105] width 35 height 35
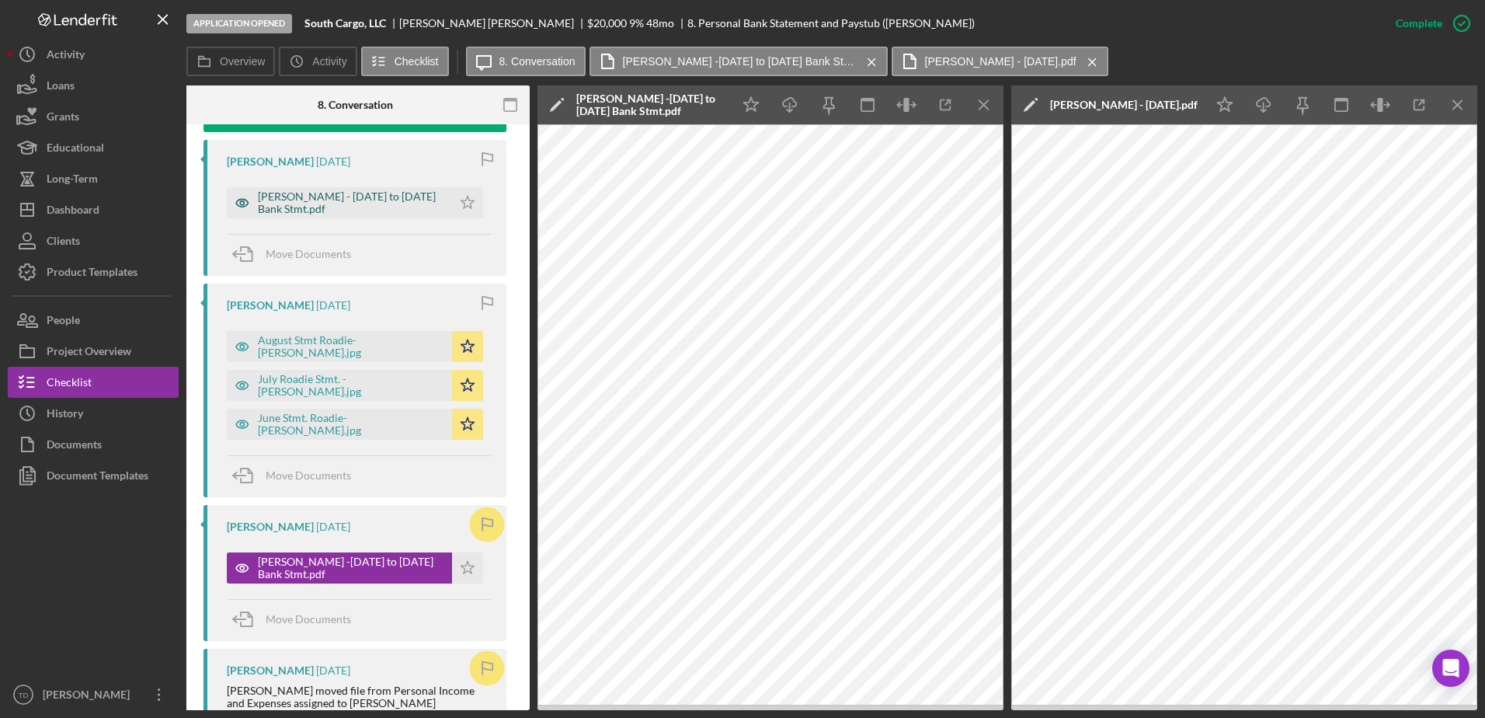
click at [398, 190] on div "[PERSON_NAME] - [DATE] to [DATE] Bank Stmt.pdf" at bounding box center [351, 202] width 186 height 25
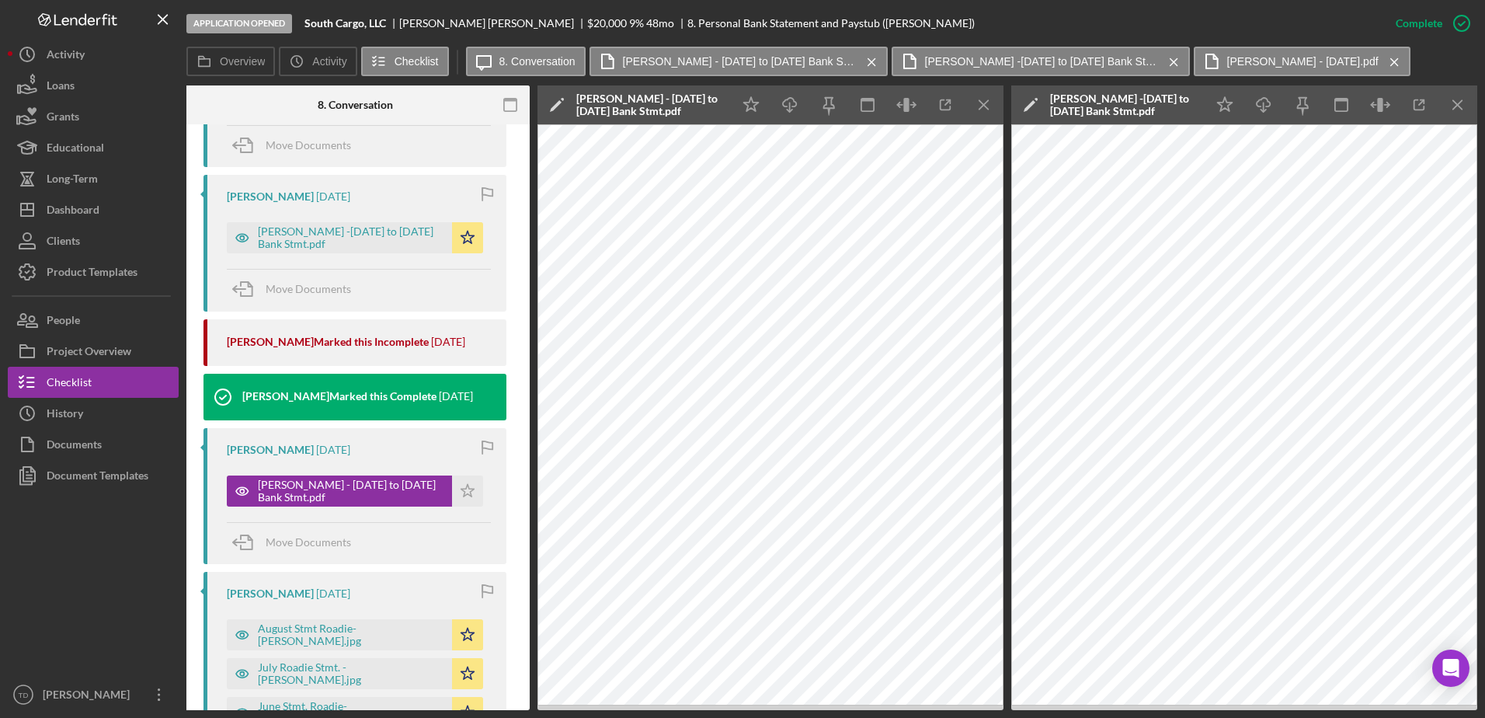
scroll to position [1132, 0]
click at [391, 225] on div "[PERSON_NAME] -[DATE] to [DATE] Bank Stmt.pdf" at bounding box center [351, 236] width 186 height 25
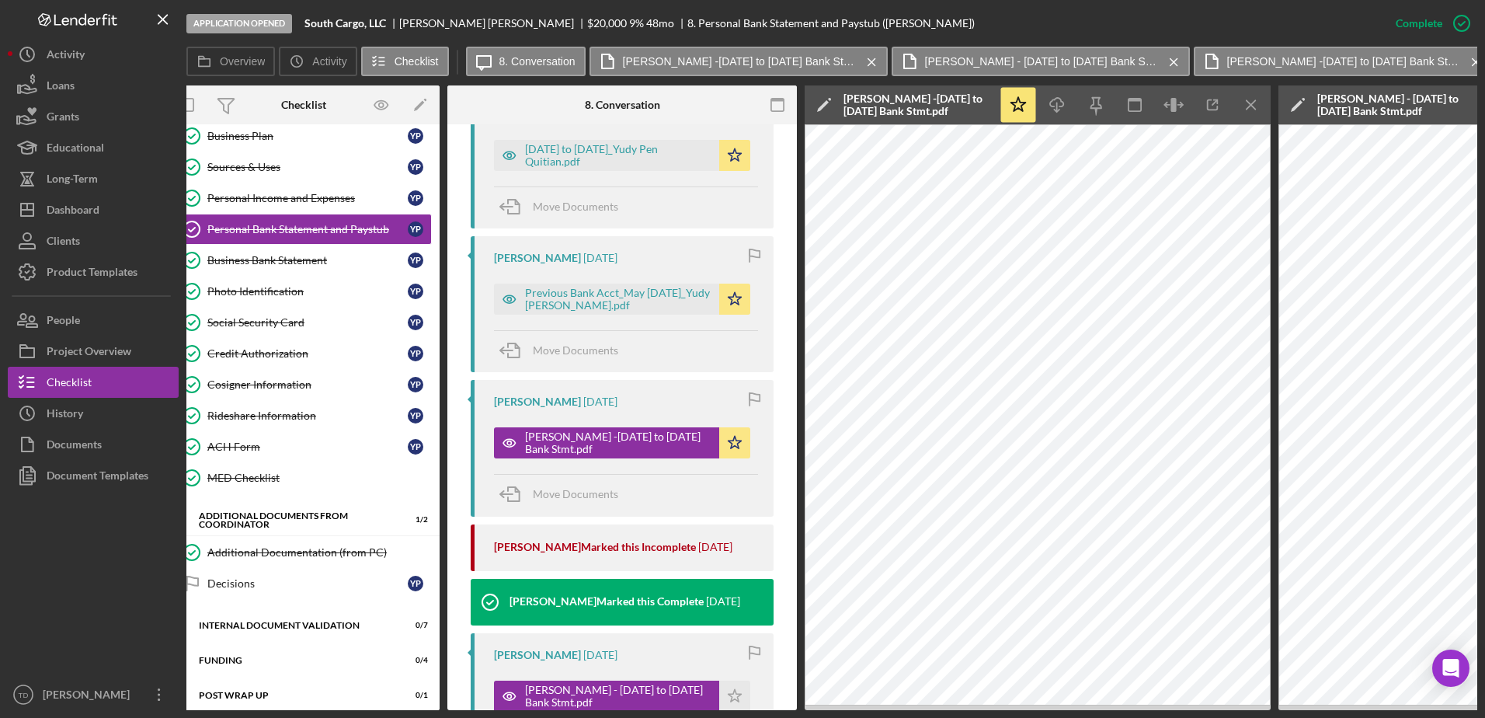
scroll to position [927, 0]
click at [621, 291] on div "Previous Bank Acct_May [DATE]_Yudy [PERSON_NAME].pdf" at bounding box center [618, 298] width 186 height 25
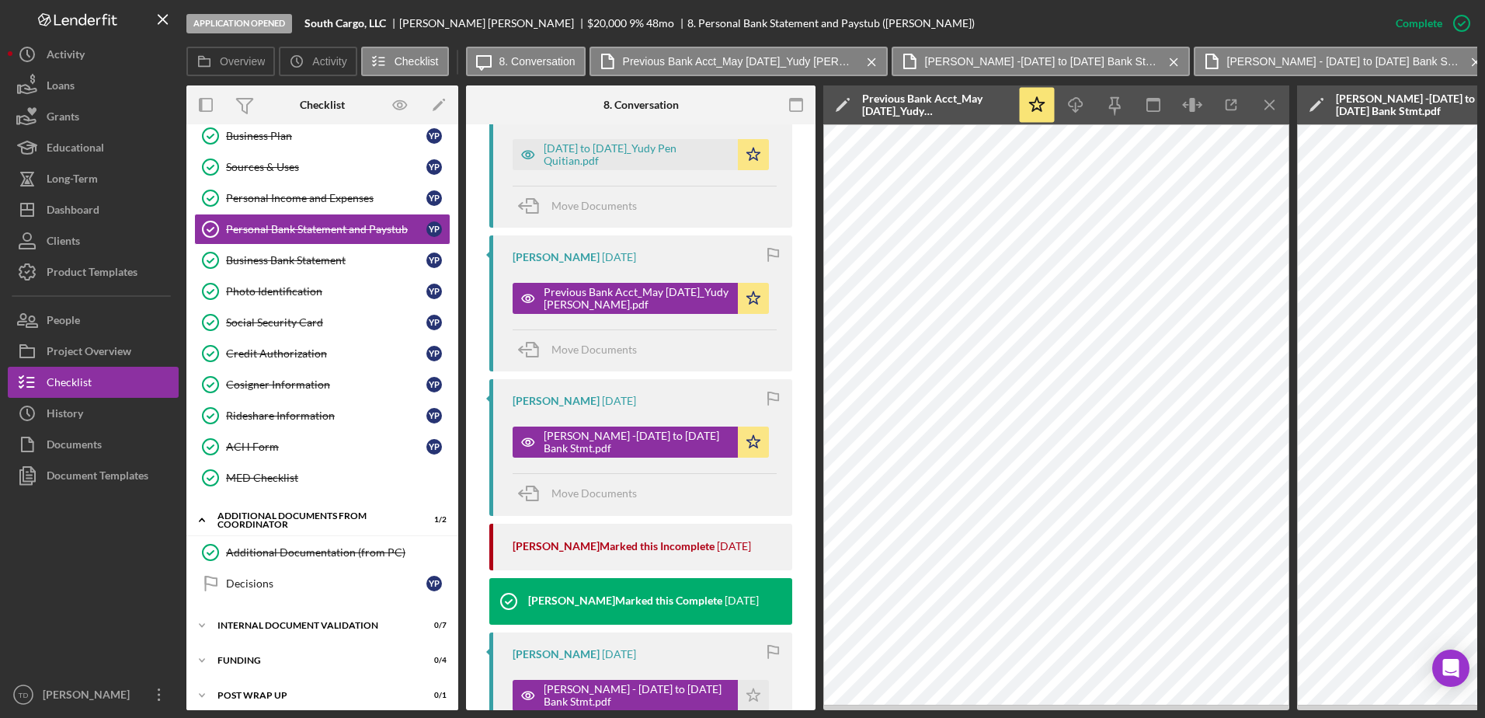
scroll to position [780, 0]
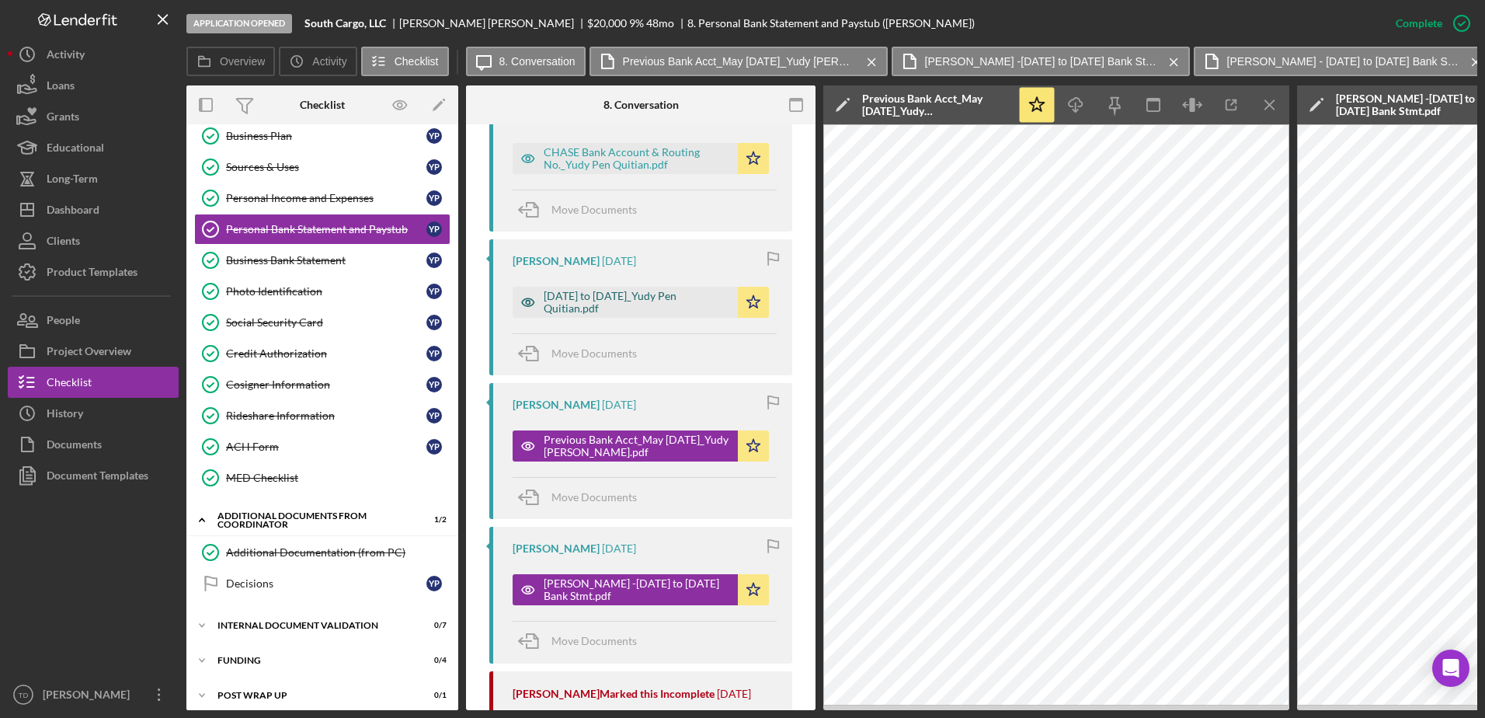
click at [637, 290] on div "[DATE] to [DATE]_Yudy Pen Quitian.pdf" at bounding box center [637, 302] width 186 height 25
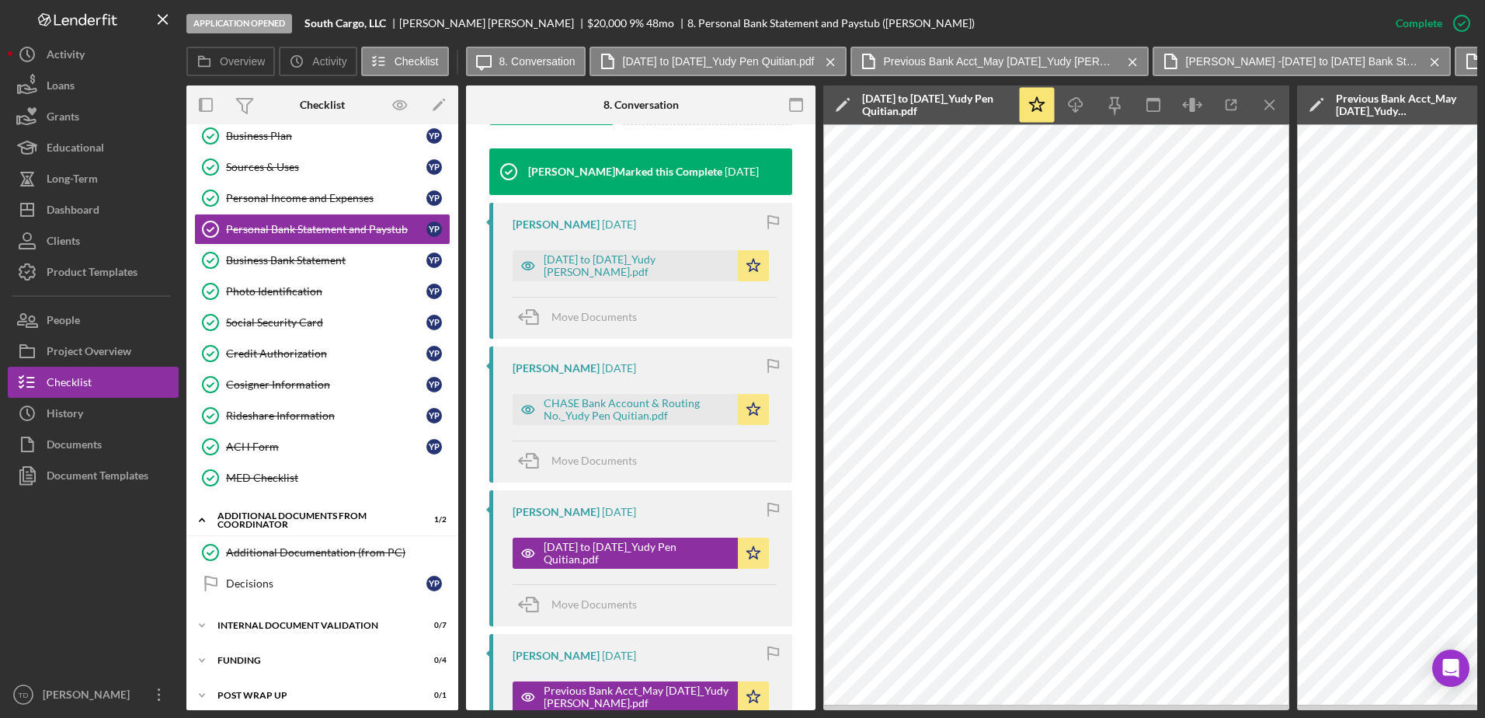
scroll to position [530, 0]
click at [670, 400] on div "CHASE Bank Account & Routing No._Yudy Pen Quitian.pdf" at bounding box center [637, 408] width 186 height 25
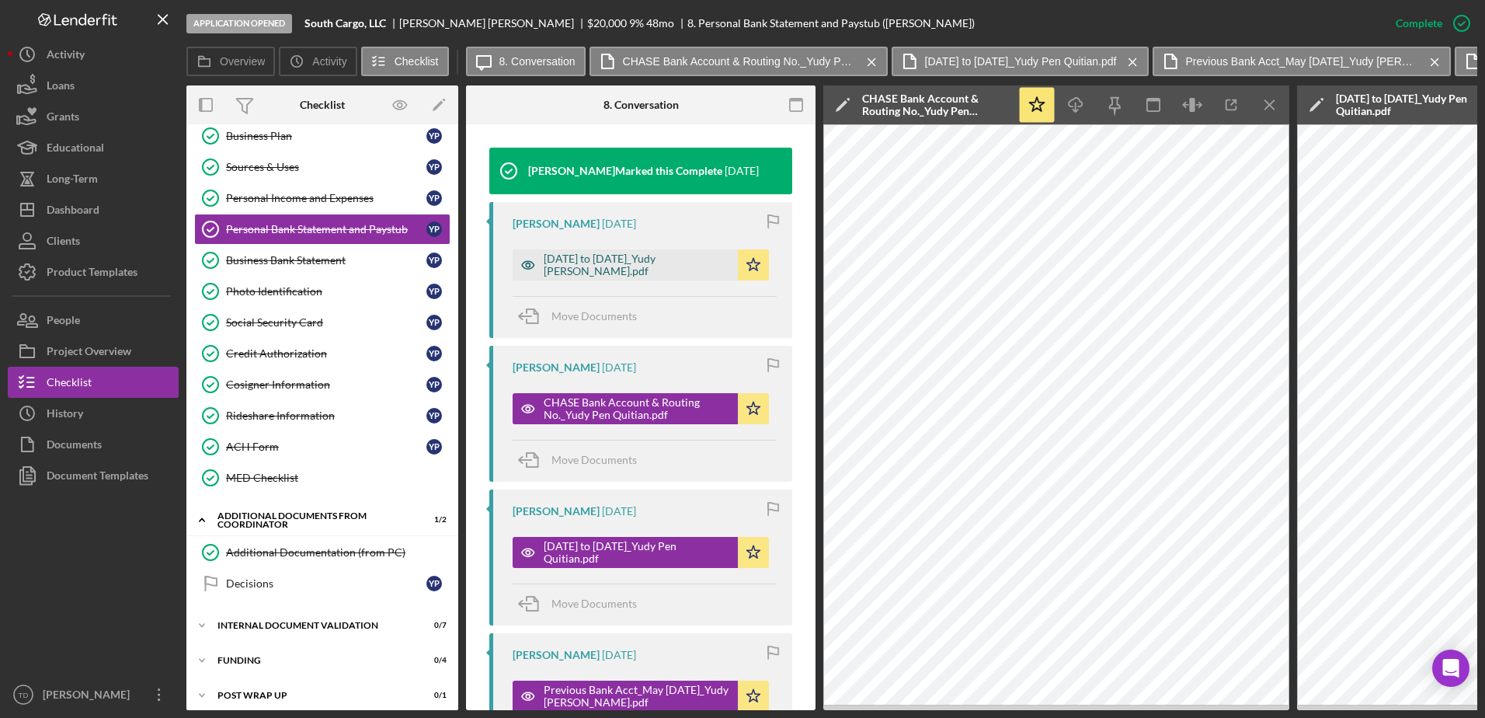
click at [648, 252] on div "[DATE] to [DATE]_Yudy [PERSON_NAME].pdf" at bounding box center [637, 264] width 186 height 25
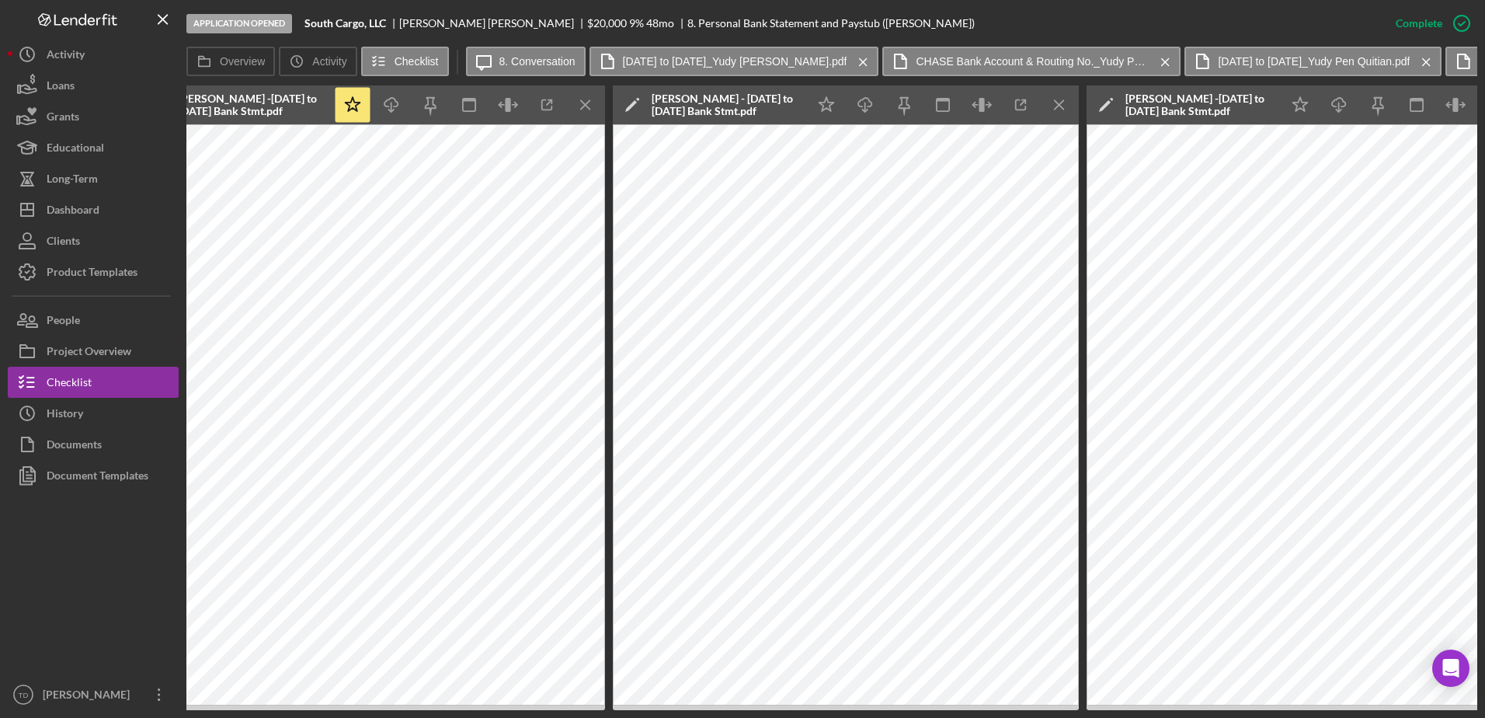
scroll to position [0, 2585]
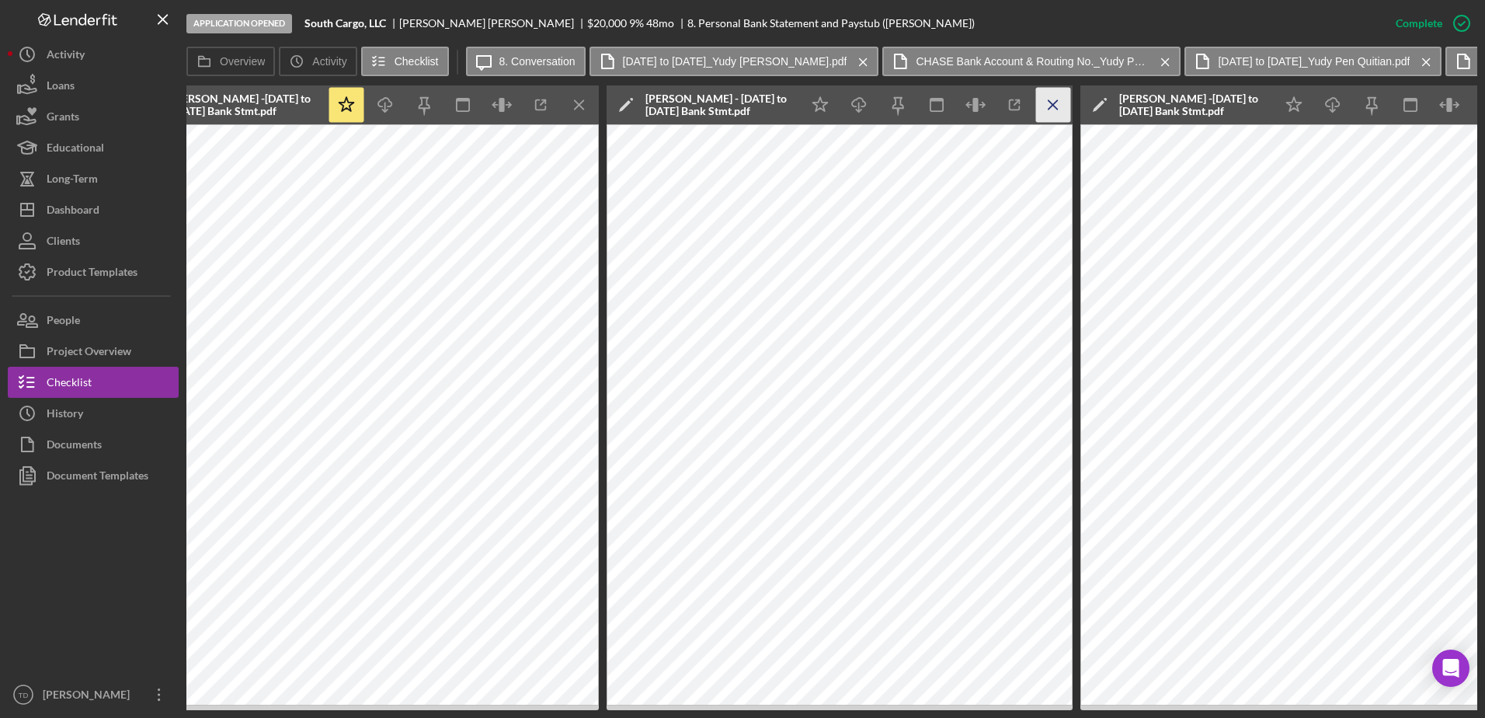
click at [1054, 103] on icon "Icon/Menu Close" at bounding box center [1053, 105] width 35 height 35
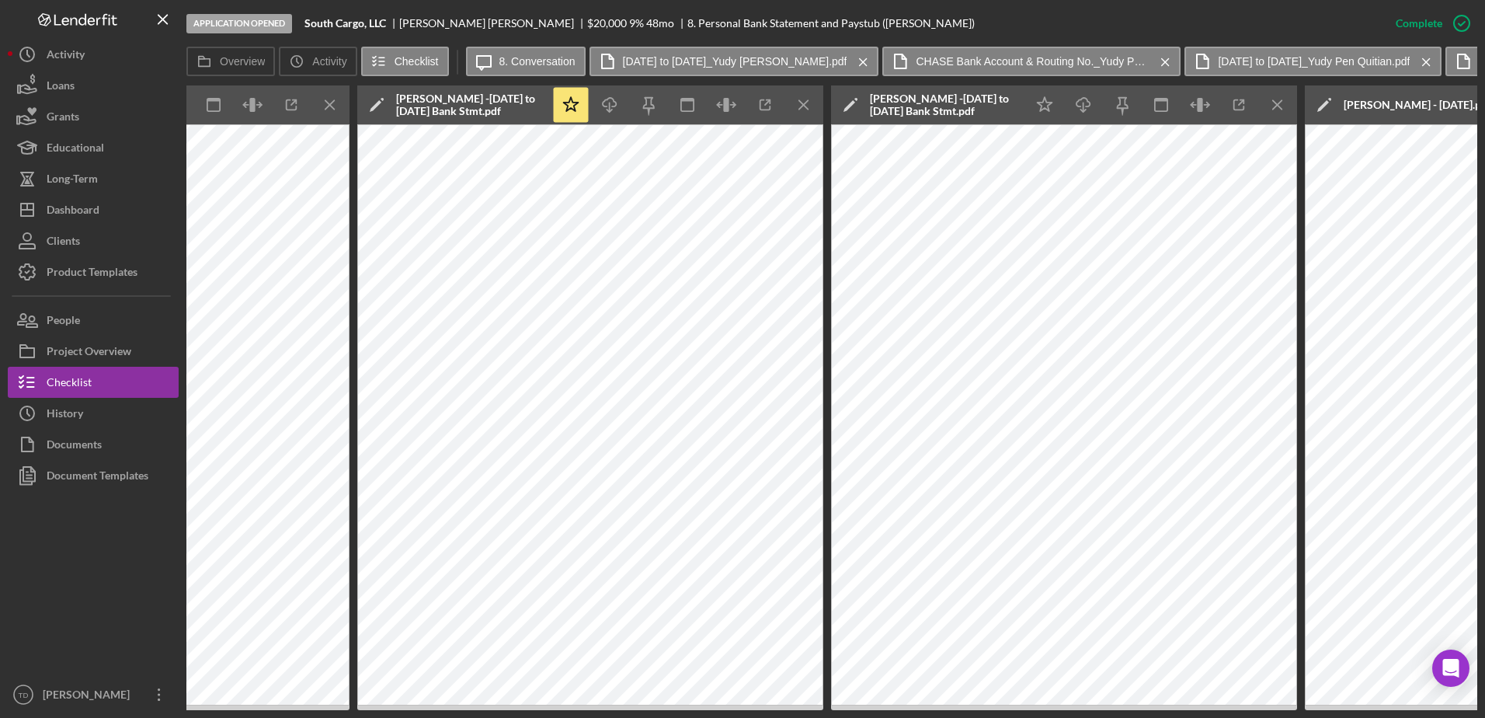
scroll to position [0, 2365]
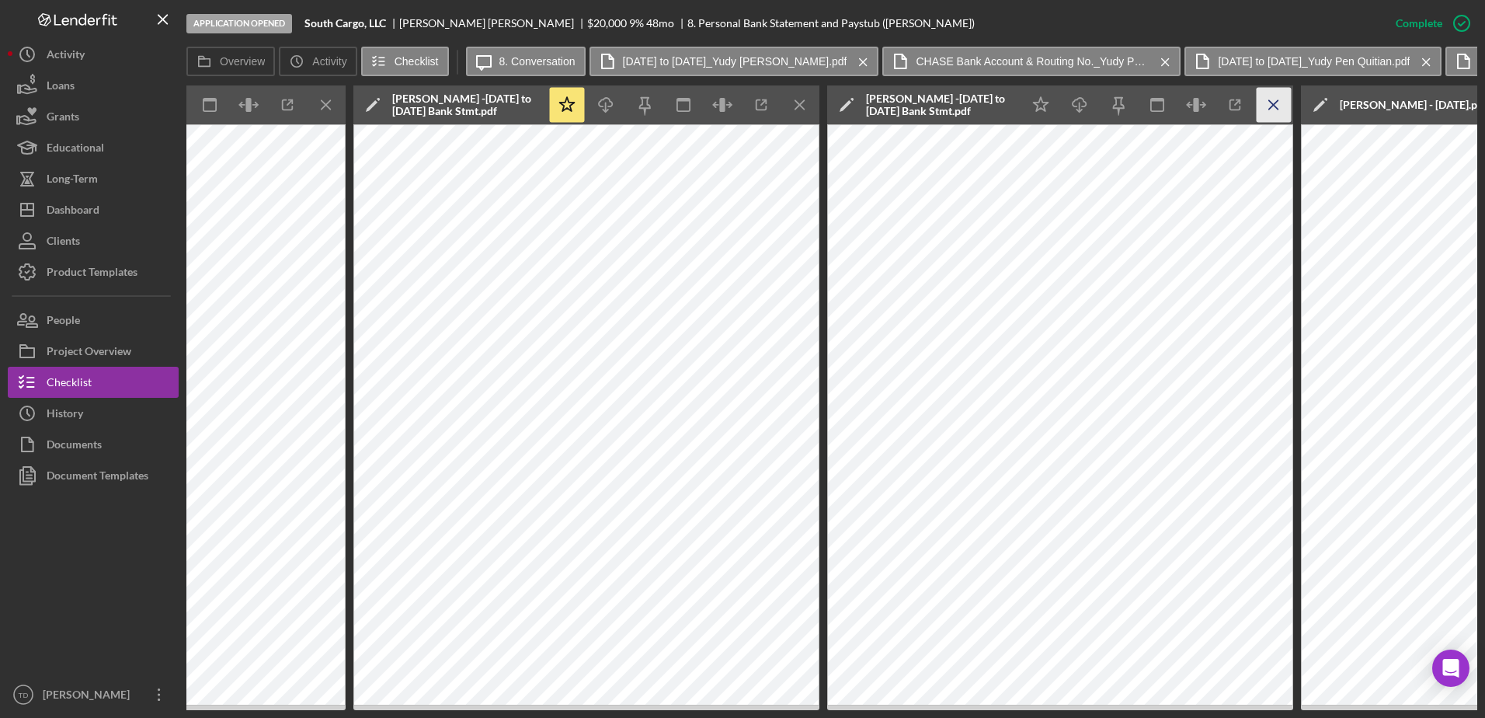
click at [1270, 102] on line "button" at bounding box center [1273, 104] width 9 height 9
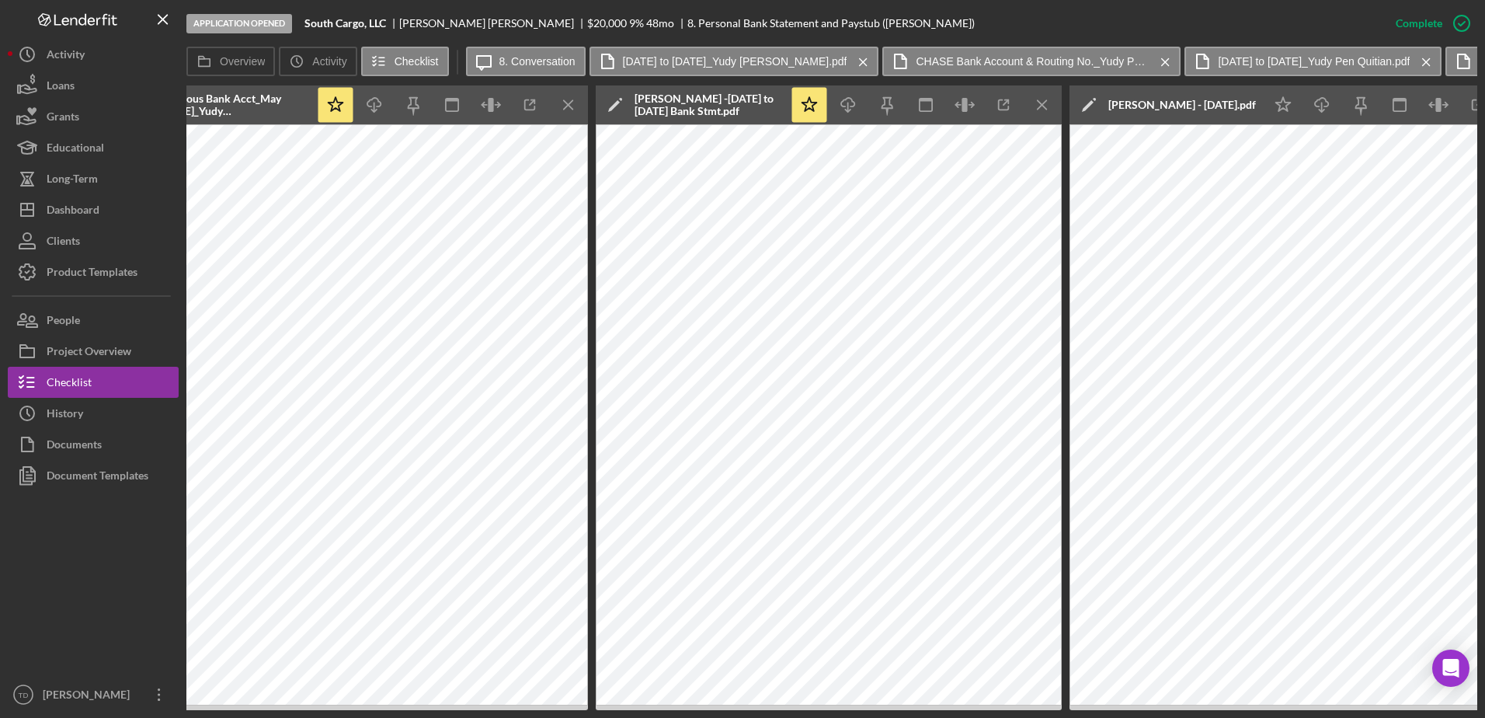
scroll to position [0, 2181]
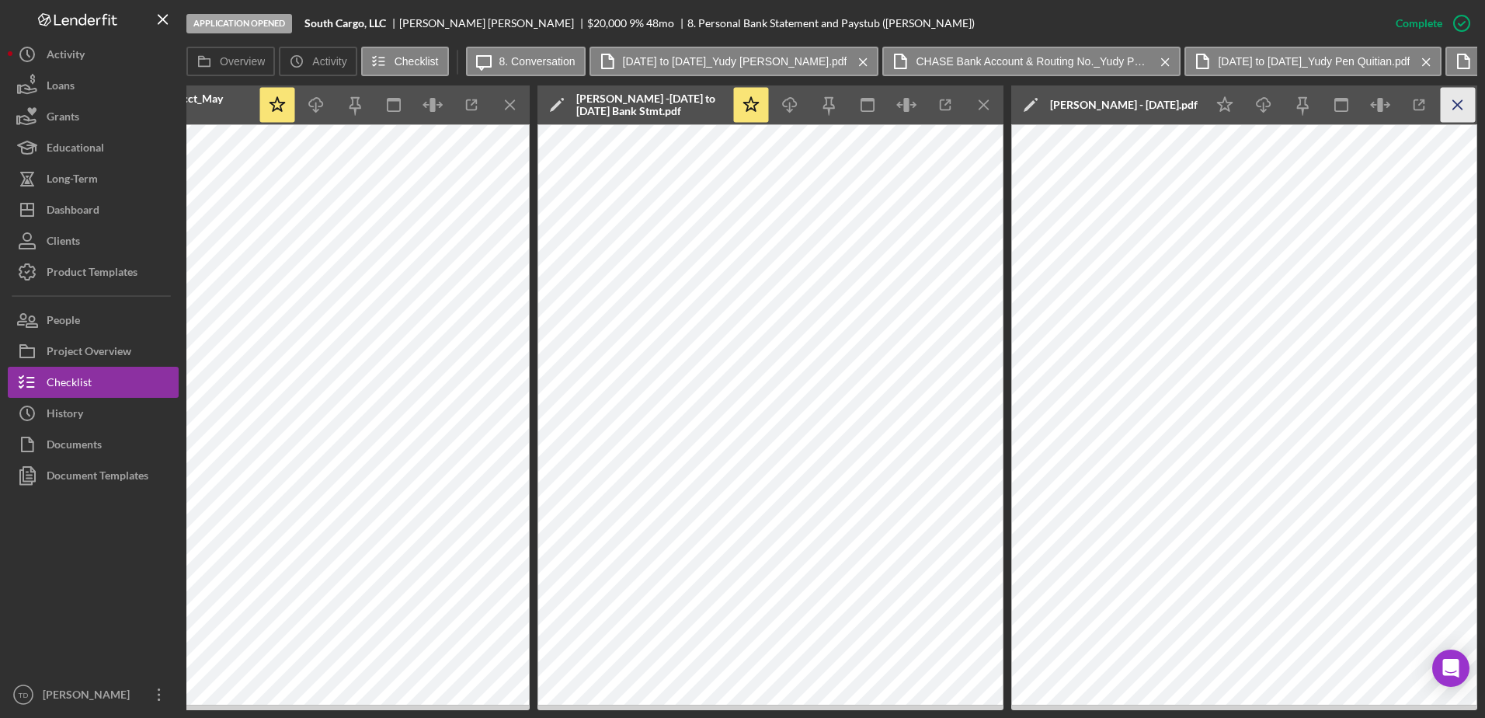
click at [1463, 116] on icon "Icon/Menu Close" at bounding box center [1458, 105] width 35 height 35
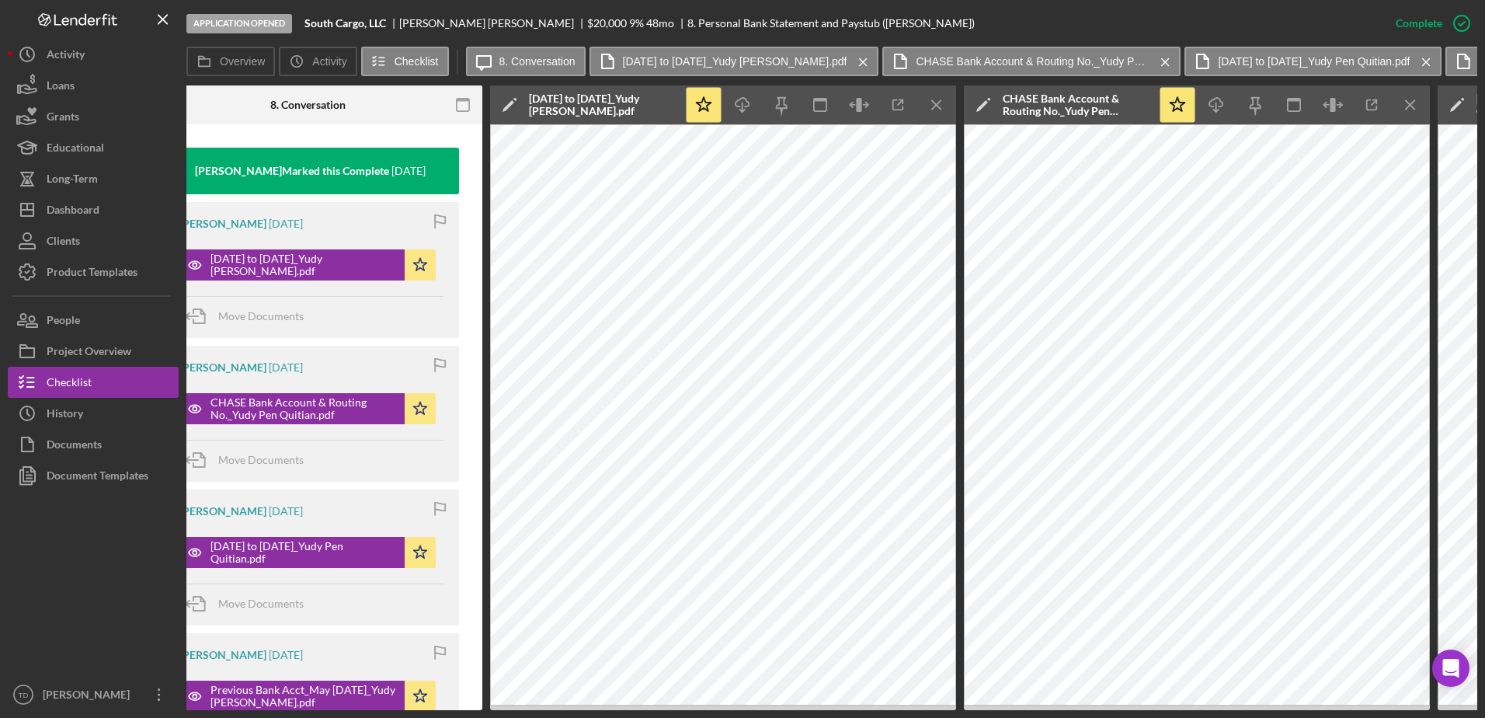
scroll to position [0, 0]
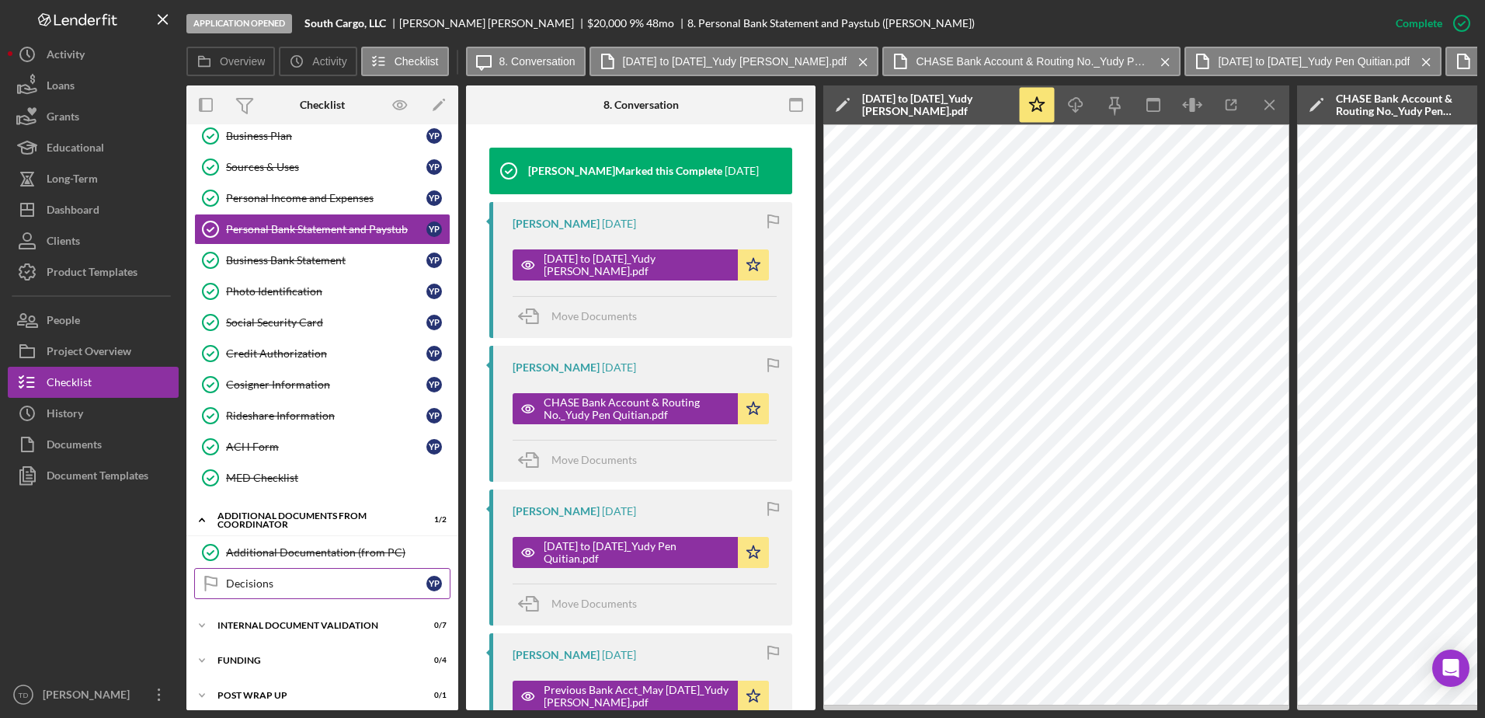
click at [304, 577] on div "Decisions" at bounding box center [326, 583] width 200 height 12
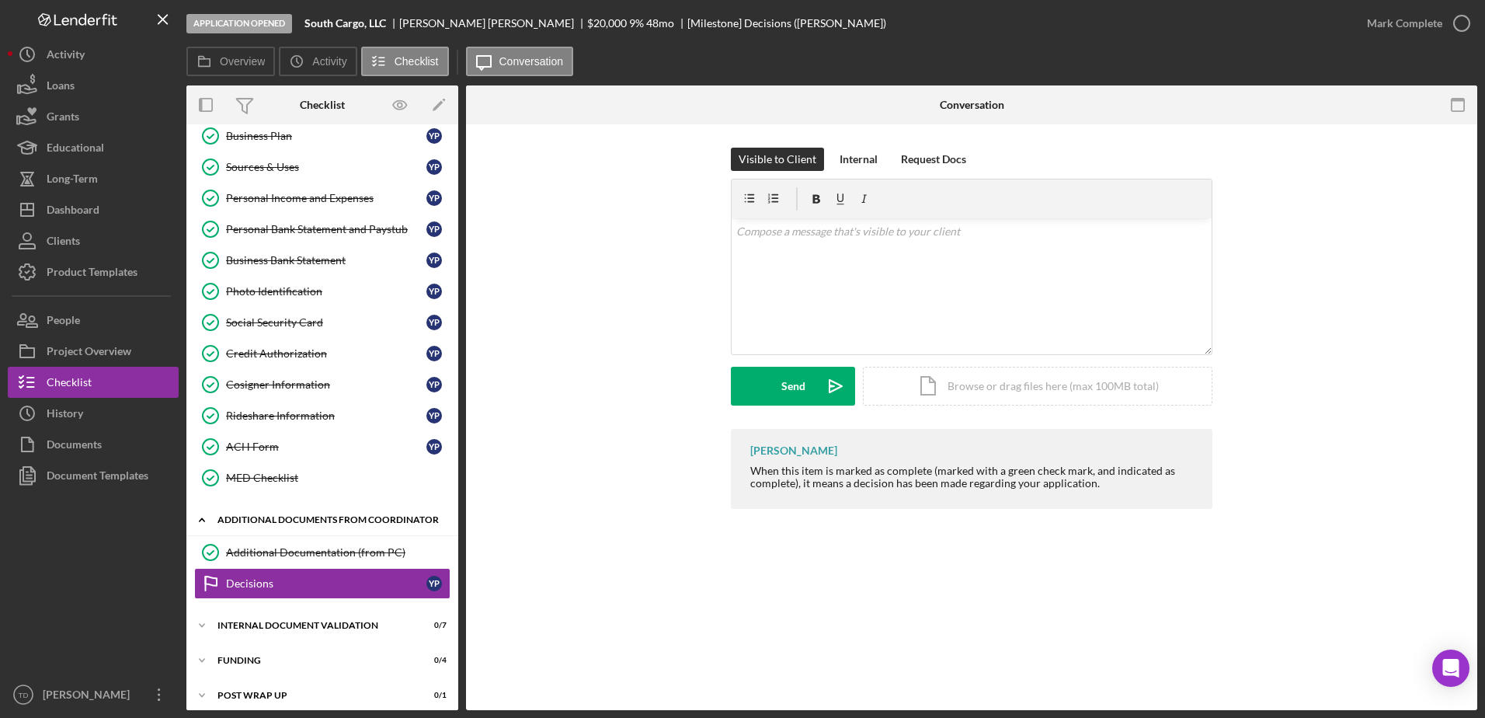
scroll to position [247, 0]
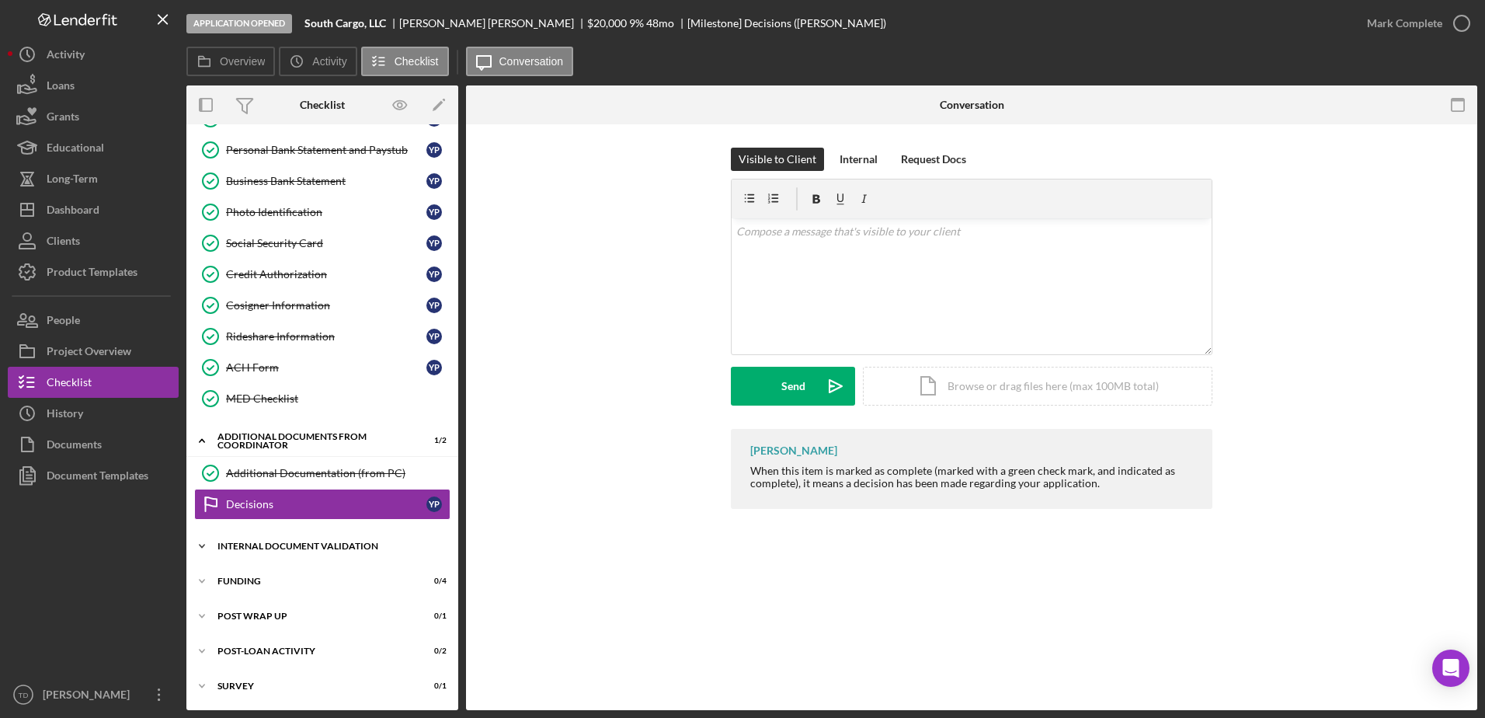
click at [289, 537] on div "Icon/Expander Internal Document Validation 0 / 7" at bounding box center [322, 545] width 272 height 31
click at [284, 578] on div "Credit Report Details" at bounding box center [338, 578] width 224 height 12
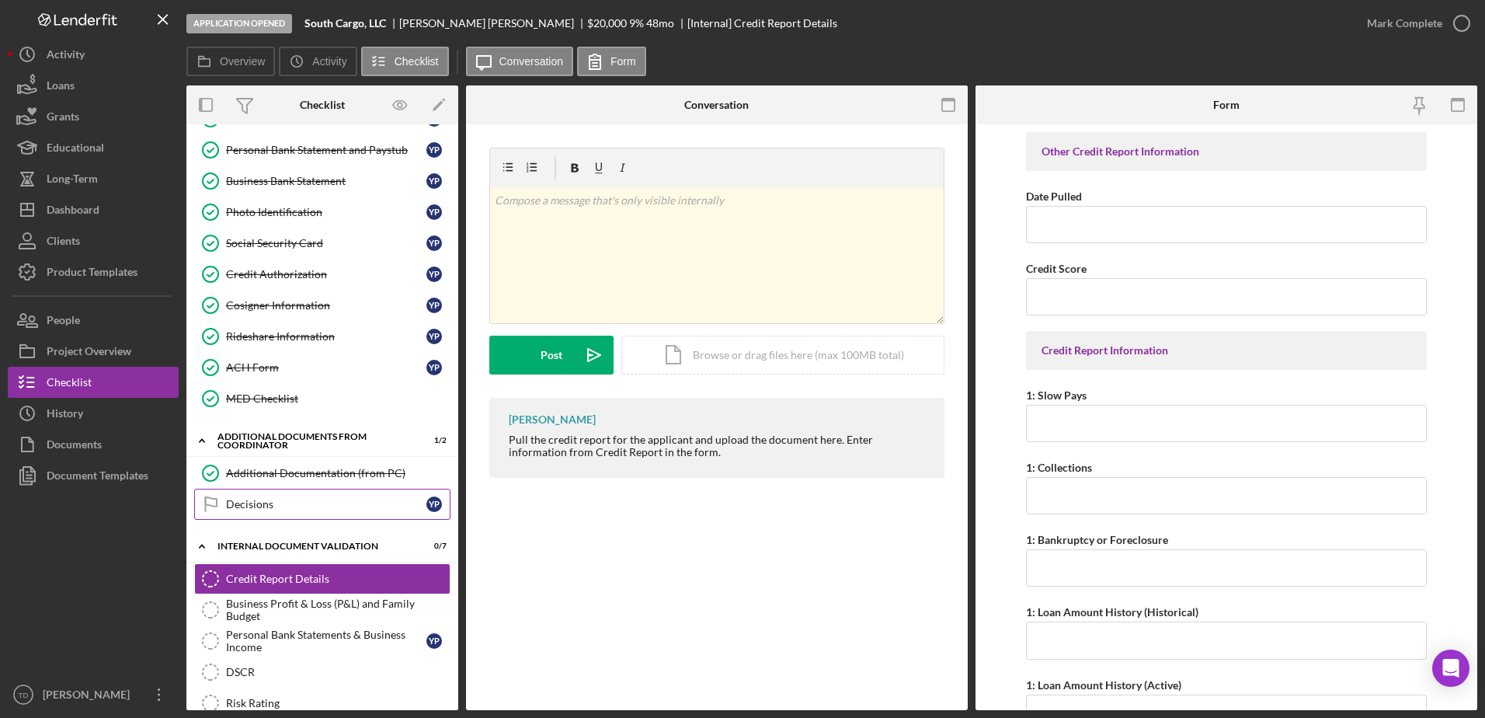
click at [287, 513] on link "Decisions Decisions Y P" at bounding box center [322, 503] width 256 height 31
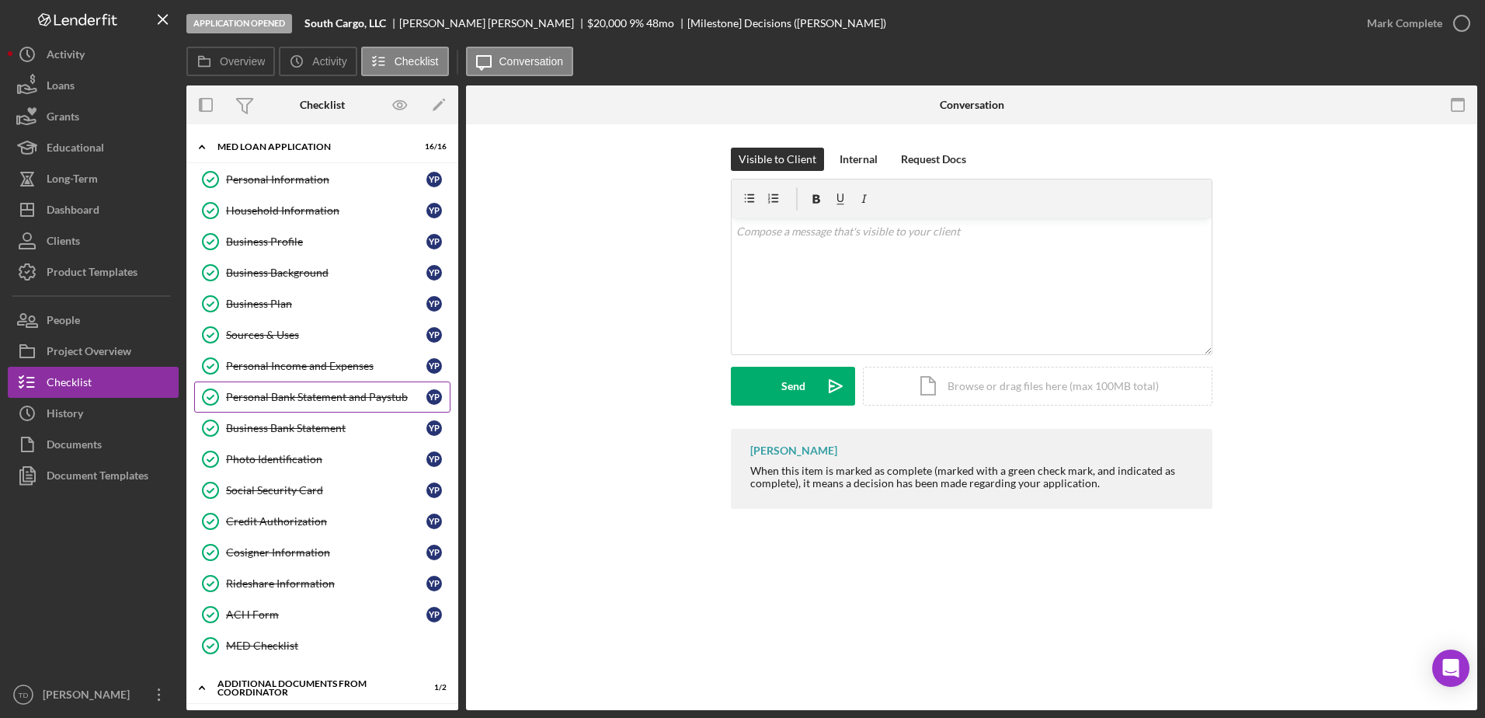
click at [318, 398] on div "Personal Bank Statement and Paystub" at bounding box center [326, 397] width 200 height 12
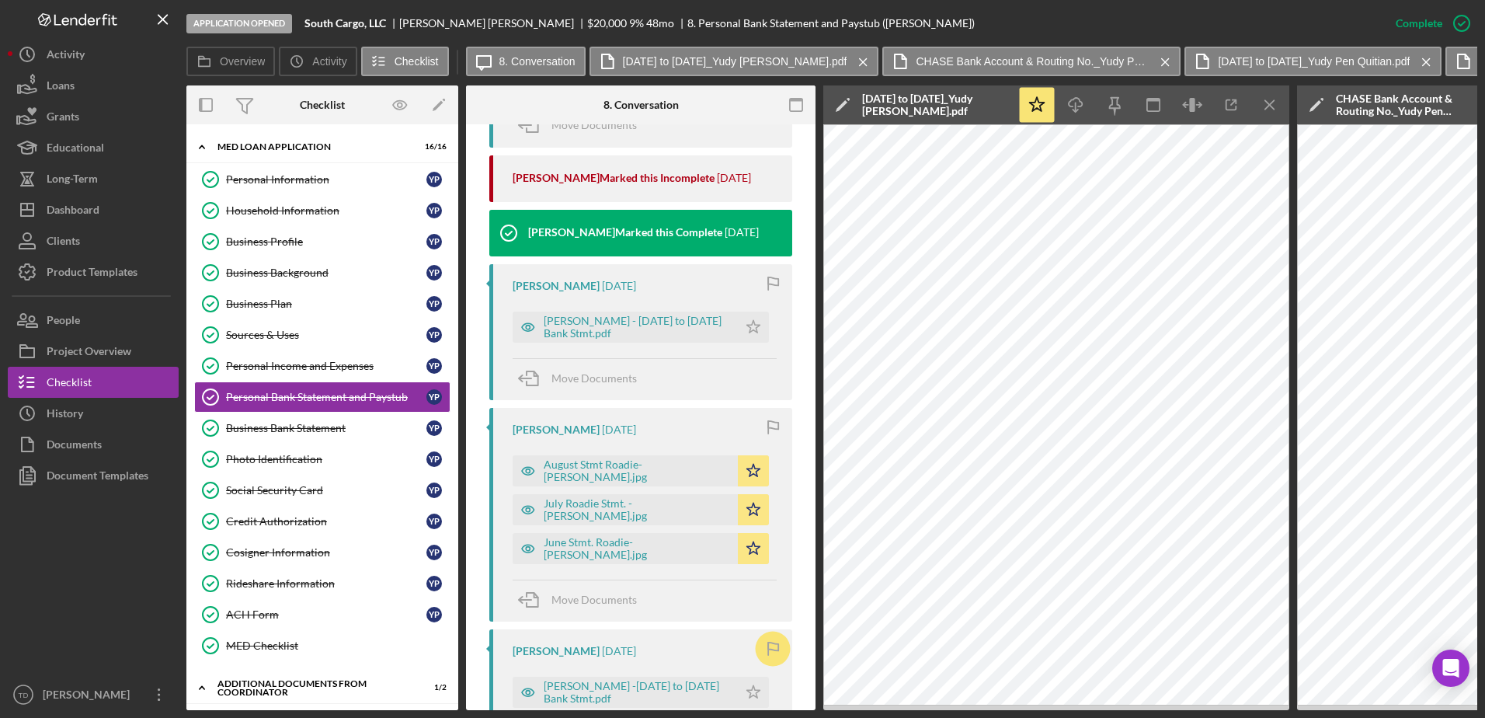
scroll to position [1295, 0]
click at [579, 461] on div "August Stmt Roadie-[PERSON_NAME].jpg" at bounding box center [625, 471] width 225 height 31
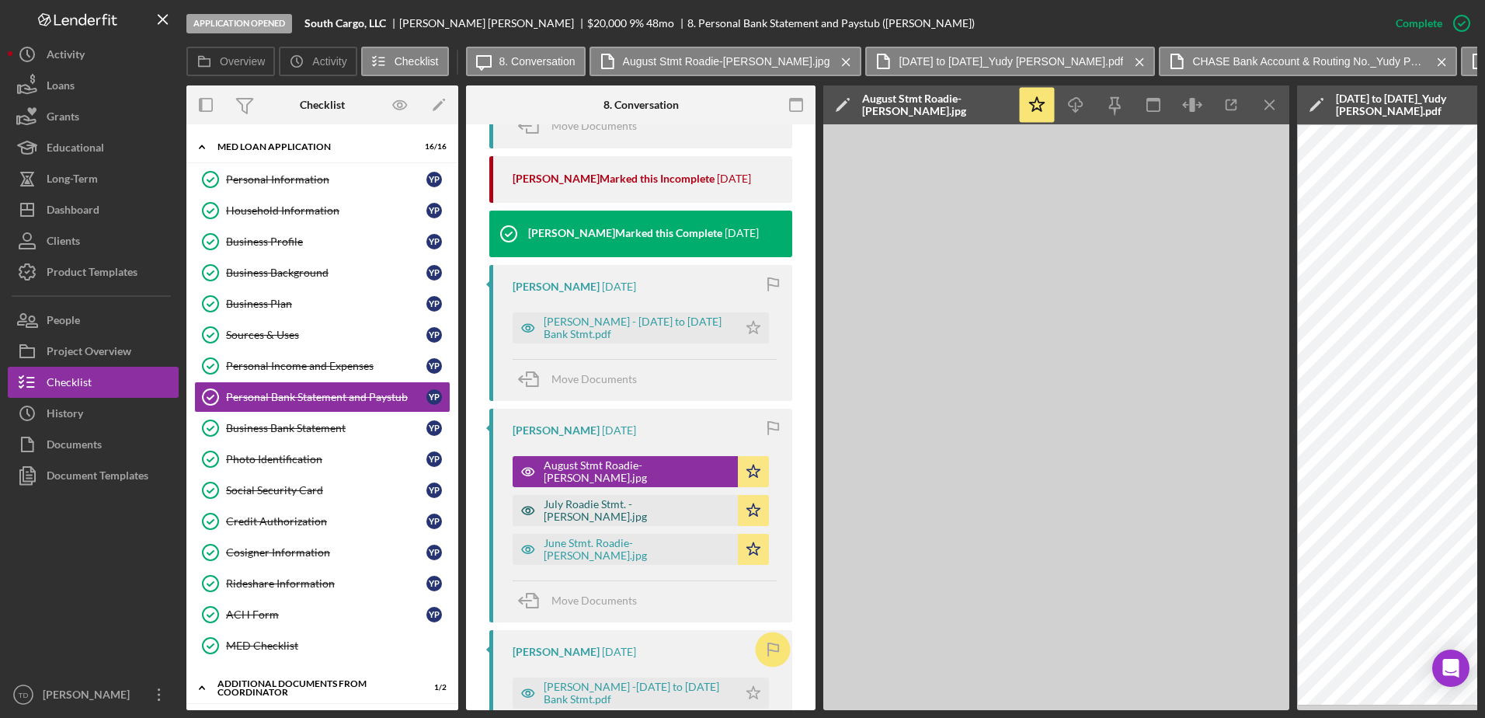
click at [579, 498] on div "July Roadie Stmt. - [PERSON_NAME].jpg" at bounding box center [637, 510] width 186 height 25
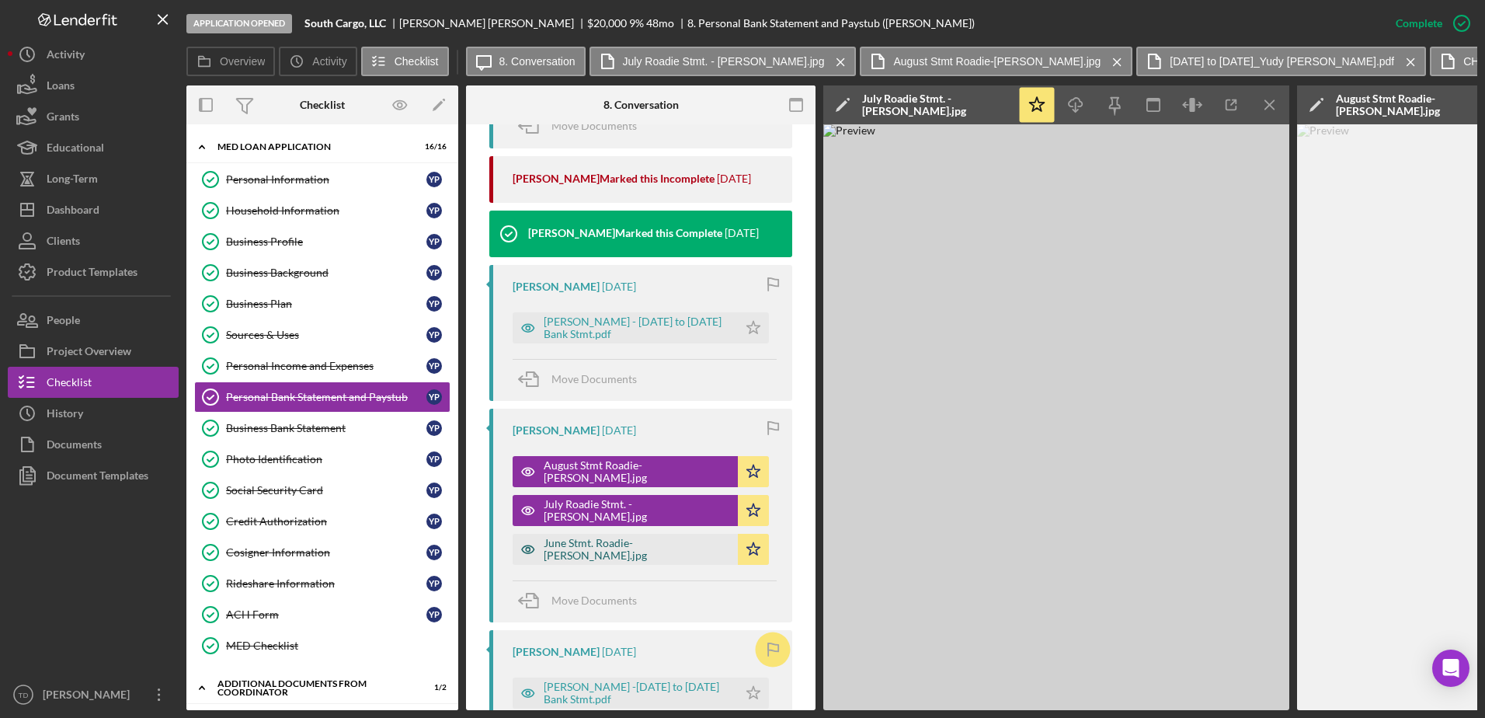
click at [584, 537] on div "June Stmt. Roadie-[PERSON_NAME].jpg" at bounding box center [637, 549] width 186 height 25
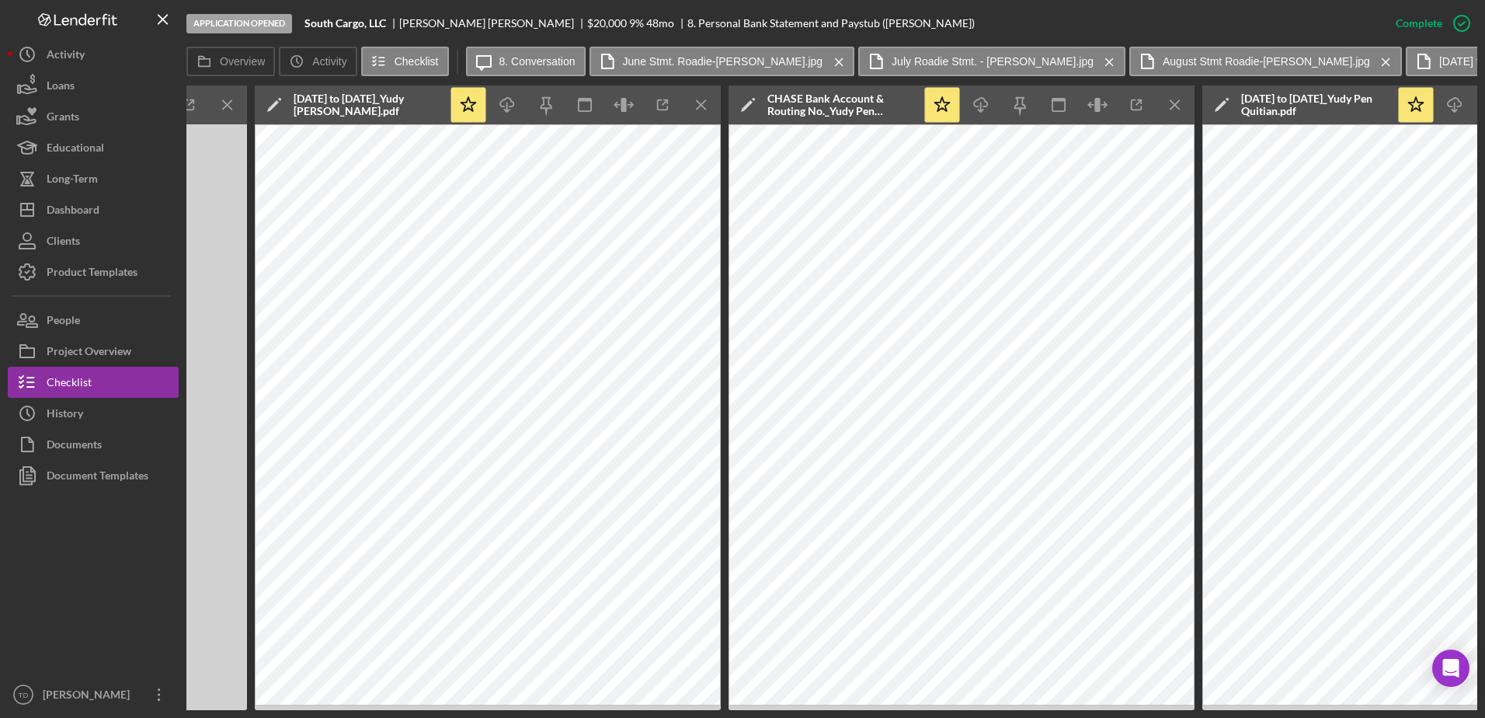
scroll to position [0, 1991]
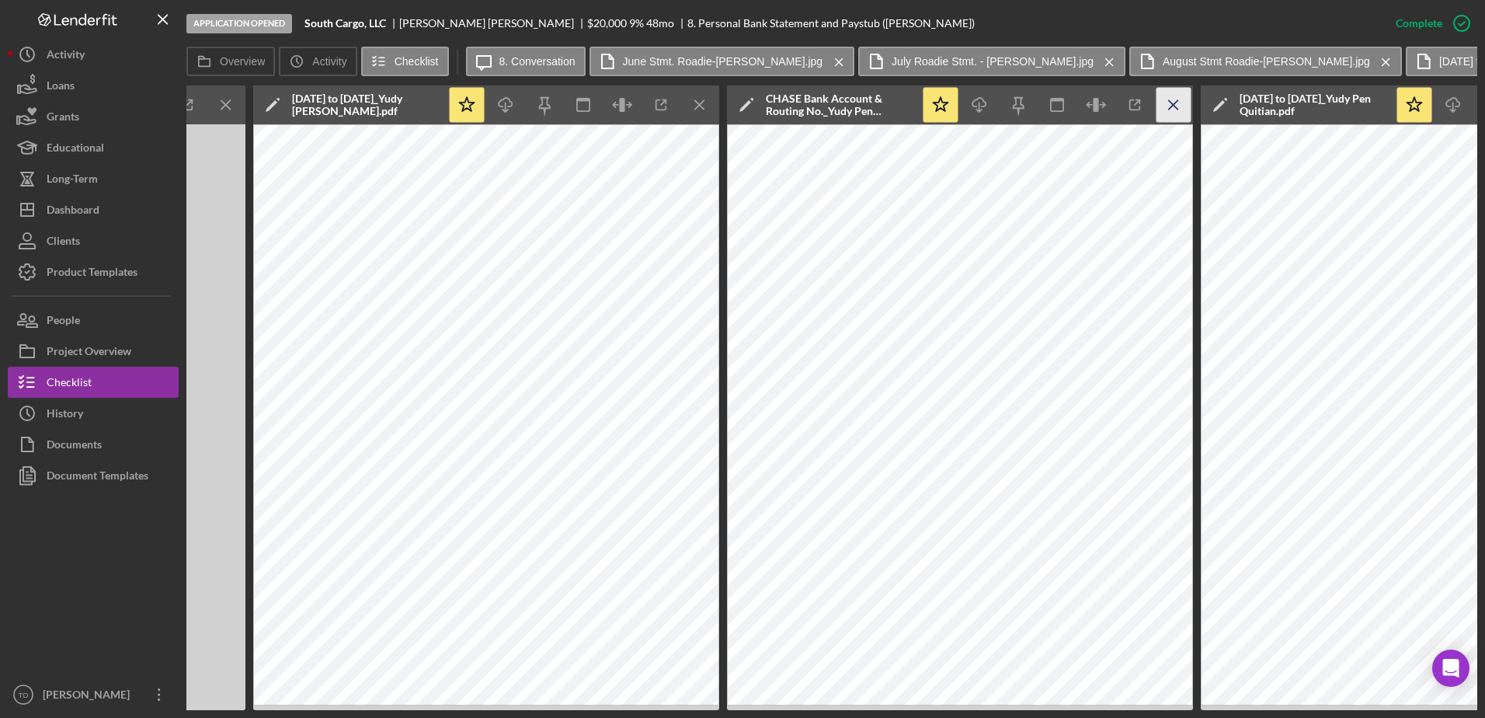
click at [1176, 114] on icon "Icon/Menu Close" at bounding box center [1173, 105] width 35 height 35
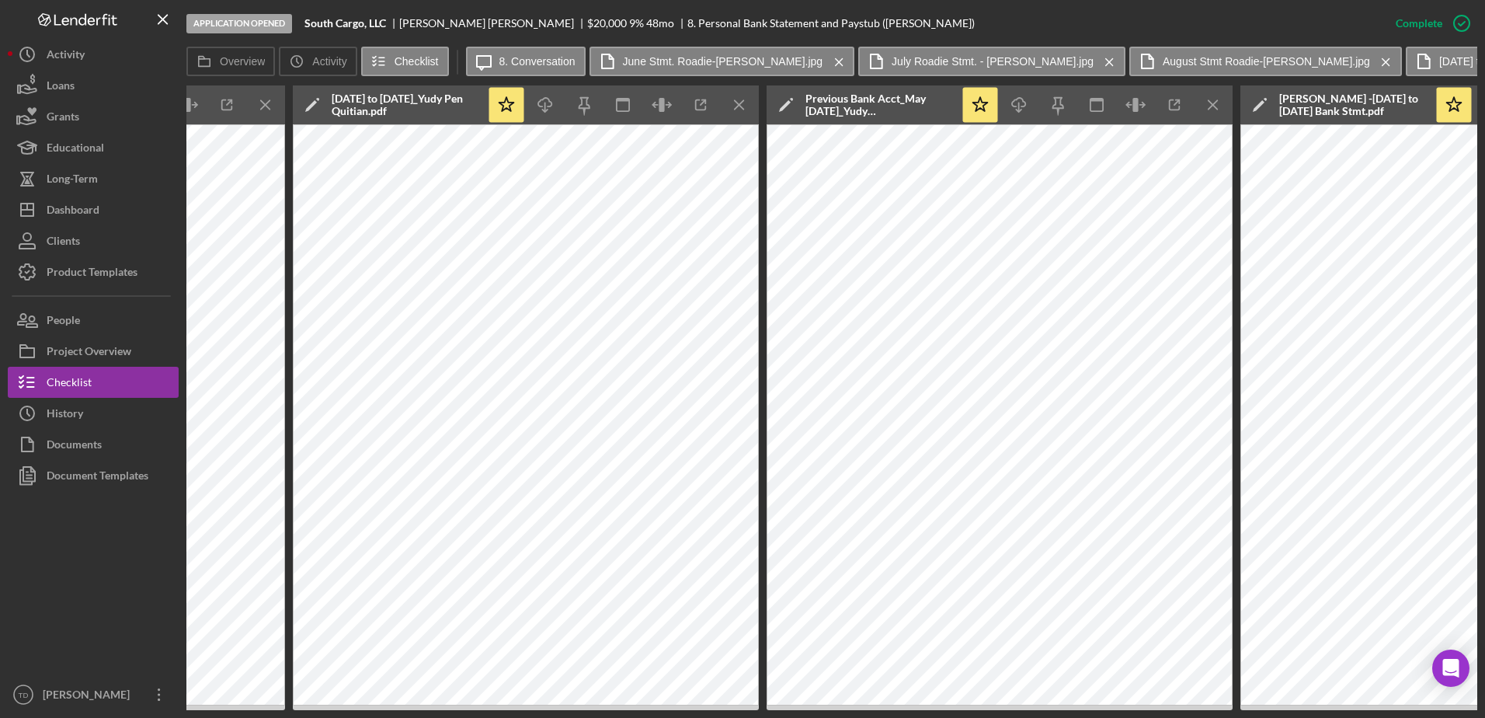
scroll to position [0, 2654]
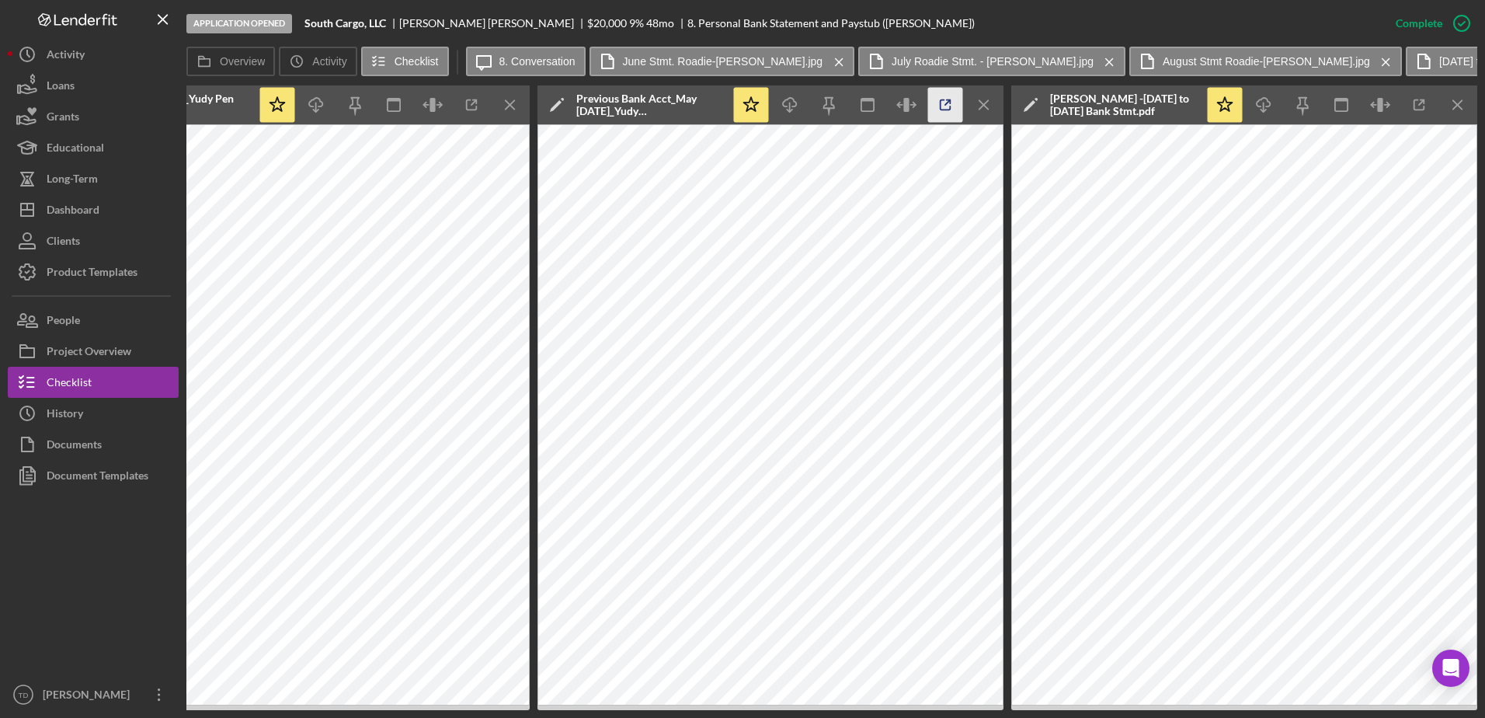
click at [951, 103] on polyline "button" at bounding box center [949, 102] width 4 height 4
click at [1412, 103] on icon "button" at bounding box center [1419, 105] width 35 height 35
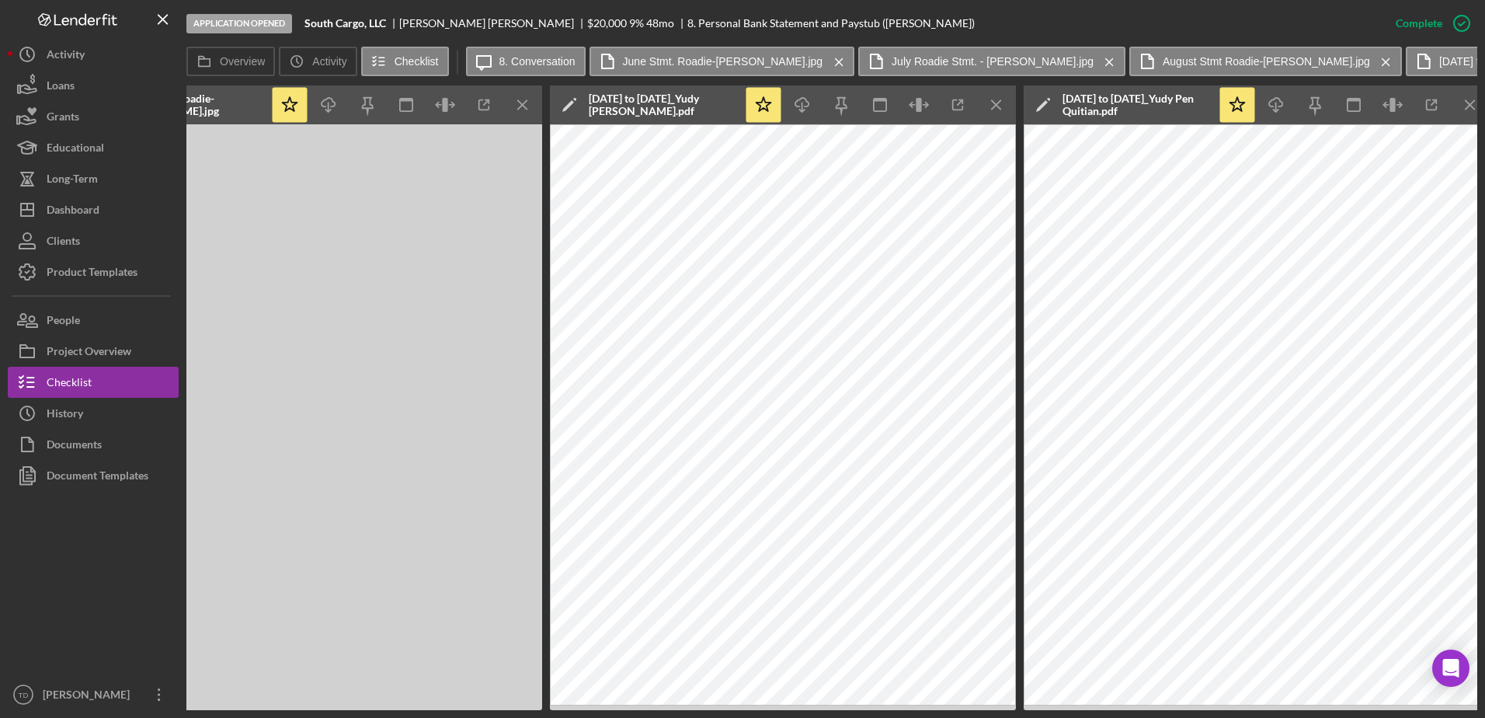
scroll to position [0, 1695]
click at [946, 107] on icon "button" at bounding box center [957, 105] width 35 height 35
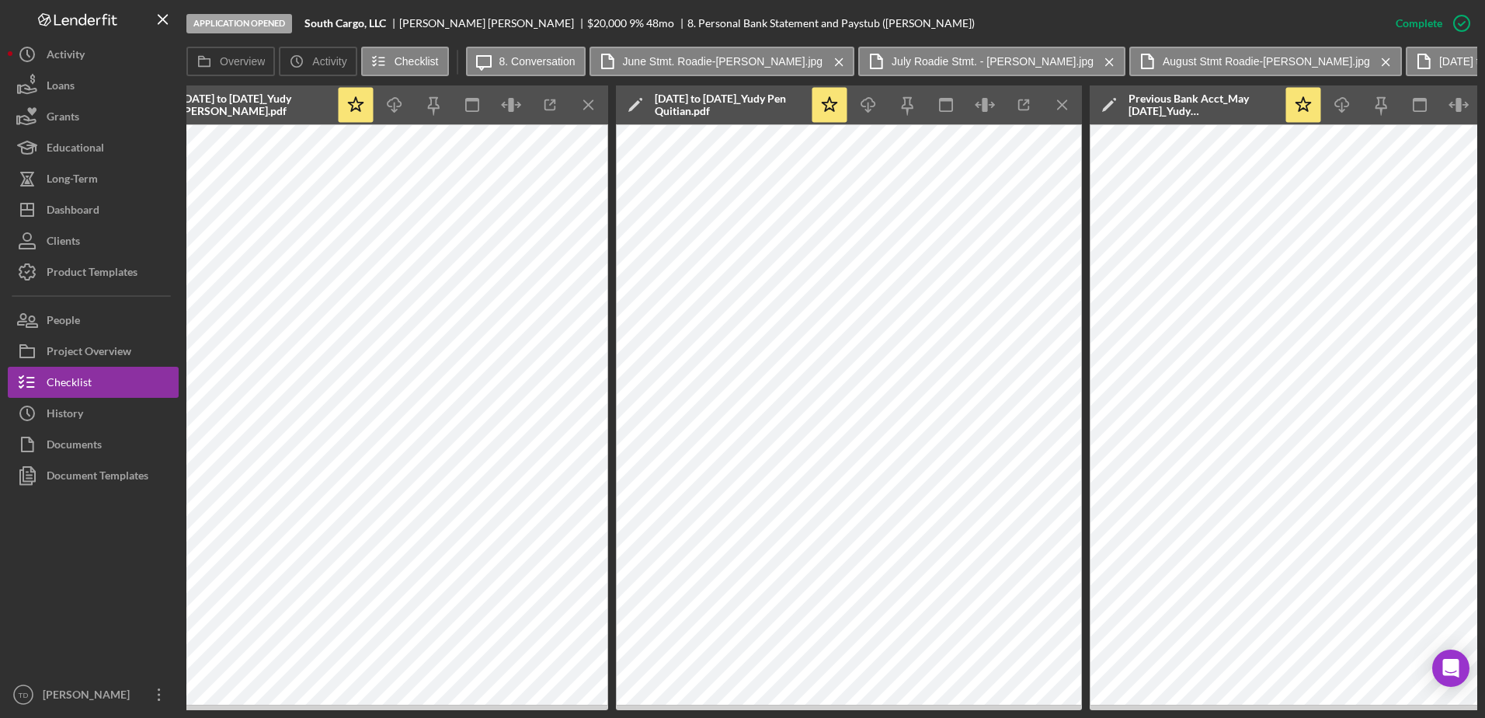
scroll to position [0, 2103]
click at [1028, 116] on icon "button" at bounding box center [1023, 105] width 35 height 35
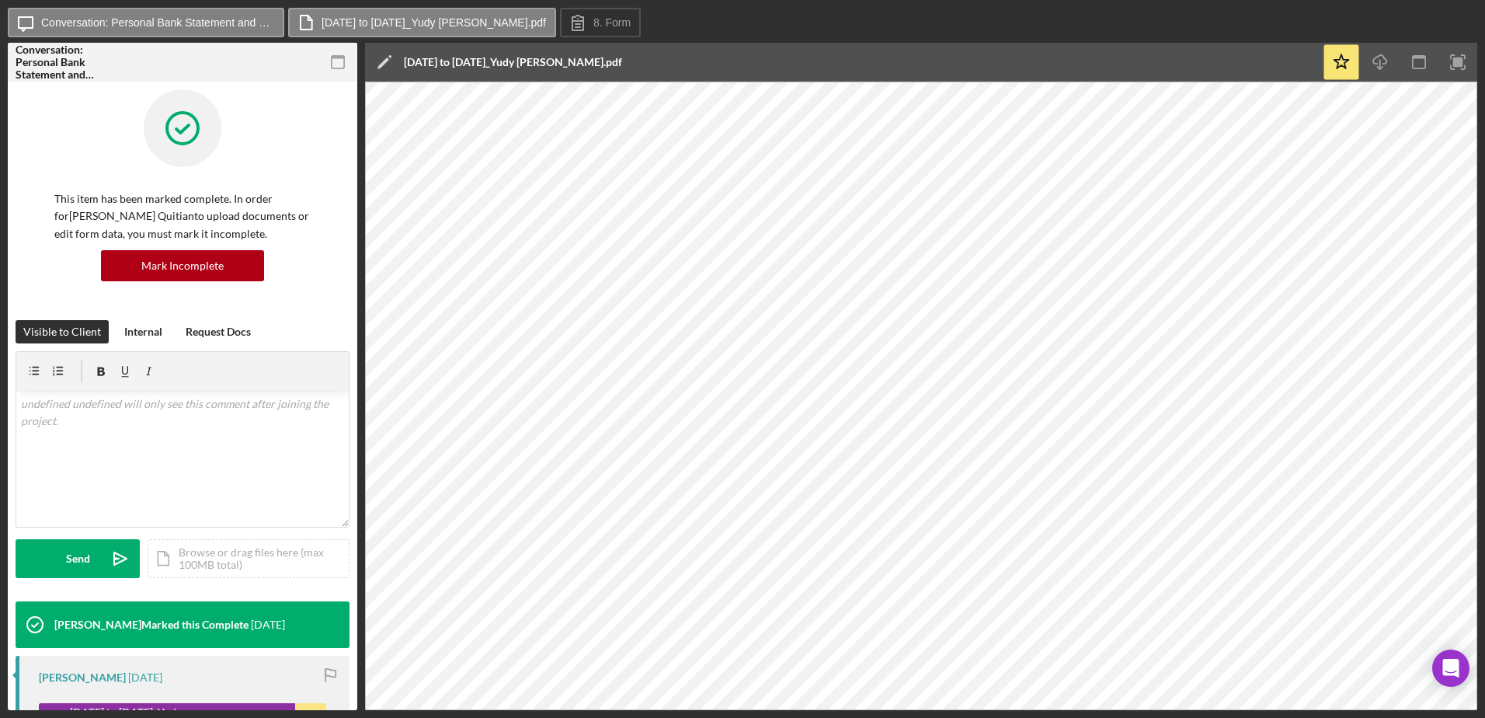
click at [61, 284] on div "This item has been marked complete. In order for Yudy Pena Quitian to upload do…" at bounding box center [183, 204] width 334 height 231
click at [0, 613] on html "Icon/Message Conversation: Personal Bank Statement and Paystub (Yudy P.) July 2…" at bounding box center [742, 359] width 1485 height 718
